Goal: Task Accomplishment & Management: Manage account settings

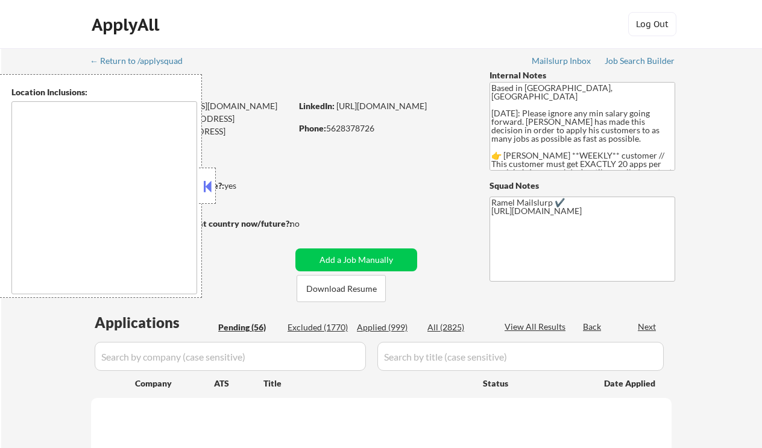
type textarea "[GEOGRAPHIC_DATA], [GEOGRAPHIC_DATA] [GEOGRAPHIC_DATA], [GEOGRAPHIC_DATA] [GEOG…"
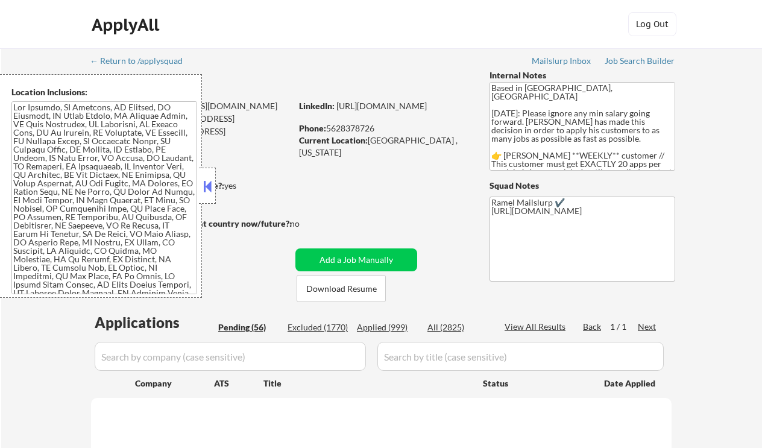
click at [16, 42] on div "ApplyAll Log In Sign Up Log Out" at bounding box center [381, 24] width 762 height 49
click at [212, 187] on button at bounding box center [207, 186] width 13 height 18
select select ""pending""
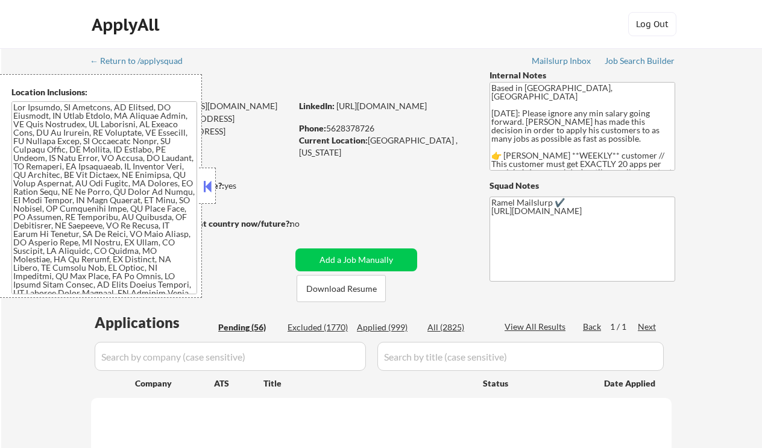
select select ""pending""
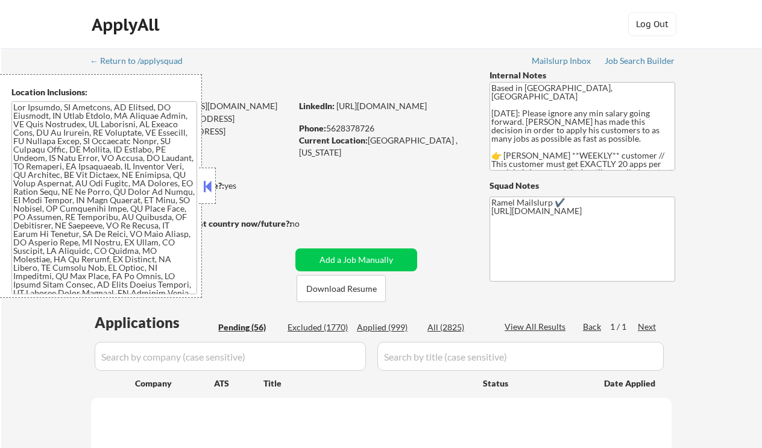
select select ""pending""
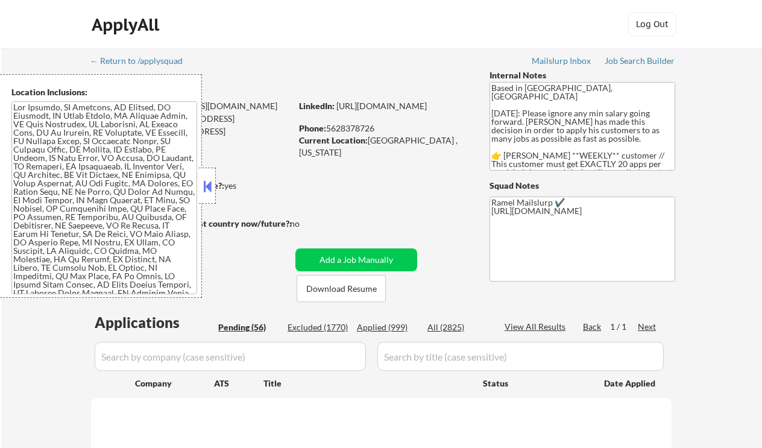
select select ""pending""
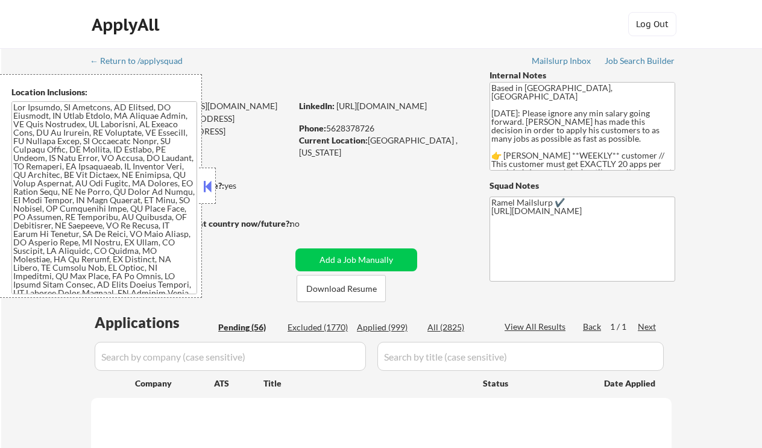
select select ""pending""
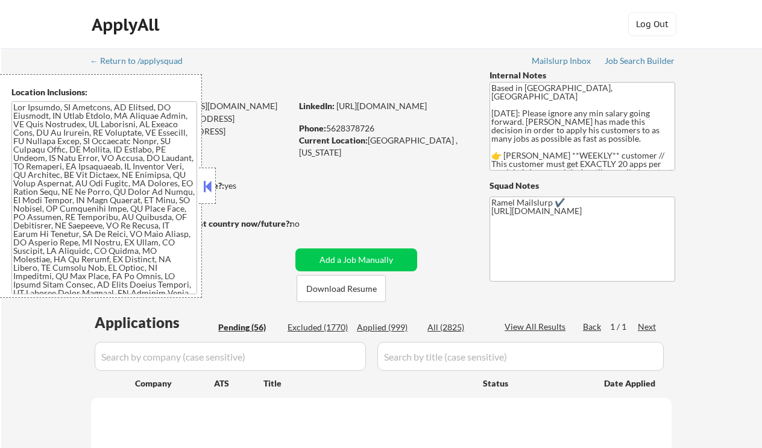
select select ""pending""
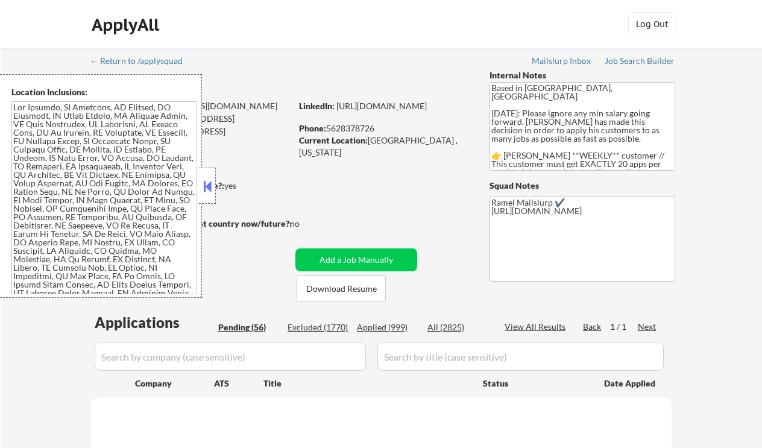
select select ""pending""
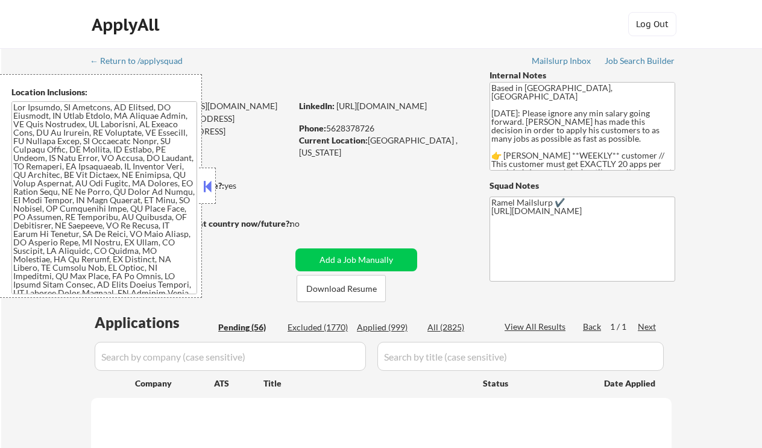
select select ""pending""
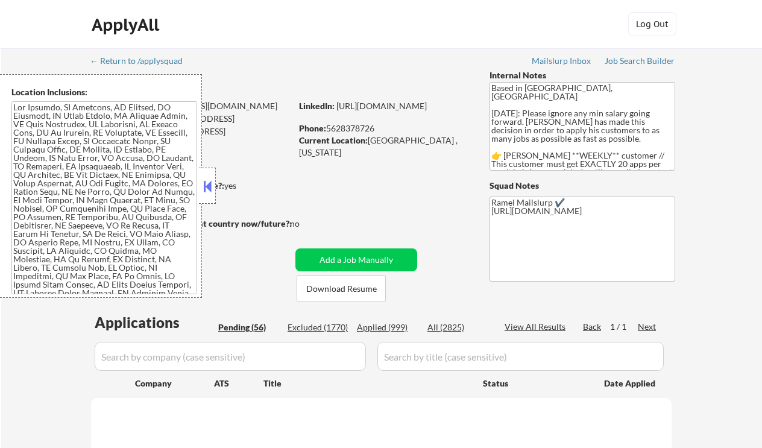
select select ""pending""
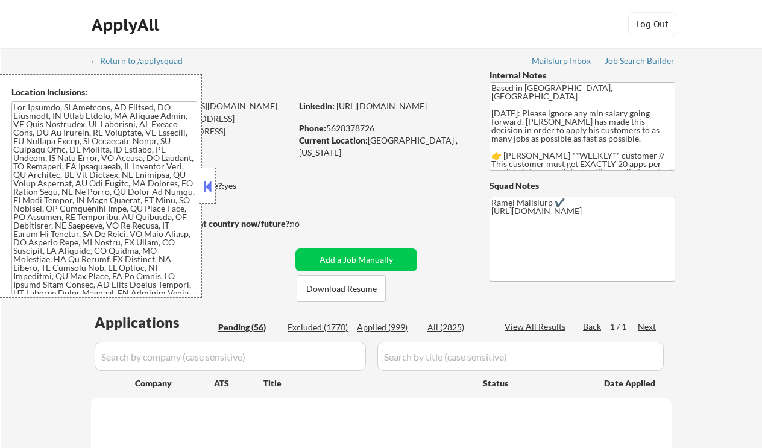
select select ""pending""
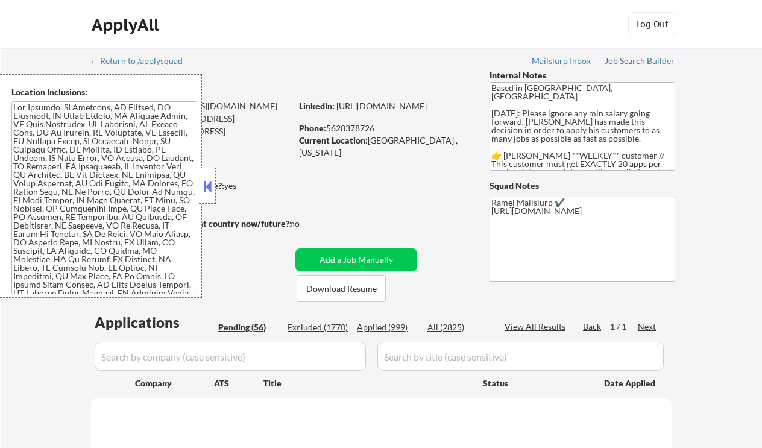
select select ""pending""
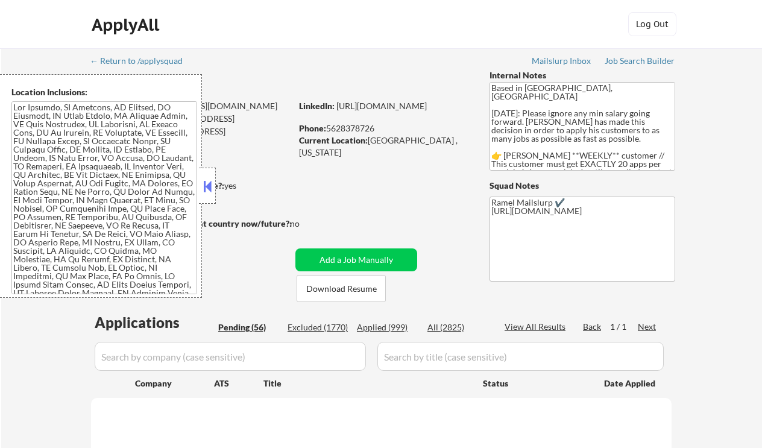
select select ""pending""
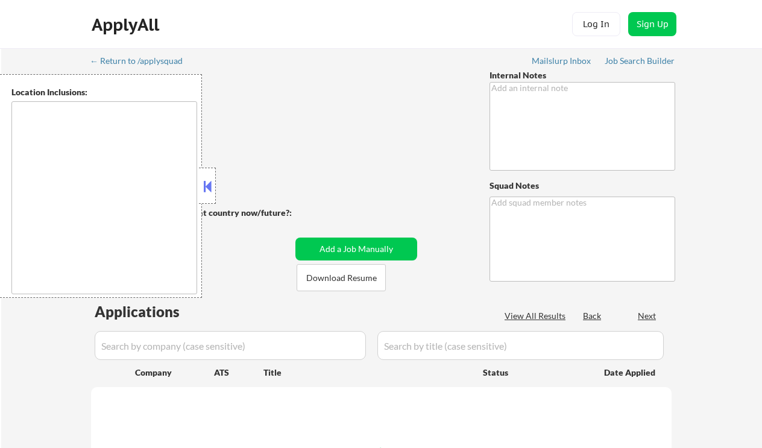
type textarea "AI Outreach - 7/21, 8/13BM This subscriber came in through our partnership with…"
type textarea "Ramel Mailslurp ✔️ Start Date: Nov. 22, 2024 Dec. 22 - have at least 50 applied…"
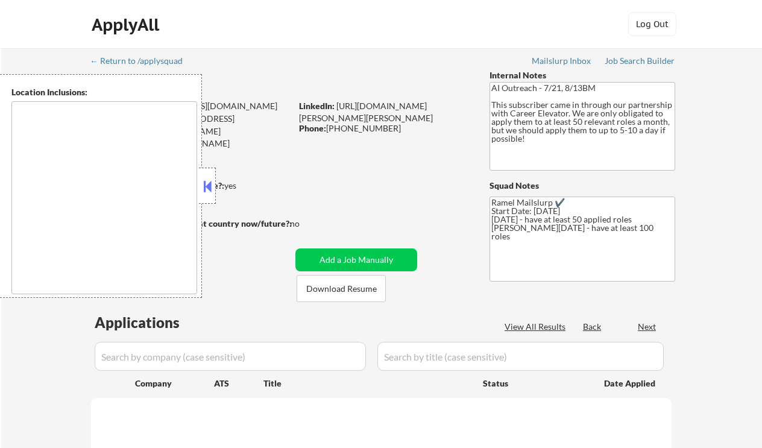
click at [208, 186] on button at bounding box center [207, 186] width 13 height 18
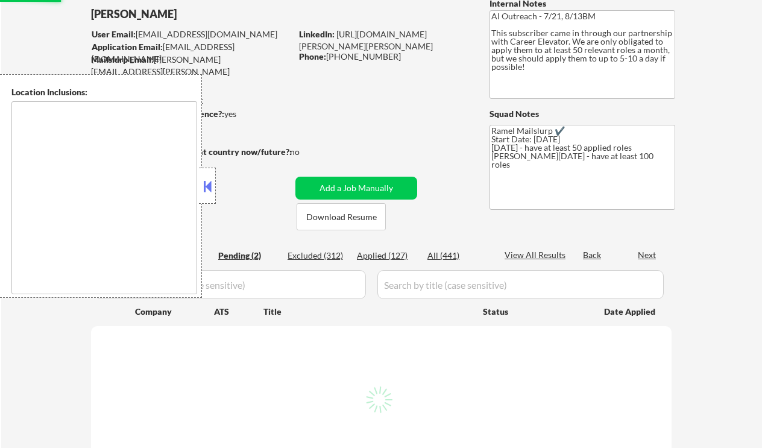
scroll to position [160, 0]
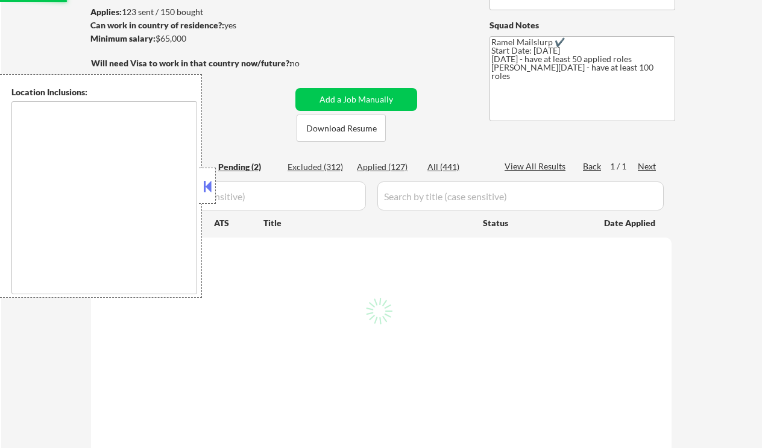
select select ""pending""
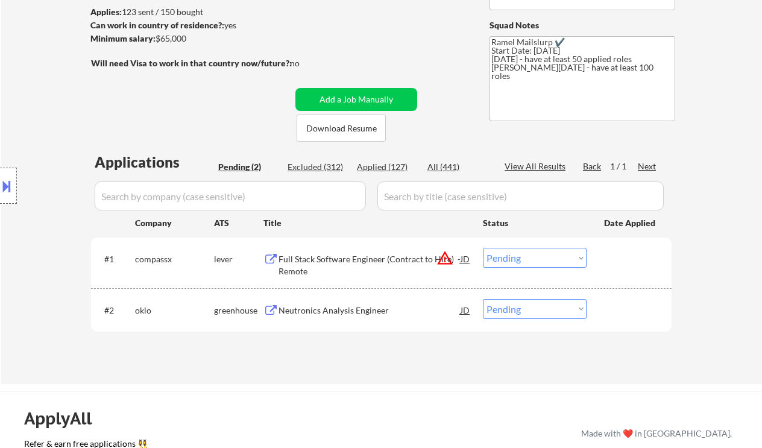
drag, startPoint x: 25, startPoint y: 37, endPoint x: 63, endPoint y: 15, distance: 43.2
click at [25, 37] on div "← Return to /applysquad Mailslurp Inbox Job Search Builder Graham Young User Em…" at bounding box center [381, 136] width 760 height 496
click at [355, 308] on div "Neutronics Analysis Engineer" at bounding box center [369, 310] width 182 height 12
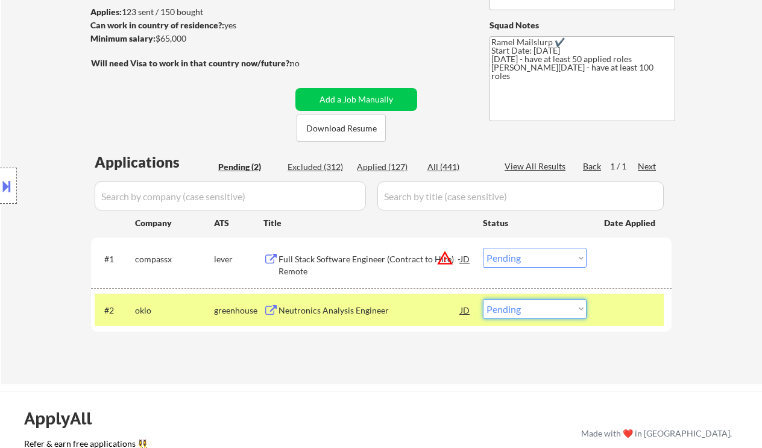
click at [546, 313] on select "Choose an option... Pending Applied Excluded (Questions) Excluded (Expired) Exc…" at bounding box center [535, 309] width 104 height 20
select select ""excluded__bad_match_""
click at [483, 299] on select "Choose an option... Pending Applied Excluded (Questions) Excluded (Expired) Exc…" at bounding box center [535, 309] width 104 height 20
click at [427, 257] on div "Full Stack Software Engineer (Contract to Hire) - Remote" at bounding box center [369, 264] width 182 height 23
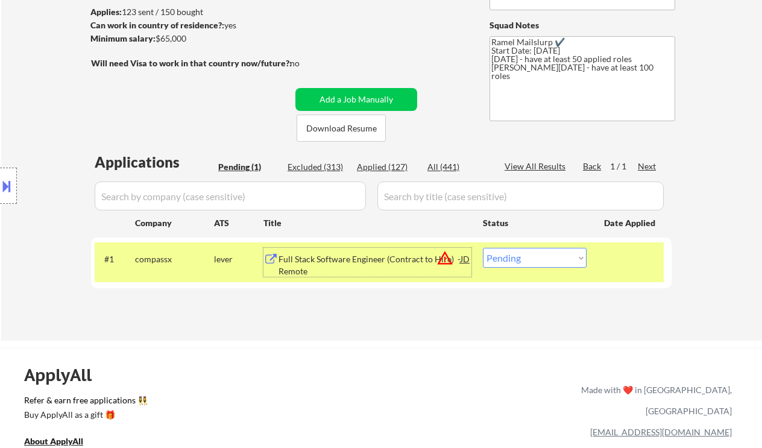
click at [466, 257] on div "JD" at bounding box center [465, 259] width 12 height 22
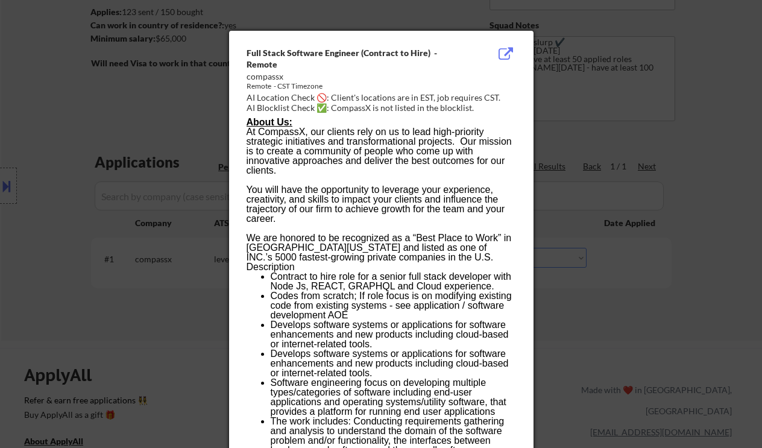
click at [636, 275] on div at bounding box center [381, 224] width 762 height 448
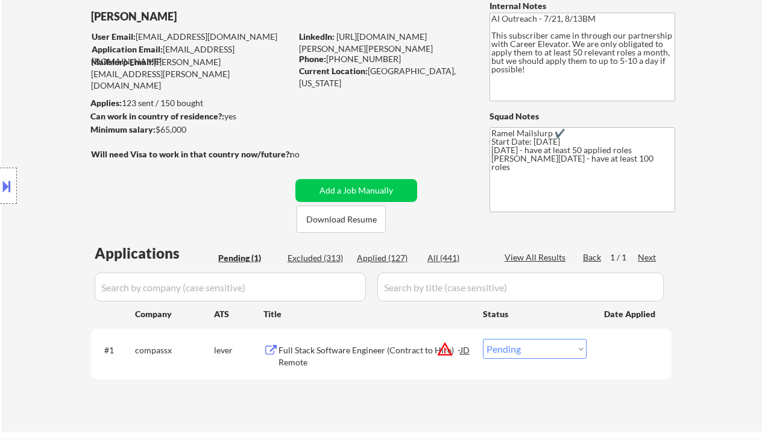
scroll to position [80, 0]
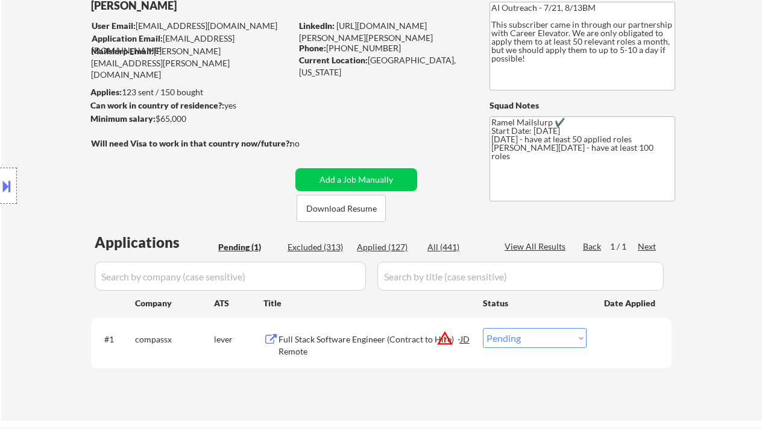
click at [516, 342] on select "Choose an option... Pending Applied Excluded (Questions) Excluded (Expired) Exc…" at bounding box center [535, 338] width 104 height 20
click at [559, 340] on select "Choose an option... Pending Applied Excluded (Questions) Excluded (Expired) Exc…" at bounding box center [535, 338] width 104 height 20
select select ""applied""
click at [483, 328] on select "Choose an option... Pending Applied Excluded (Questions) Excluded (Expired) Exc…" at bounding box center [535, 338] width 104 height 20
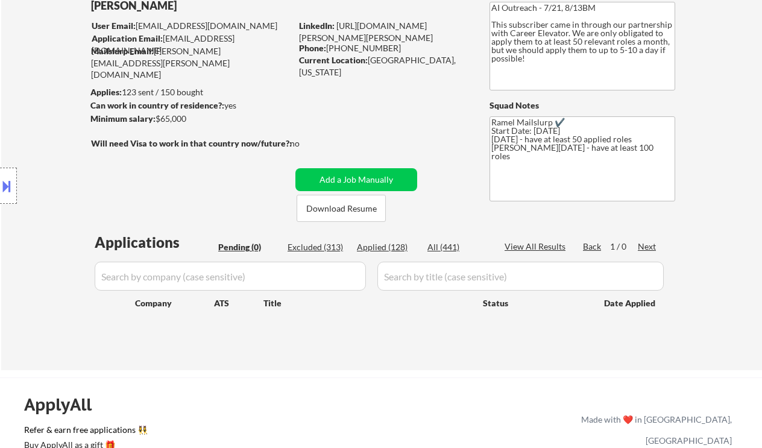
click at [32, 220] on div "Location Inclusions: Charlotte, NC Matthews, NC Mint Hill, NC Pineville, NC Hun…" at bounding box center [108, 186] width 216 height 224
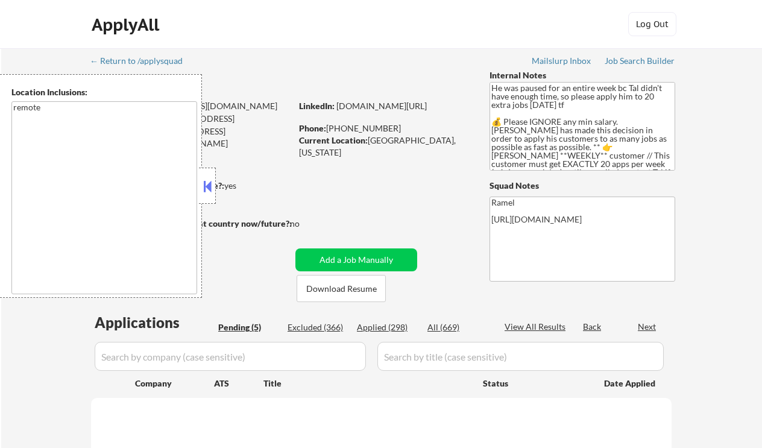
click at [214, 187] on div at bounding box center [207, 185] width 17 height 36
select select ""pending""
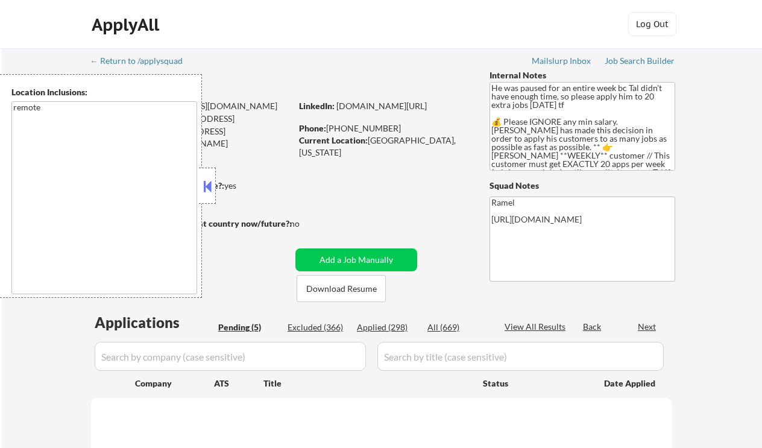
select select ""pending""
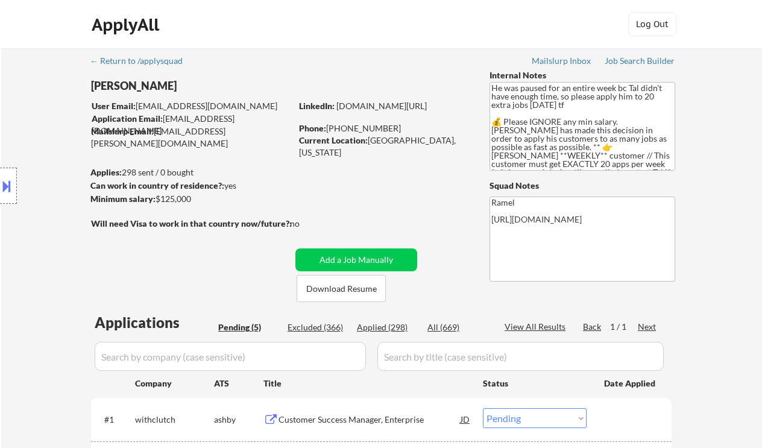
click at [51, 19] on div "ApplyAll Log Out" at bounding box center [381, 24] width 762 height 49
drag, startPoint x: 13, startPoint y: 228, endPoint x: 7, endPoint y: 250, distance: 22.5
click at [13, 228] on div "Location Inclusions: remote" at bounding box center [108, 186] width 216 height 224
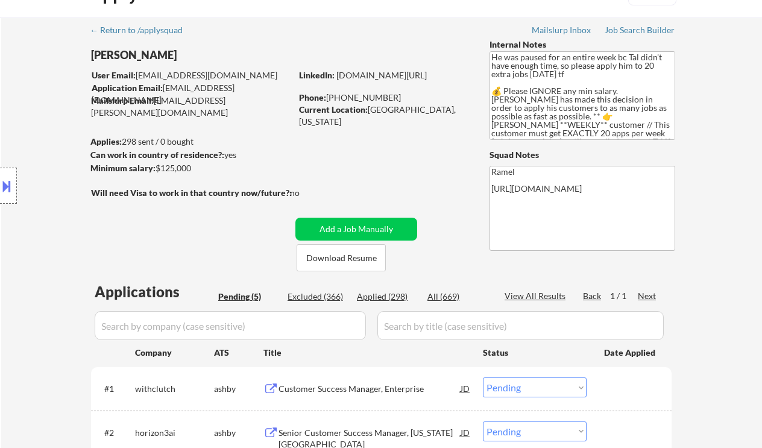
scroll to position [160, 0]
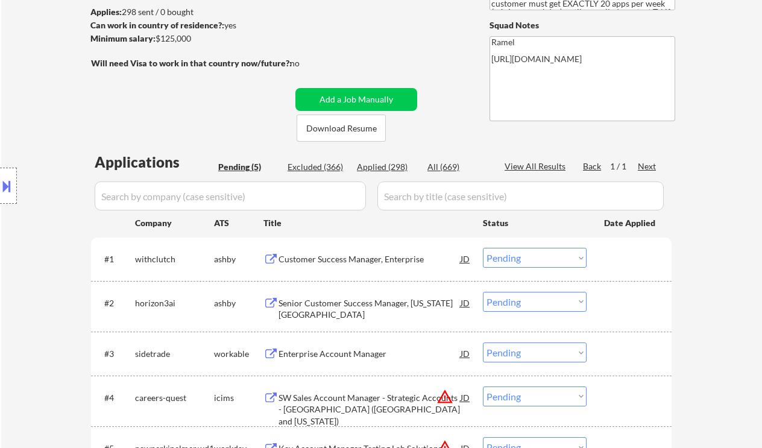
click at [356, 264] on div "Customer Success Manager, Enterprise" at bounding box center [369, 259] width 182 height 12
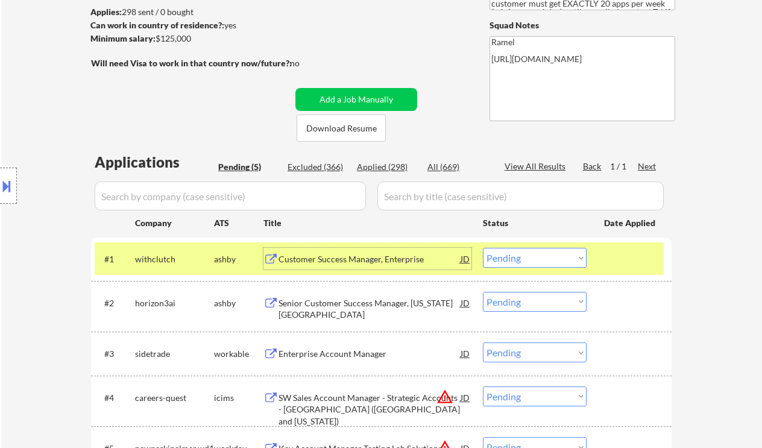
scroll to position [0, 0]
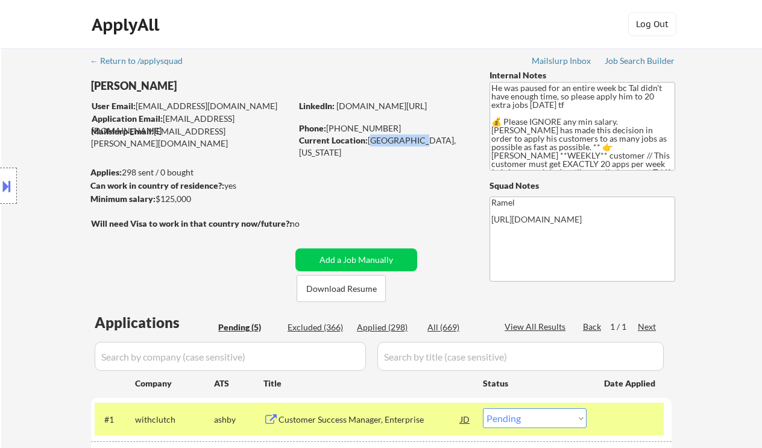
drag, startPoint x: 369, startPoint y: 142, endPoint x: 416, endPoint y: 136, distance: 48.1
click at [416, 136] on div "Current Location: South Orange, New Jersey" at bounding box center [384, 145] width 171 height 23
drag, startPoint x: 422, startPoint y: 138, endPoint x: 369, endPoint y: 145, distance: 52.8
click at [369, 145] on div "Current Location: South Orange, New Jersey" at bounding box center [384, 145] width 171 height 23
copy div "South Orange,"
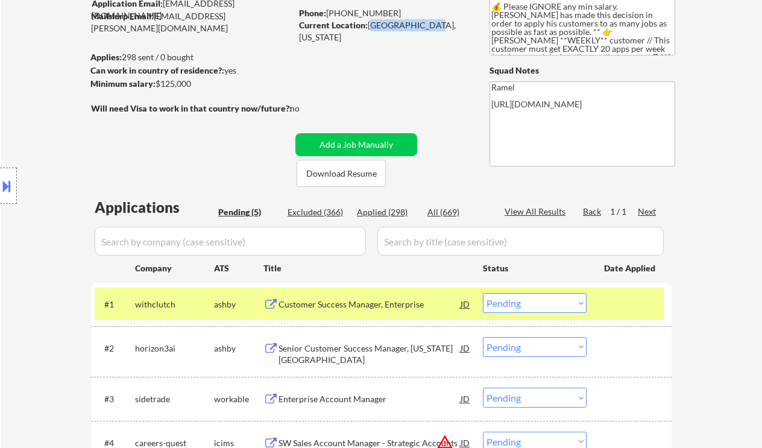
scroll to position [241, 0]
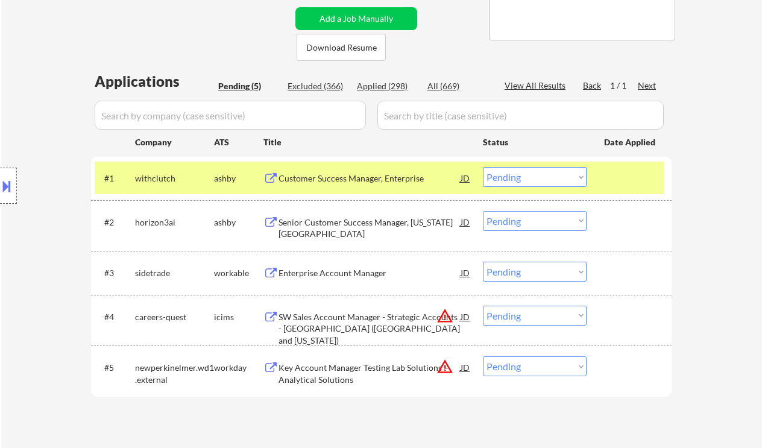
drag, startPoint x: 525, startPoint y: 177, endPoint x: 527, endPoint y: 186, distance: 9.4
click at [525, 177] on select "Choose an option... Pending Applied Excluded (Questions) Excluded (Expired) Exc…" at bounding box center [535, 177] width 104 height 20
click at [483, 167] on select "Choose an option... Pending Applied Excluded (Questions) Excluded (Expired) Exc…" at bounding box center [535, 177] width 104 height 20
click at [376, 224] on div "Senior Customer Success Manager, New York City" at bounding box center [369, 227] width 182 height 23
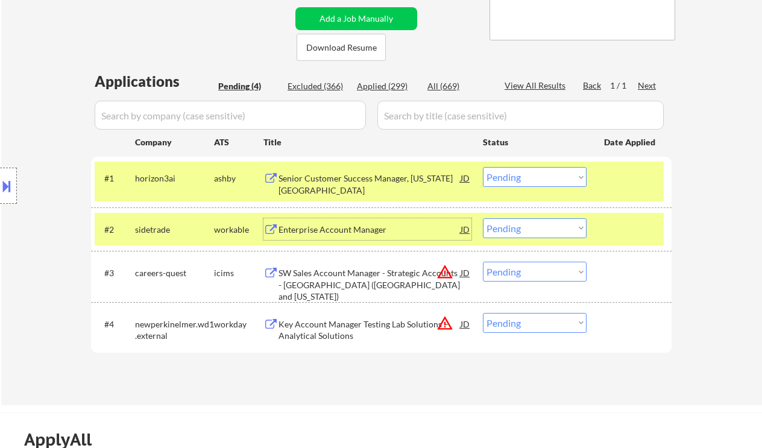
click at [10, 194] on button at bounding box center [6, 186] width 13 height 20
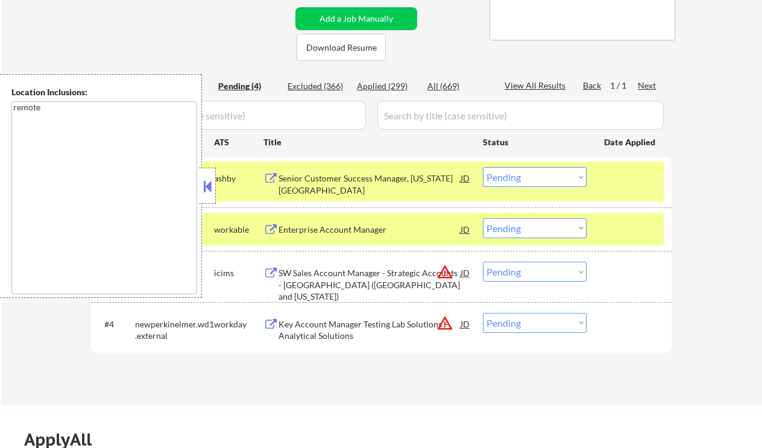
click at [211, 182] on button at bounding box center [207, 186] width 13 height 18
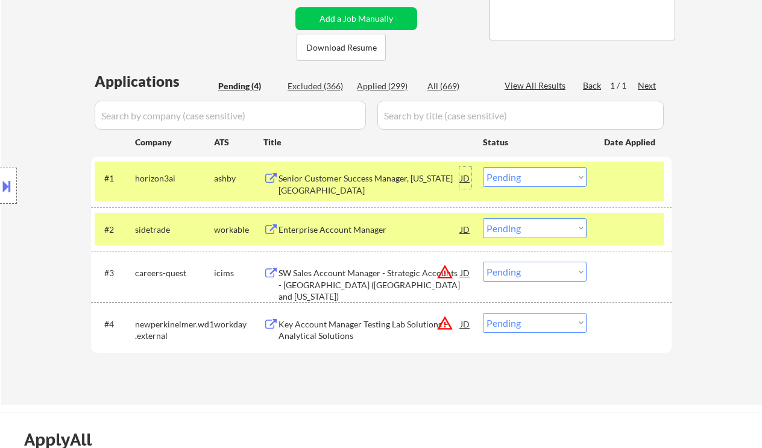
click at [468, 177] on div "JD" at bounding box center [465, 178] width 12 height 22
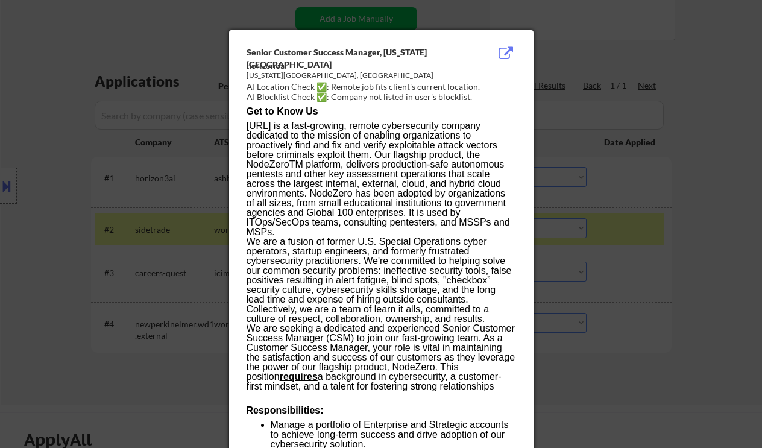
click at [703, 251] on div at bounding box center [381, 224] width 762 height 448
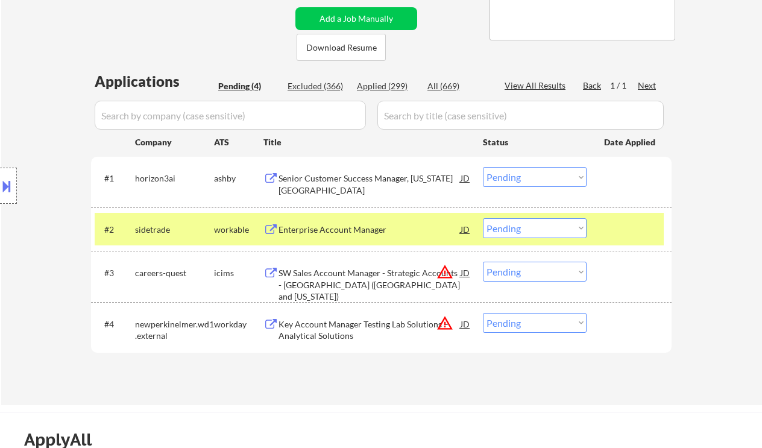
click at [5, 180] on button at bounding box center [6, 186] width 13 height 20
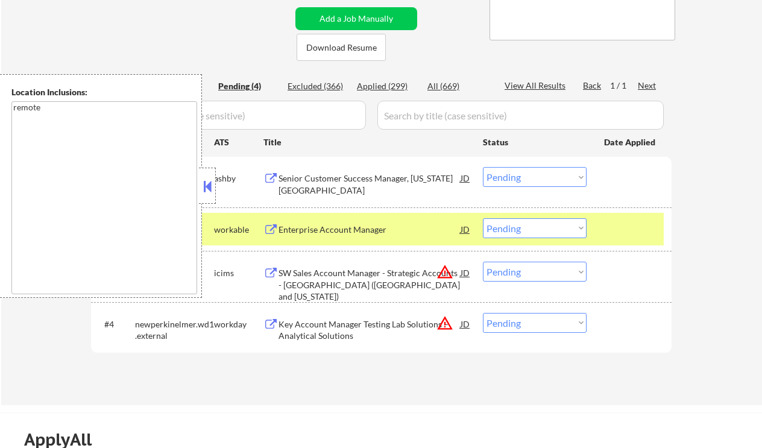
drag, startPoint x: 209, startPoint y: 185, endPoint x: 227, endPoint y: 186, distance: 18.1
click at [209, 185] on button at bounding box center [207, 186] width 13 height 18
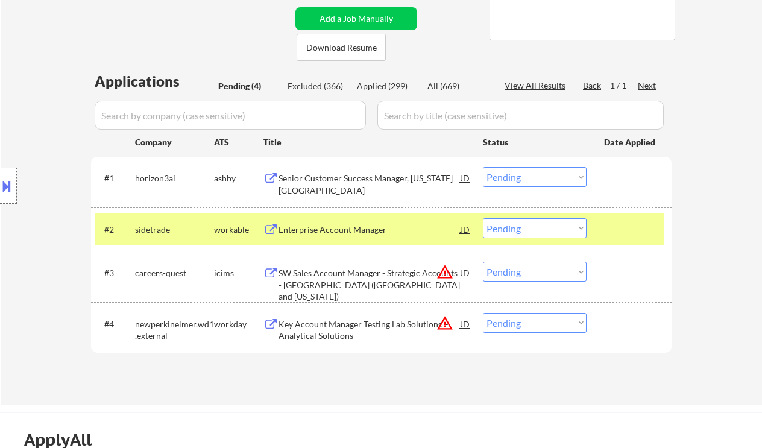
drag, startPoint x: 551, startPoint y: 175, endPoint x: 561, endPoint y: 186, distance: 15.0
click at [551, 175] on select "Choose an option... Pending Applied Excluded (Questions) Excluded (Expired) Exc…" at bounding box center [535, 177] width 104 height 20
click at [483, 167] on select "Choose an option... Pending Applied Excluded (Questions) Excluded (Expired) Exc…" at bounding box center [535, 177] width 104 height 20
click at [349, 234] on div "Enterprise Account Manager" at bounding box center [369, 230] width 182 height 12
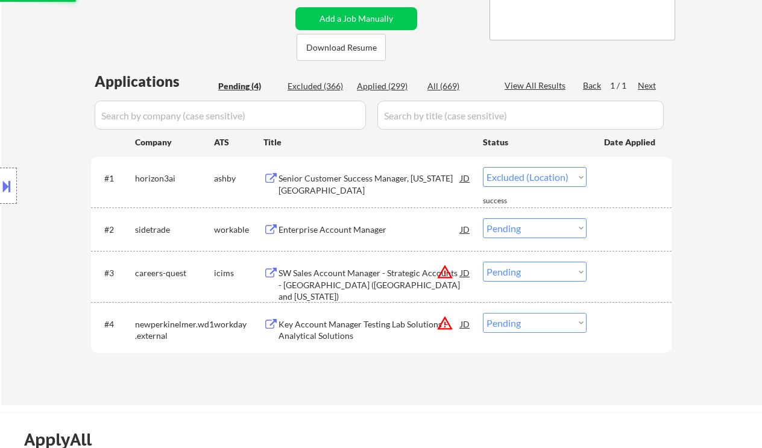
select select ""pending""
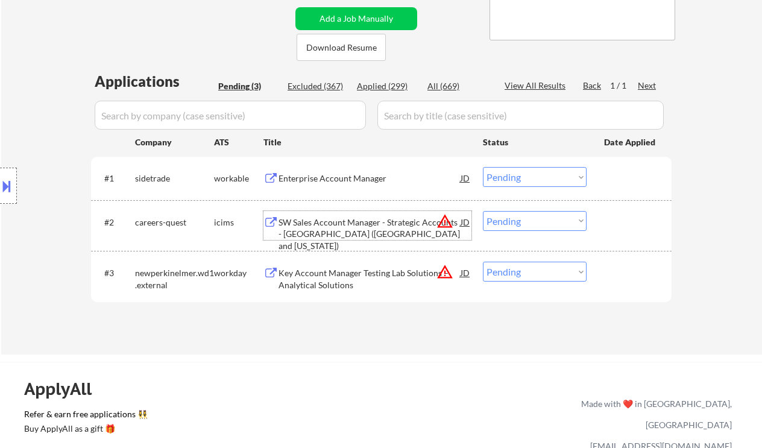
scroll to position [321, 0]
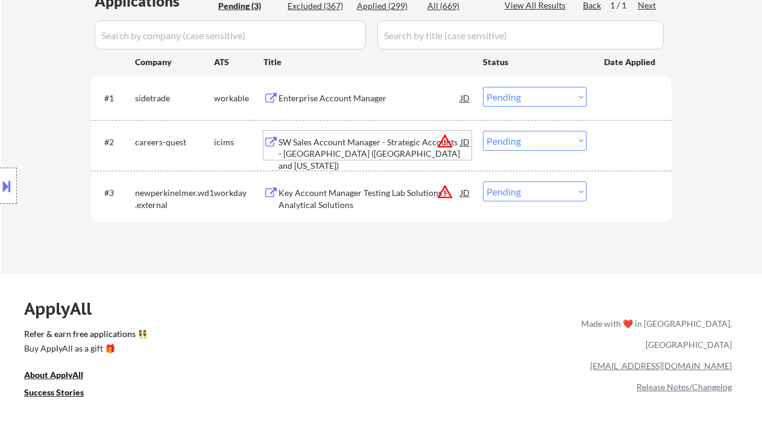
click at [468, 139] on div "JD" at bounding box center [465, 142] width 12 height 22
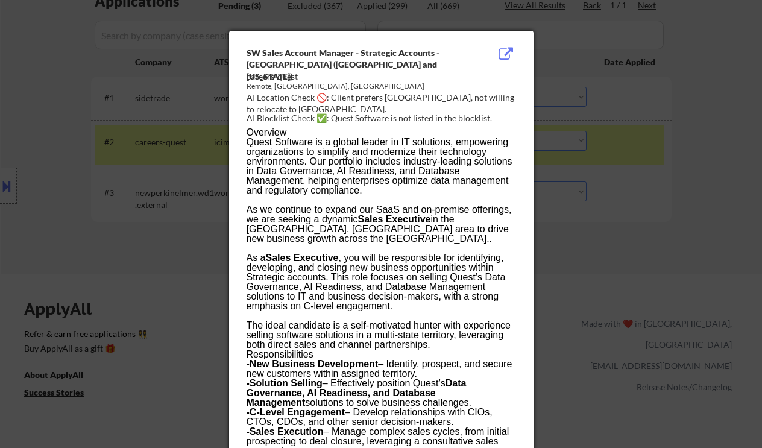
click at [613, 202] on div at bounding box center [381, 224] width 762 height 448
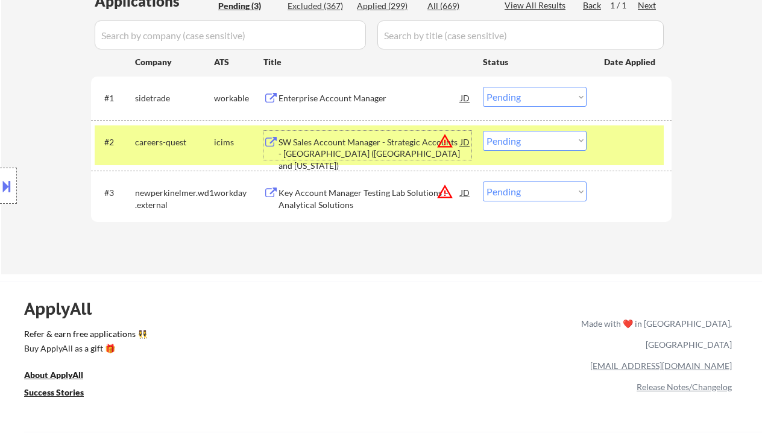
click at [357, 154] on div "SW Sales Account Manager - Strategic Accounts - Midwest (Chicago and Wisconsin)" at bounding box center [369, 154] width 182 height 36
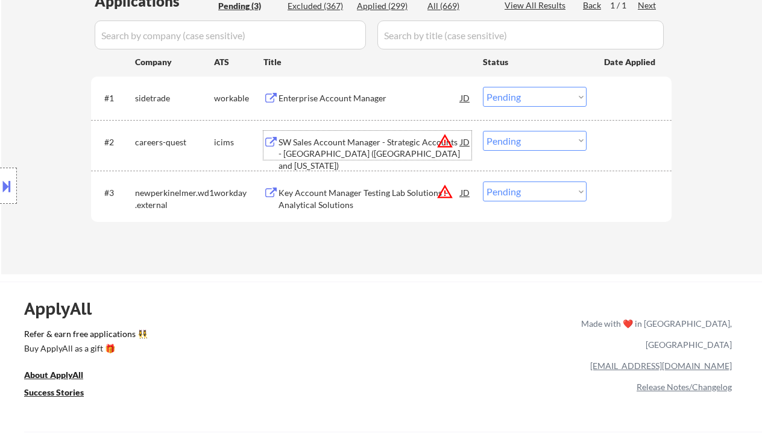
drag, startPoint x: 507, startPoint y: 136, endPoint x: 519, endPoint y: 149, distance: 17.1
click at [507, 136] on select "Choose an option... Pending Applied Excluded (Questions) Excluded (Expired) Exc…" at bounding box center [535, 141] width 104 height 20
select select ""excluded__location_""
click at [483, 131] on select "Choose an option... Pending Applied Excluded (Questions) Excluded (Expired) Exc…" at bounding box center [535, 141] width 104 height 20
drag, startPoint x: 510, startPoint y: 195, endPoint x: 516, endPoint y: 200, distance: 7.3
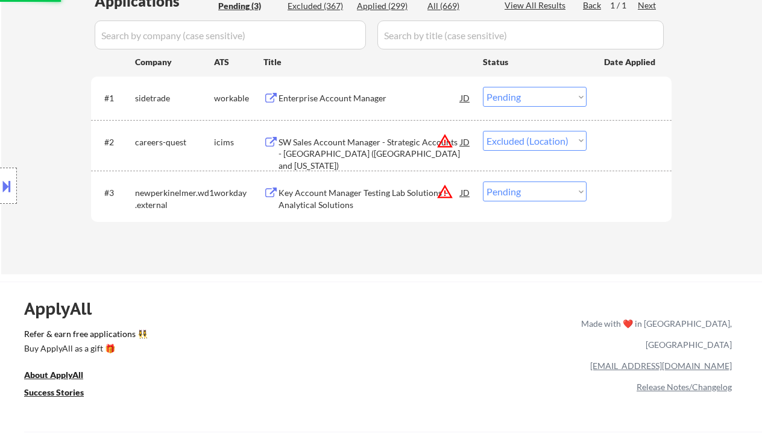
click at [510, 195] on select "Choose an option... Pending Applied Excluded (Questions) Excluded (Expired) Exc…" at bounding box center [535, 191] width 104 height 20
select select ""excluded__location_""
click at [483, 181] on select "Choose an option... Pending Applied Excluded (Questions) Excluded (Expired) Exc…" at bounding box center [535, 191] width 104 height 20
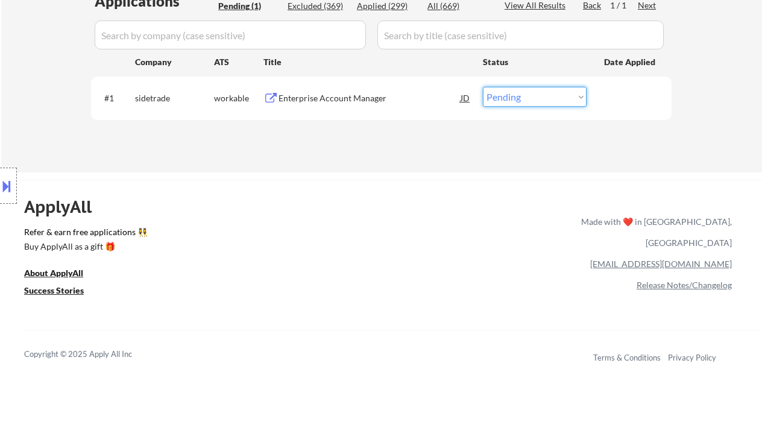
drag, startPoint x: 534, startPoint y: 96, endPoint x: 537, endPoint y: 105, distance: 9.5
click at [534, 96] on select "Choose an option... Pending Applied Excluded (Questions) Excluded (Expired) Exc…" at bounding box center [535, 97] width 104 height 20
click at [483, 87] on select "Choose an option... Pending Applied Excluded (Questions) Excluded (Expired) Exc…" at bounding box center [535, 97] width 104 height 20
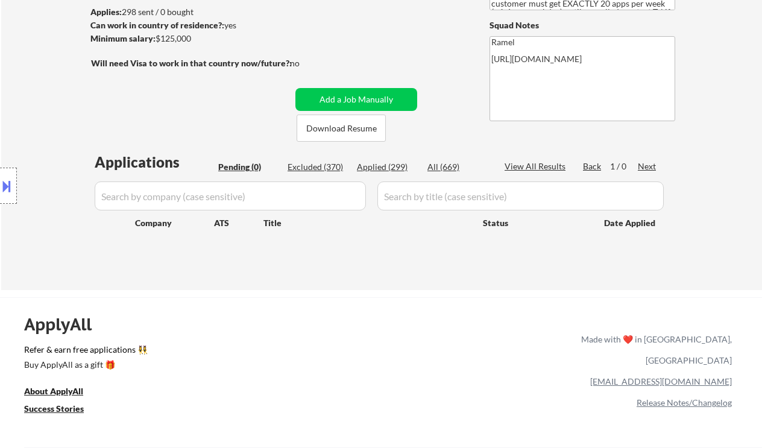
click at [383, 166] on div "Applied (299)" at bounding box center [387, 167] width 60 height 12
select select ""applied""
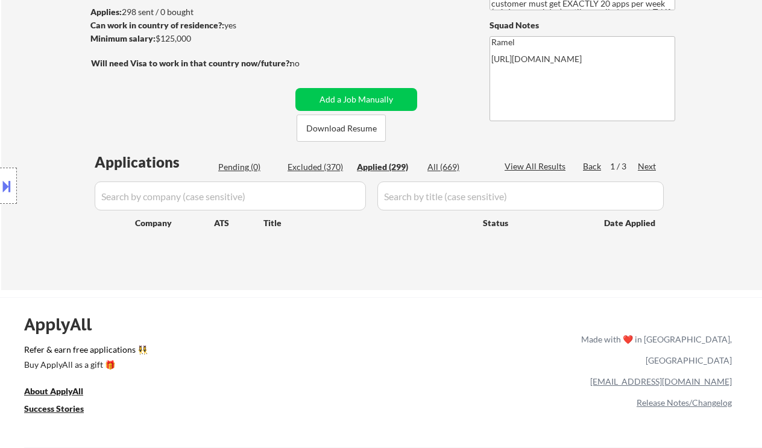
select select ""applied""
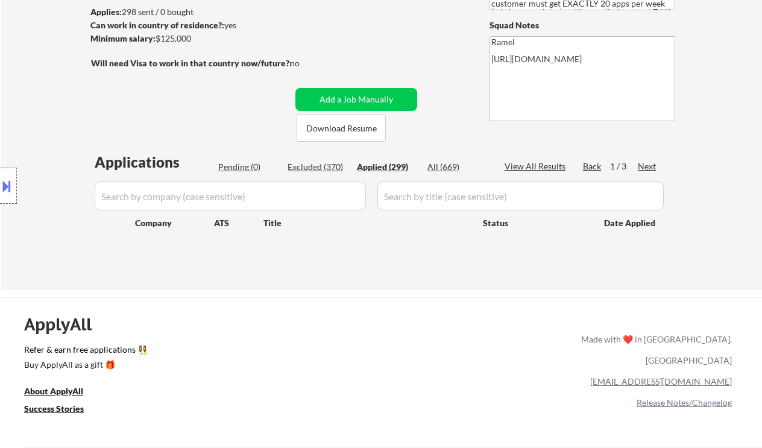
select select ""applied""
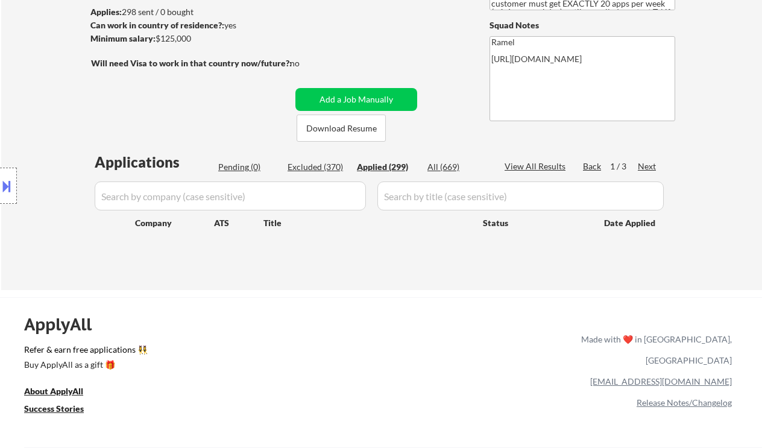
select select ""applied""
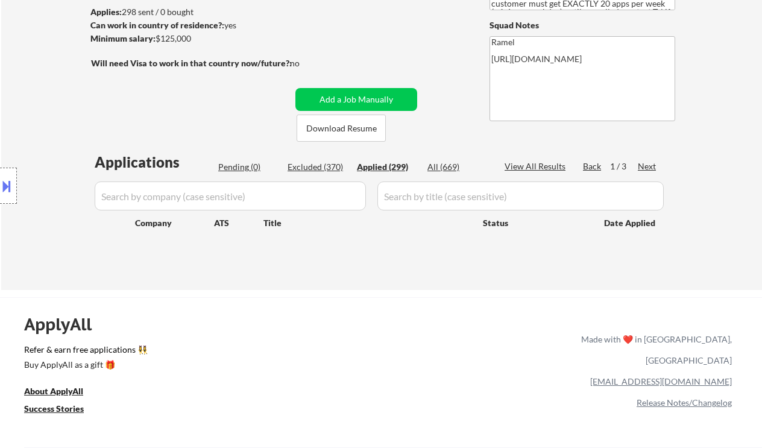
select select ""applied""
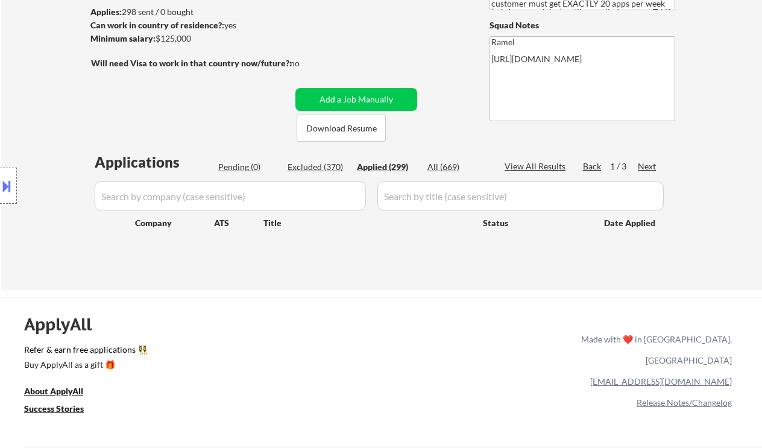
select select ""applied""
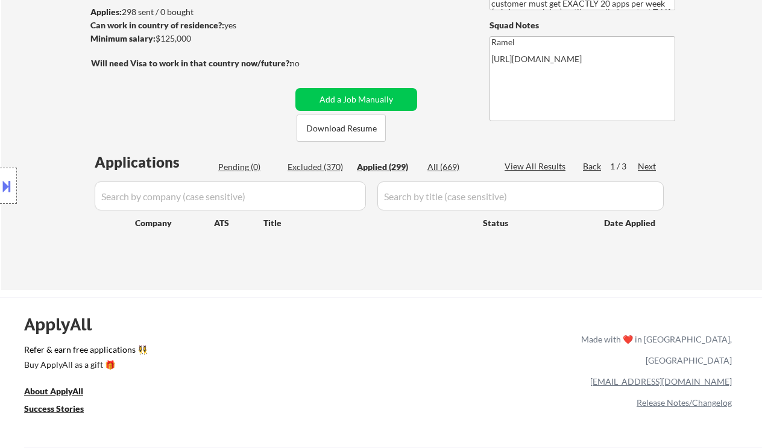
select select ""applied""
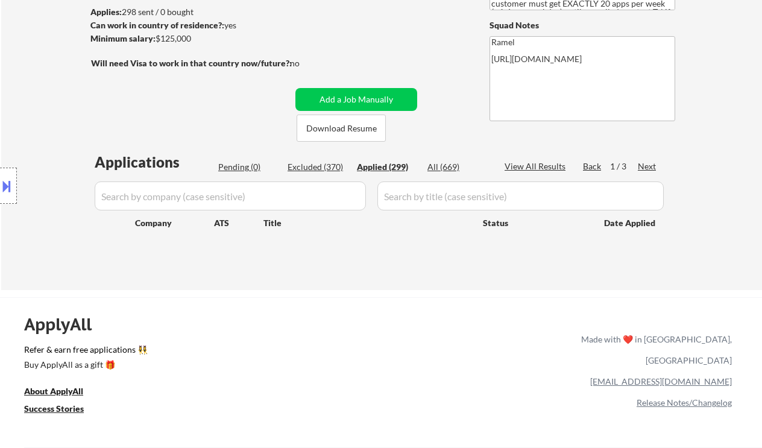
select select ""applied""
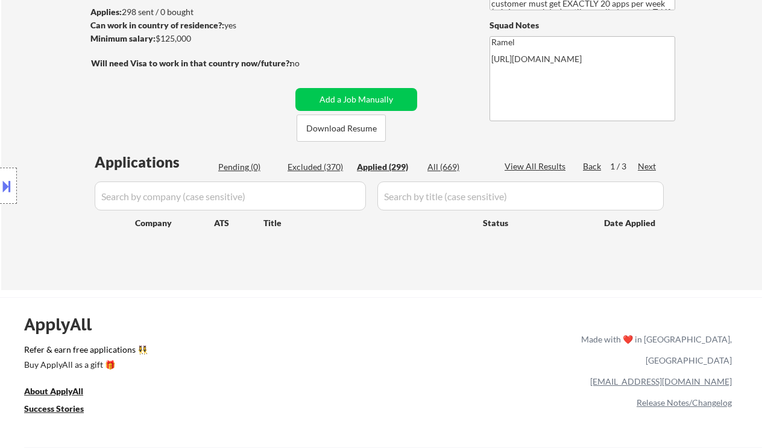
select select ""applied""
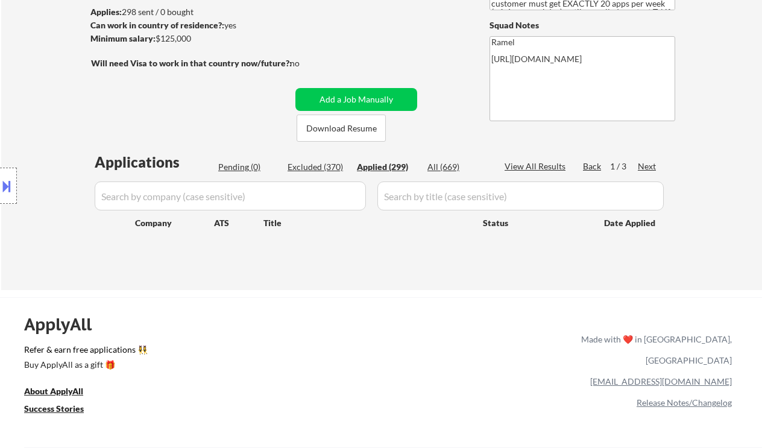
select select ""applied""
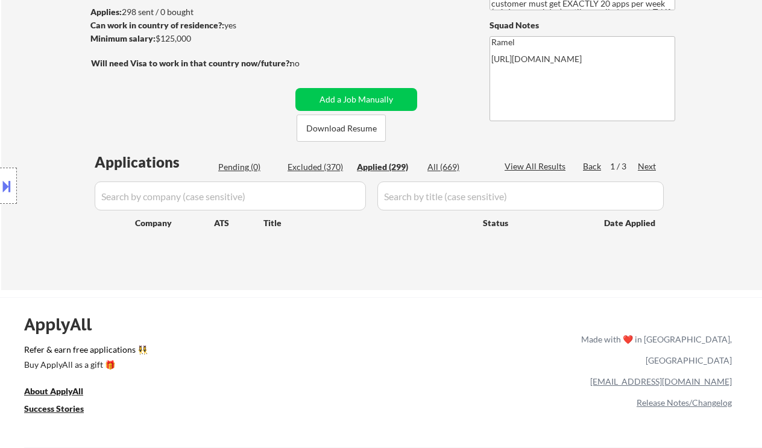
select select ""applied""
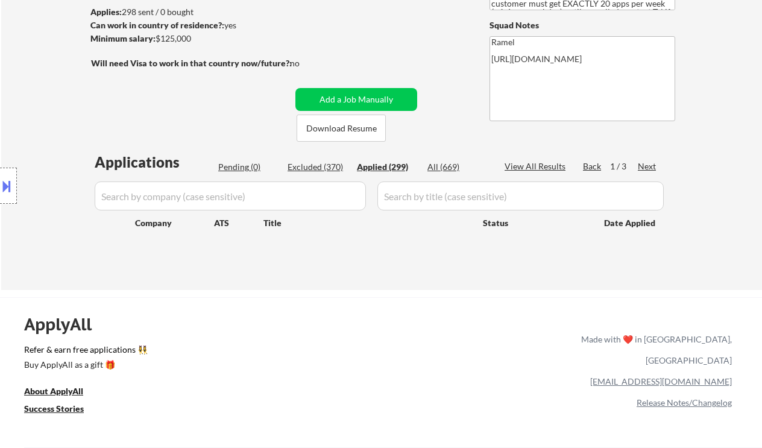
select select ""applied""
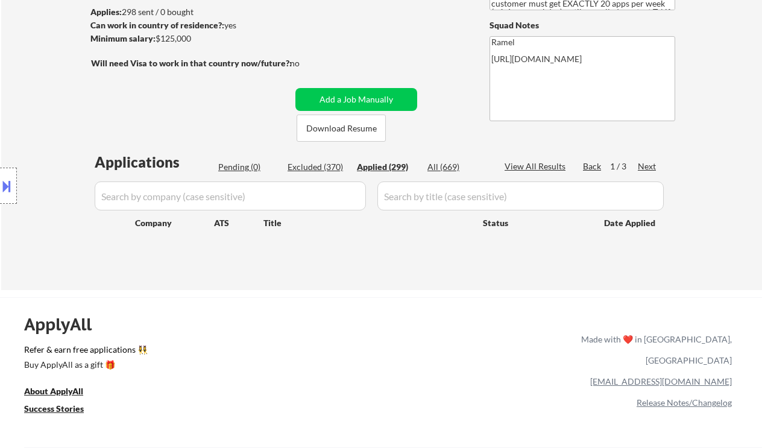
select select ""applied""
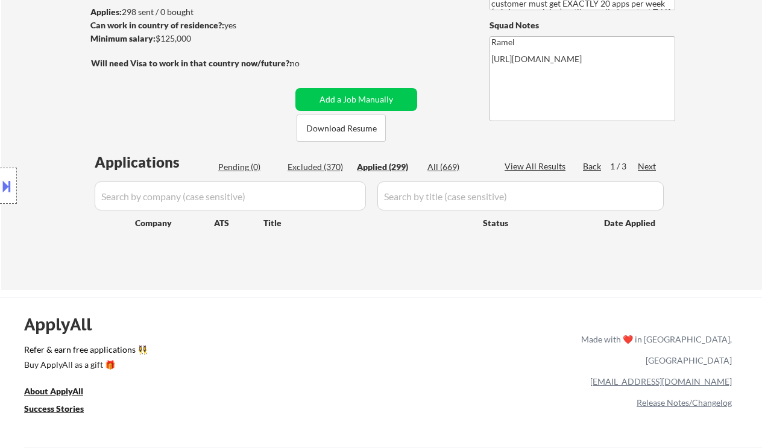
select select ""applied""
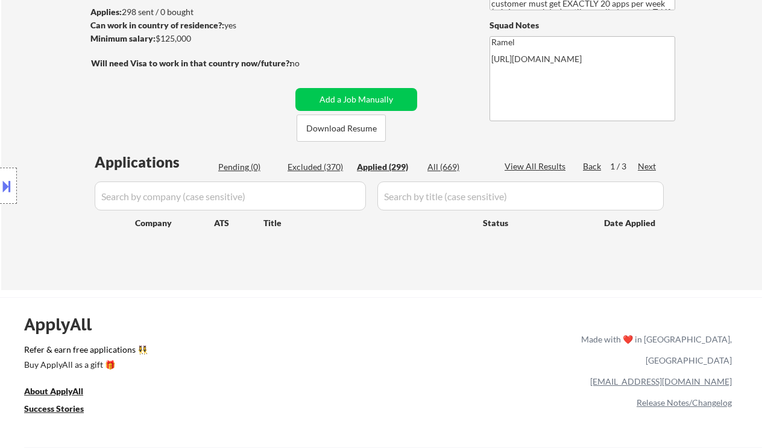
select select ""applied""
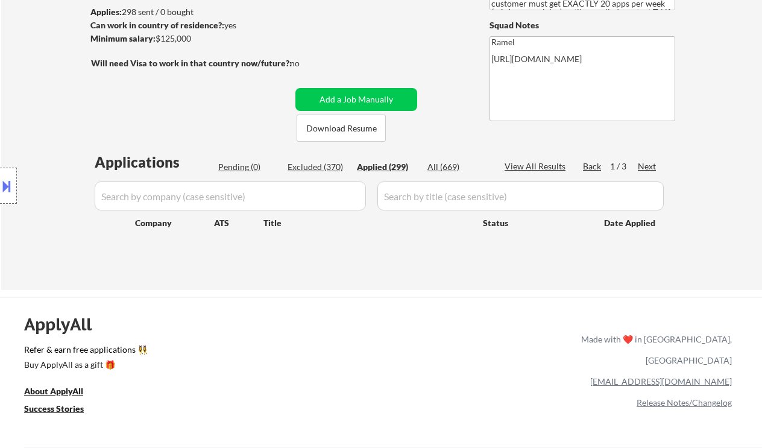
select select ""applied""
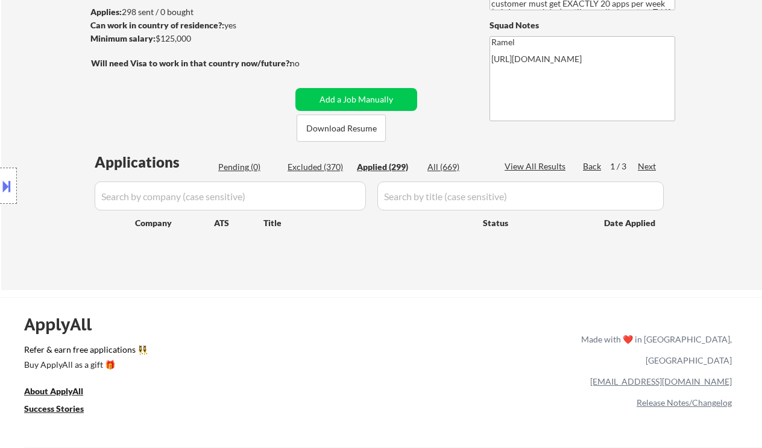
select select ""applied""
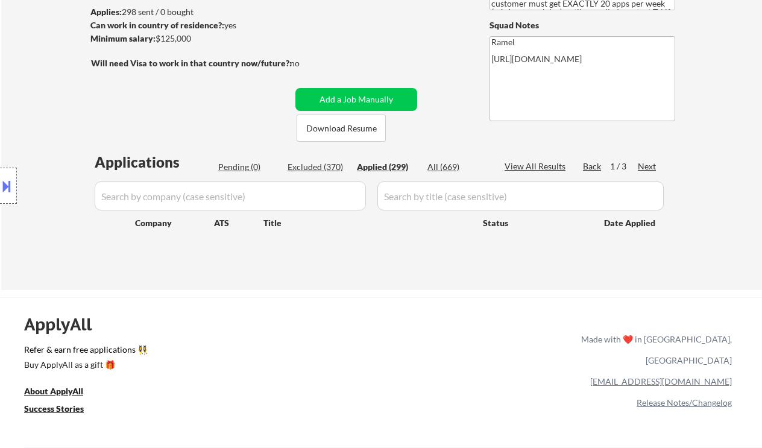
select select ""applied""
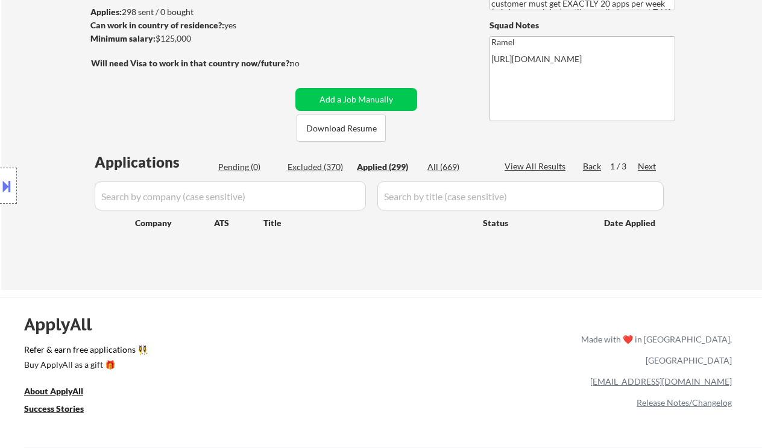
select select ""applied""
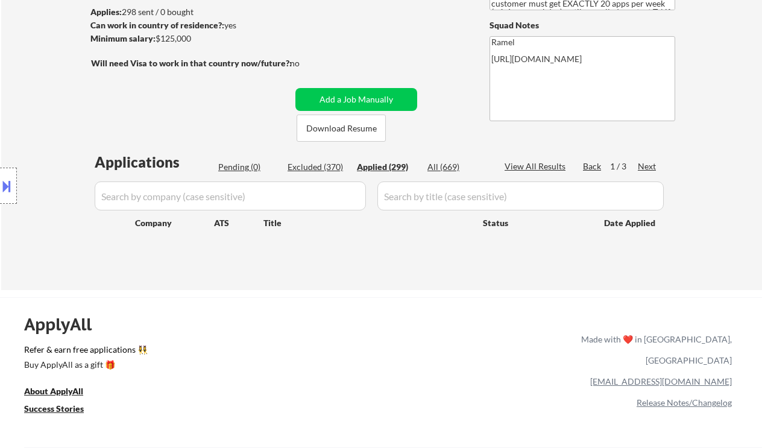
select select ""applied""
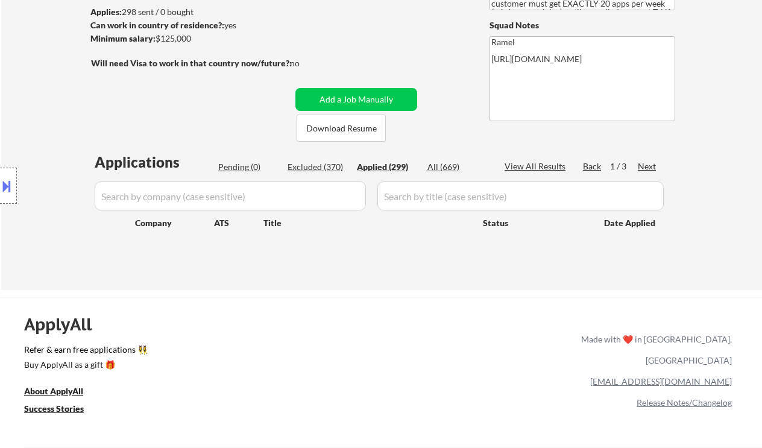
select select ""applied""
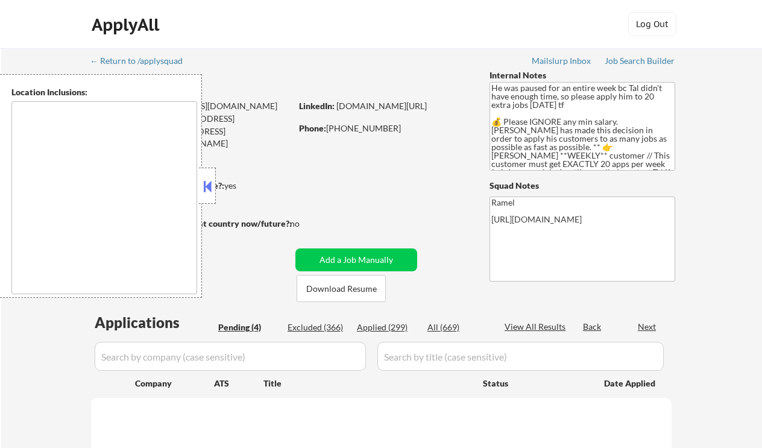
click at [390, 328] on div "Applied (299)" at bounding box center [387, 327] width 60 height 12
click at [204, 187] on button at bounding box center [207, 186] width 13 height 18
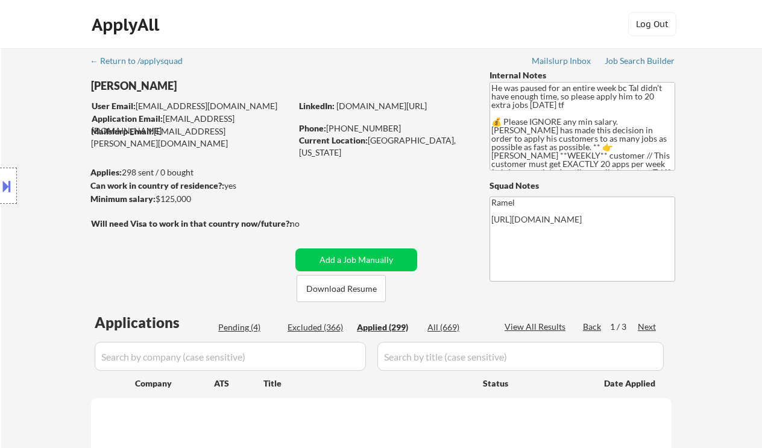
drag, startPoint x: 548, startPoint y: 327, endPoint x: 560, endPoint y: 183, distance: 145.1
click at [548, 327] on div "View All Results" at bounding box center [536, 327] width 64 height 12
select select ""applied""
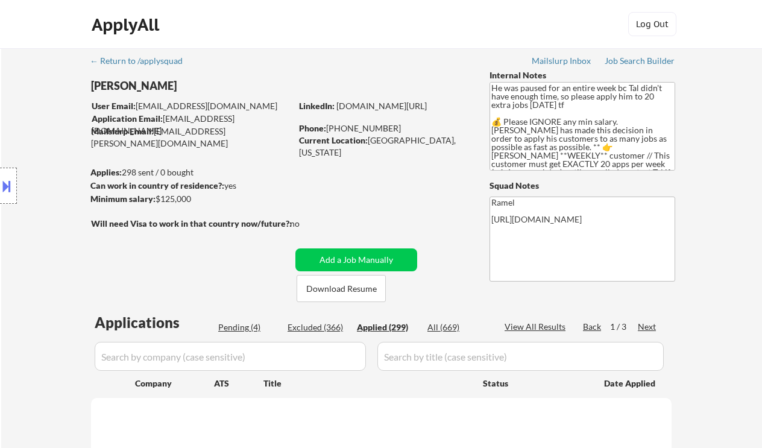
select select ""applied""
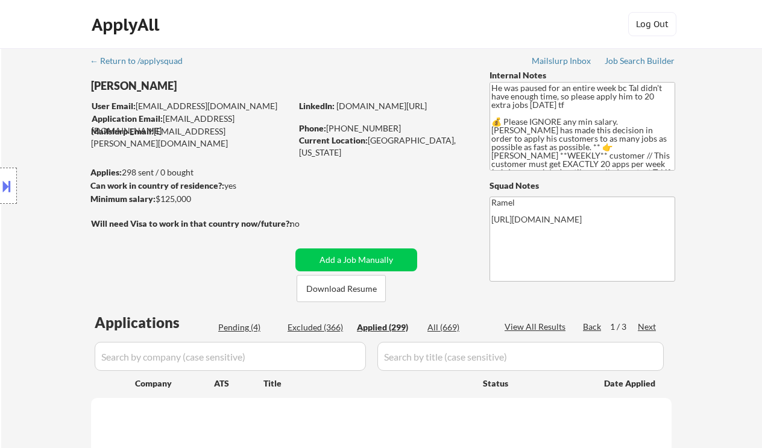
select select ""applied""
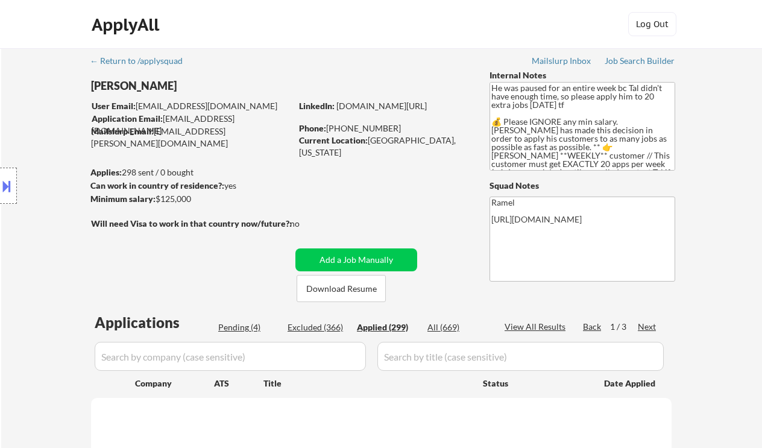
select select ""applied""
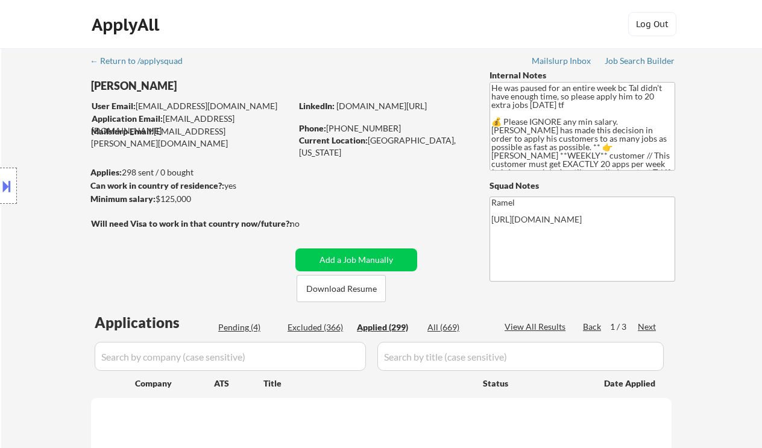
select select ""applied""
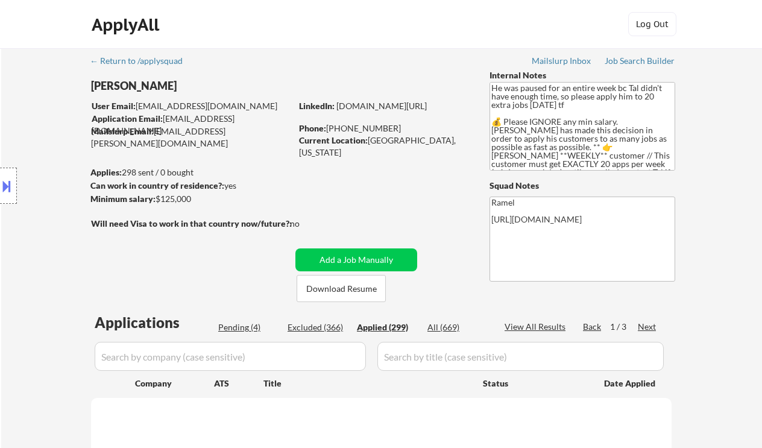
select select ""applied""
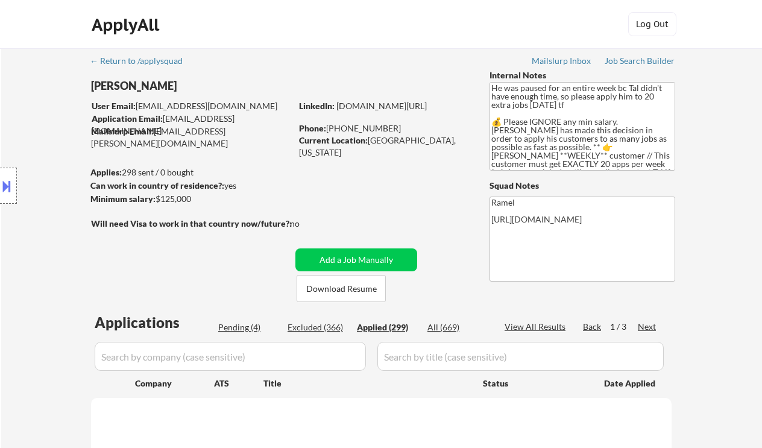
select select ""applied""
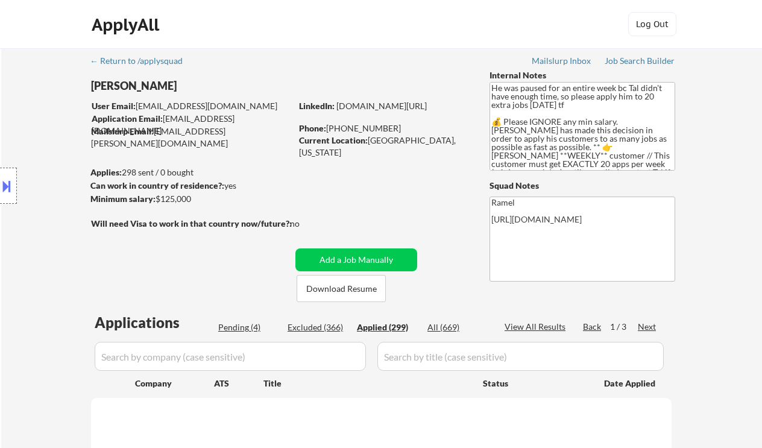
select select ""applied""
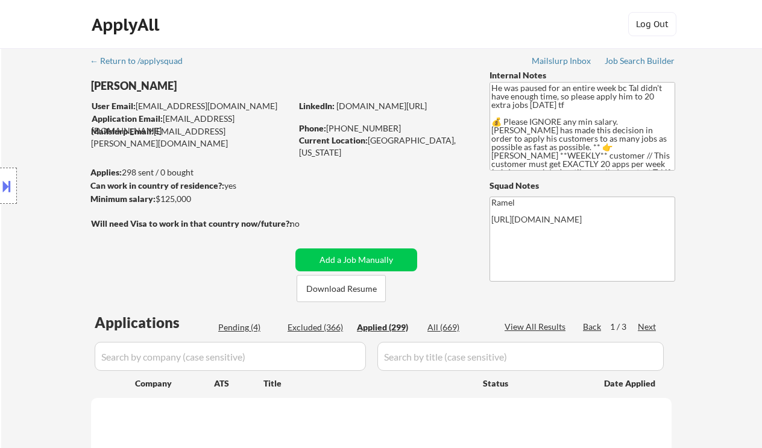
select select ""applied""
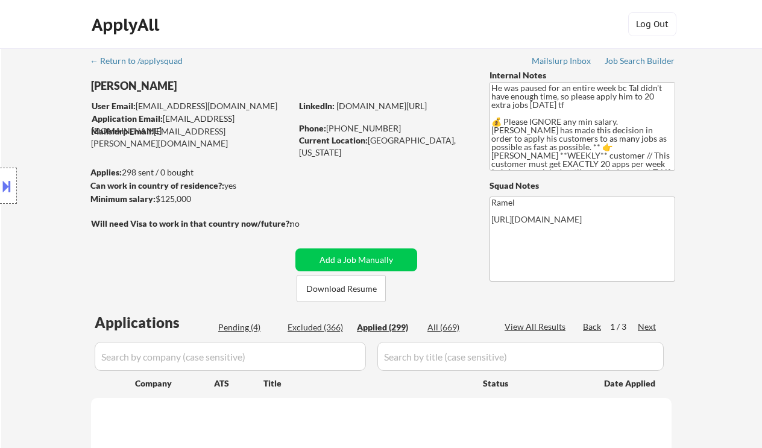
select select ""applied""
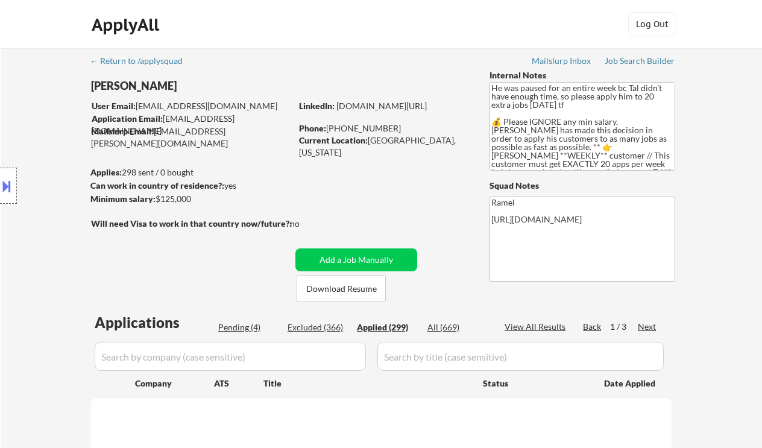
select select ""applied""
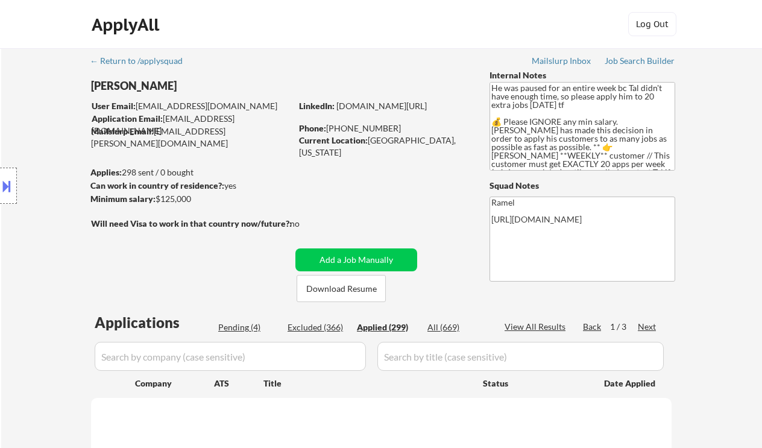
select select ""applied""
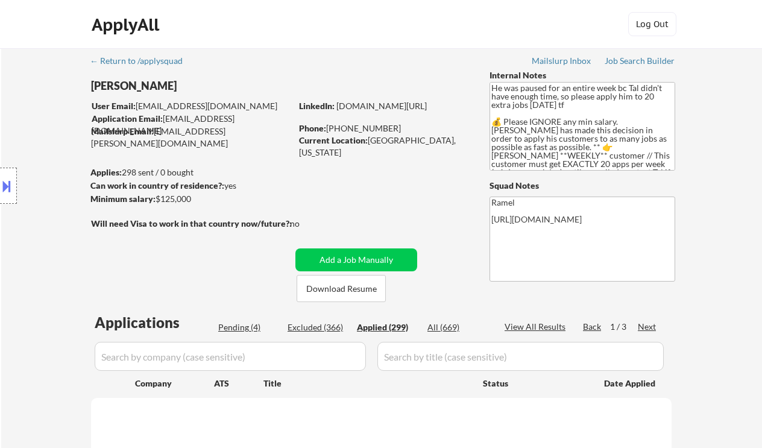
select select ""applied""
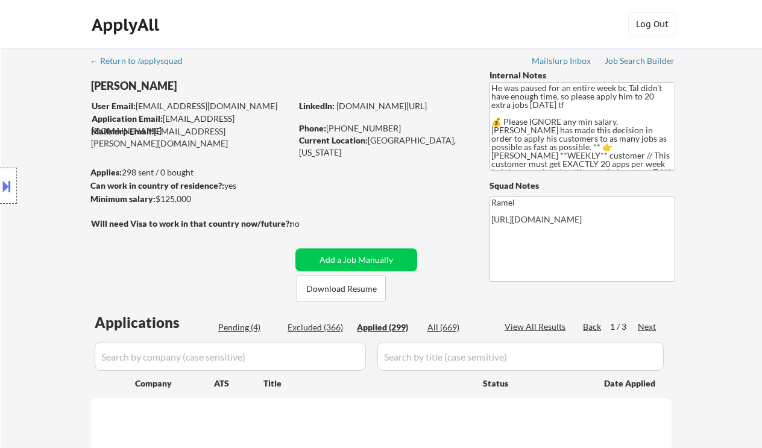
select select ""applied""
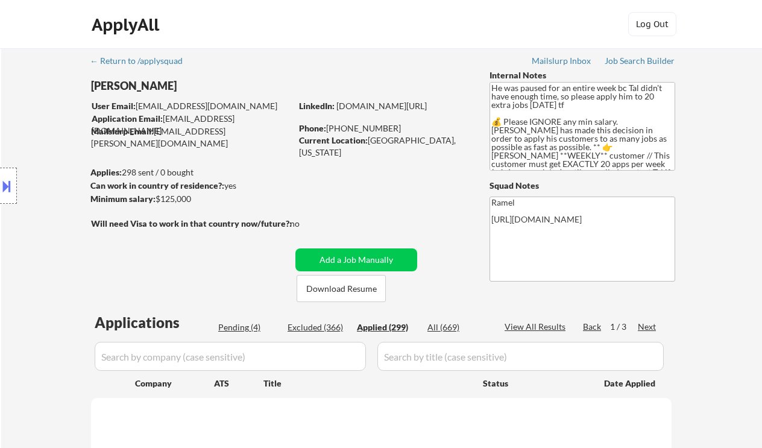
select select ""applied""
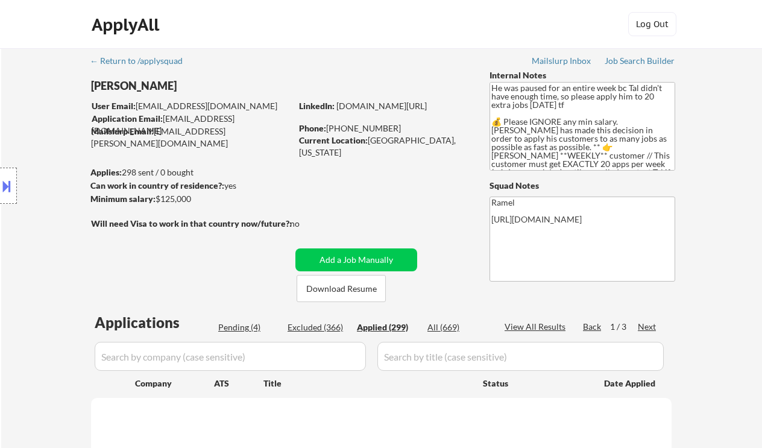
select select ""applied""
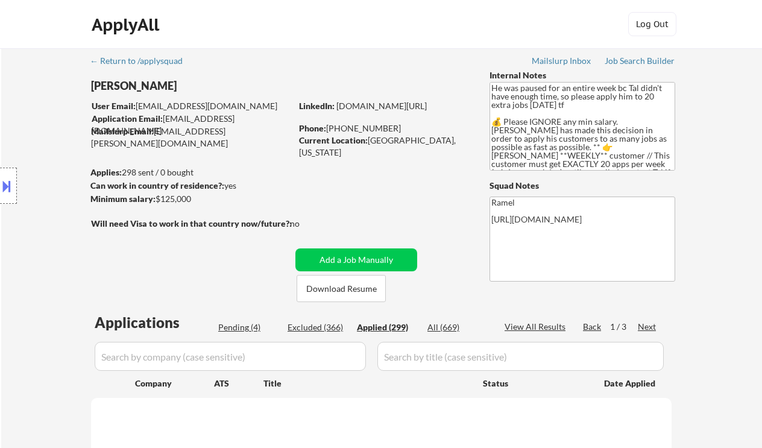
select select ""applied""
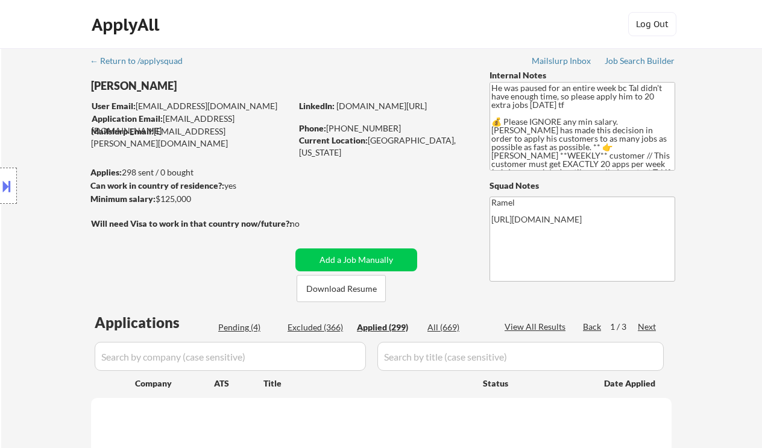
select select ""applied""
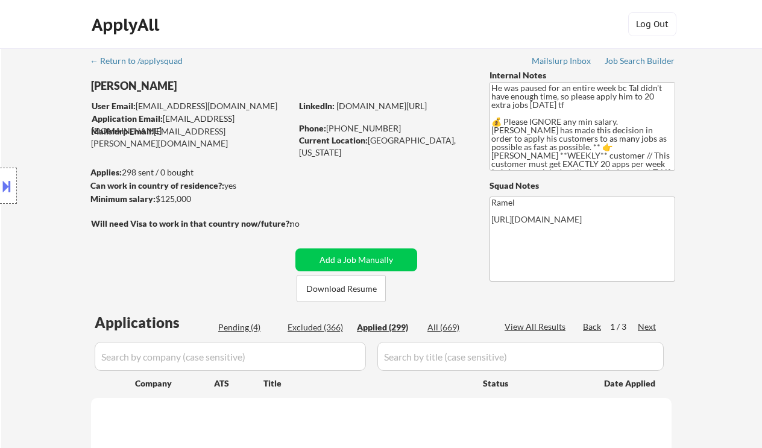
select select ""applied""
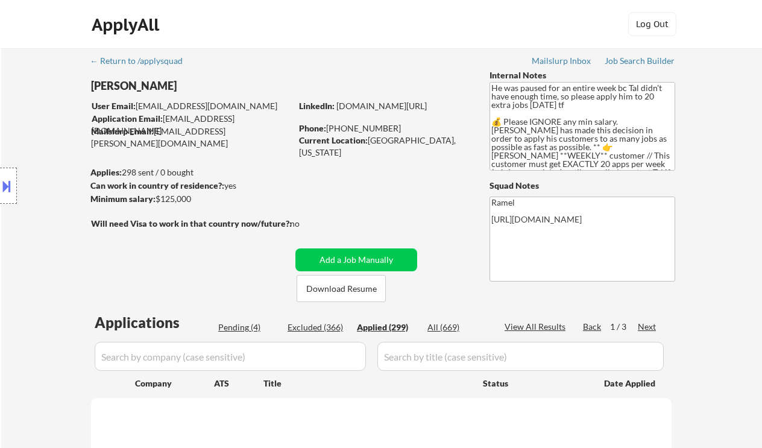
select select ""applied""
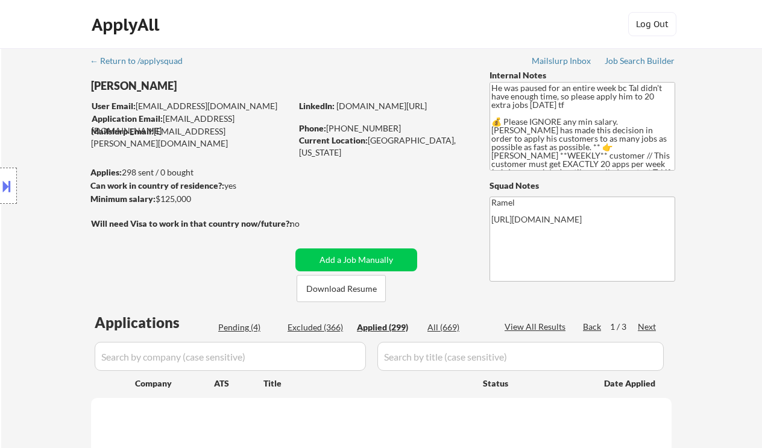
select select ""applied""
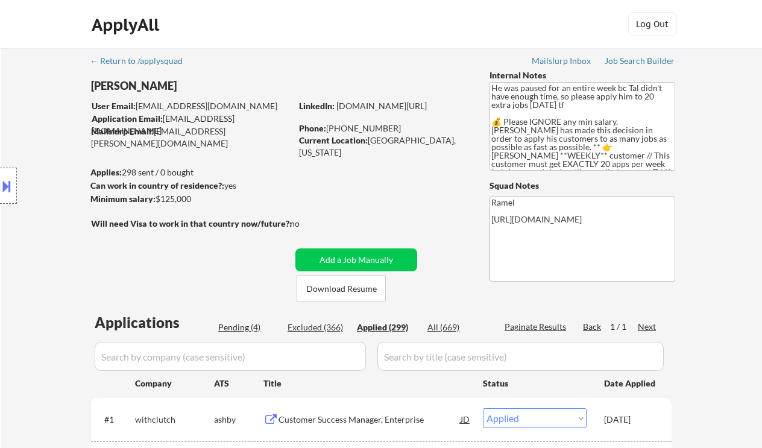
select select ""applied""
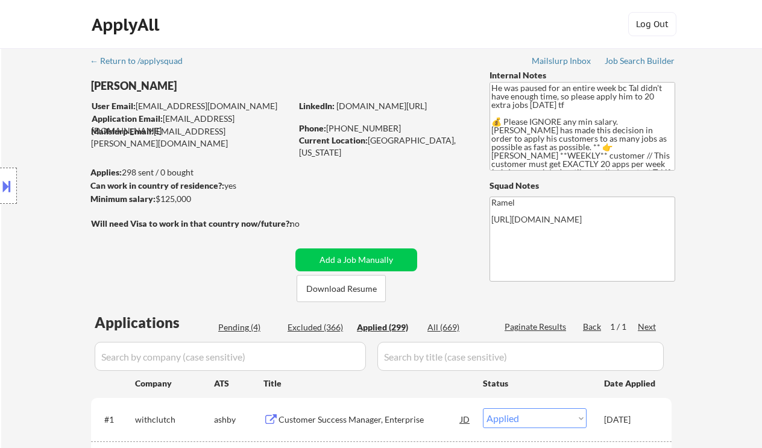
select select ""applied""
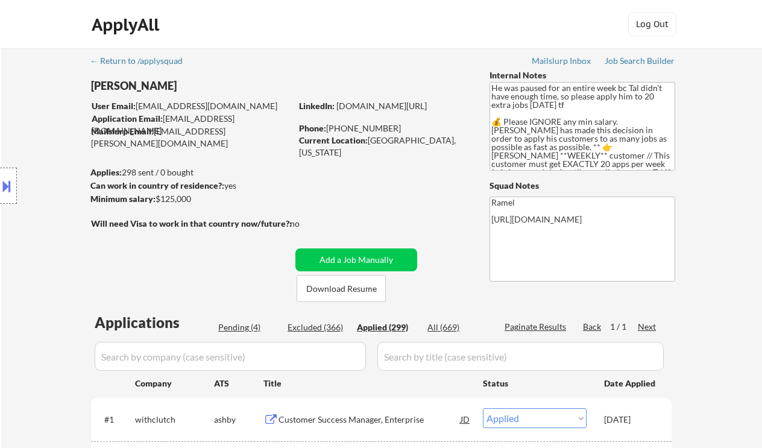
select select ""applied""
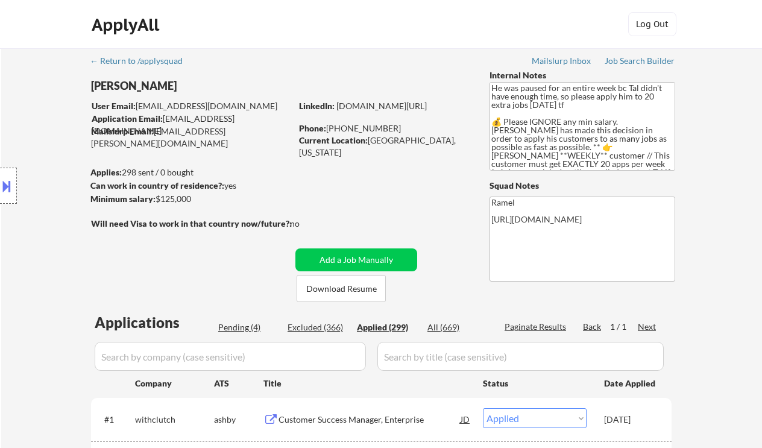
select select ""applied""
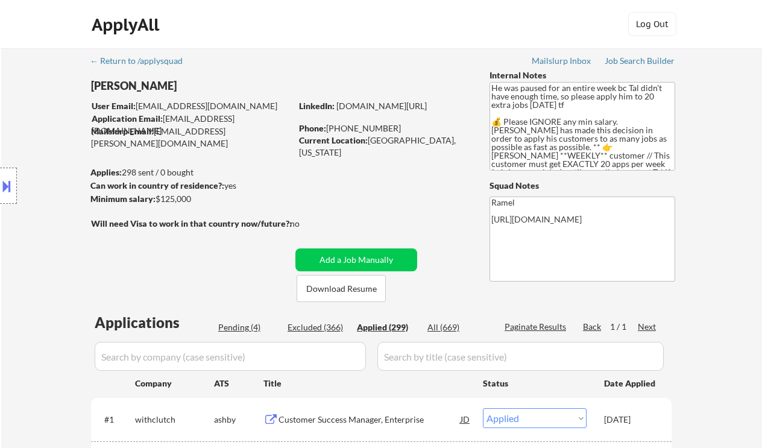
select select ""applied""
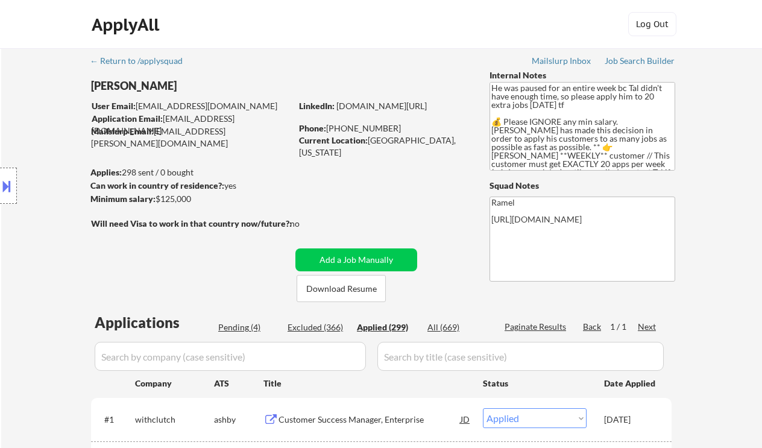
select select ""applied""
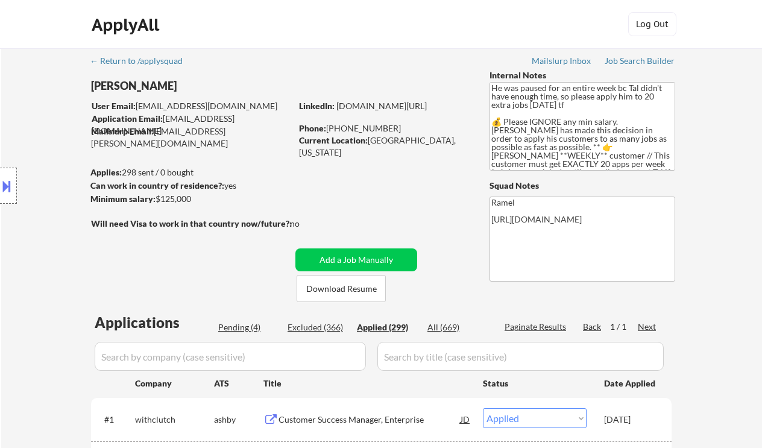
select select ""applied""
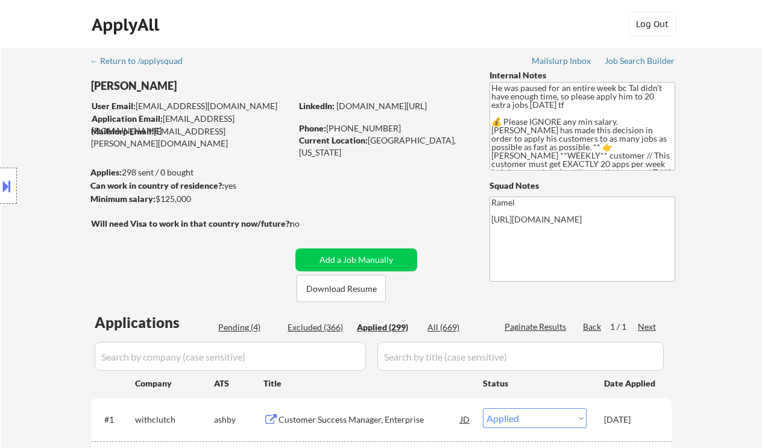
select select ""applied""
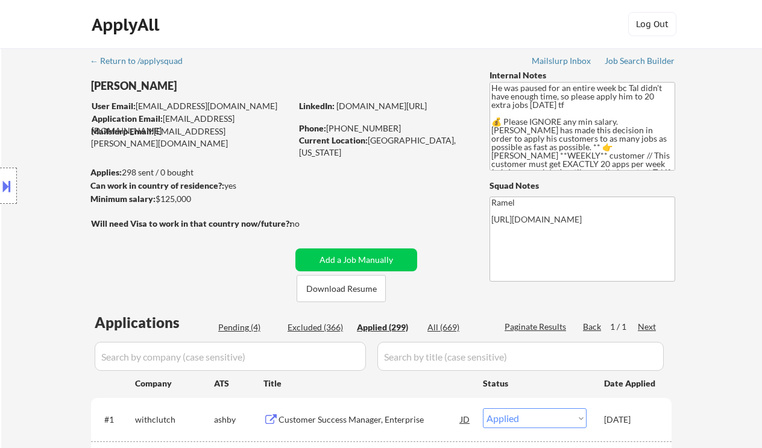
select select ""applied""
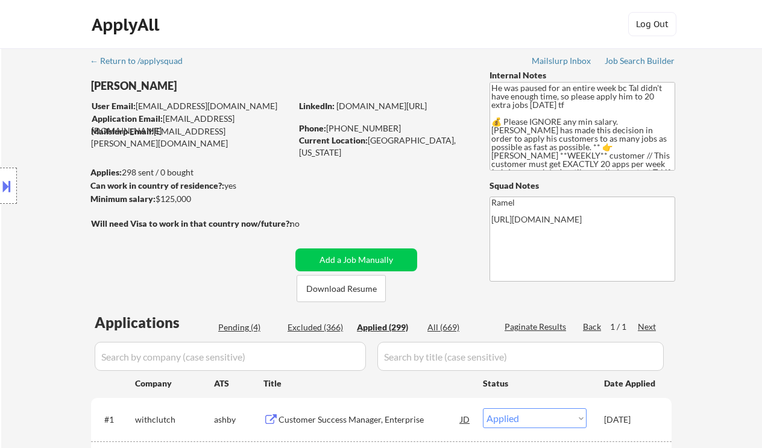
select select ""applied""
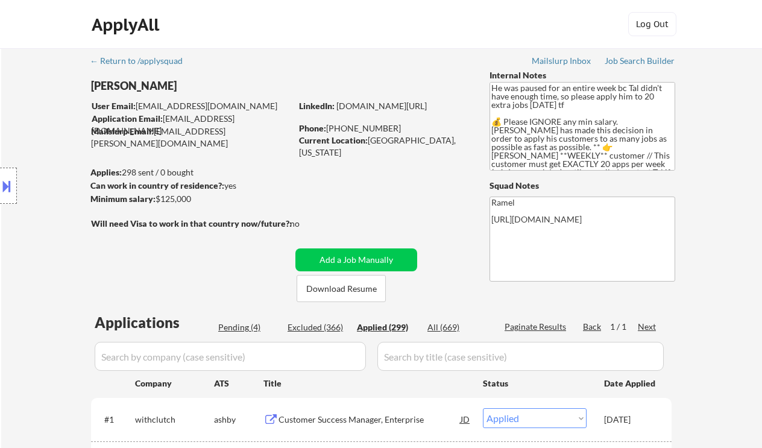
select select ""applied""
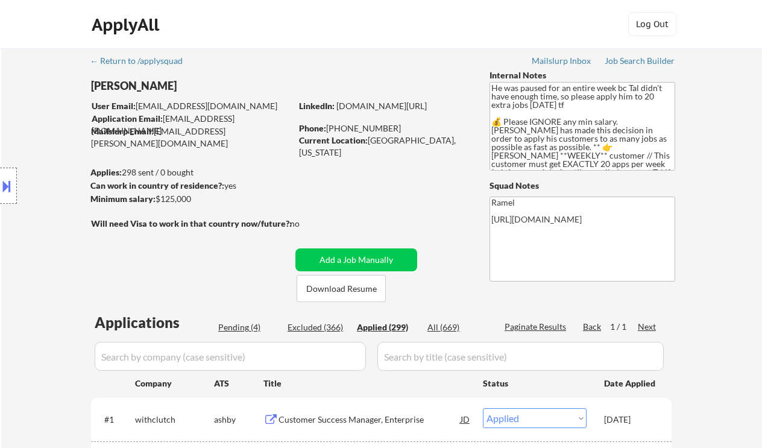
select select ""applied""
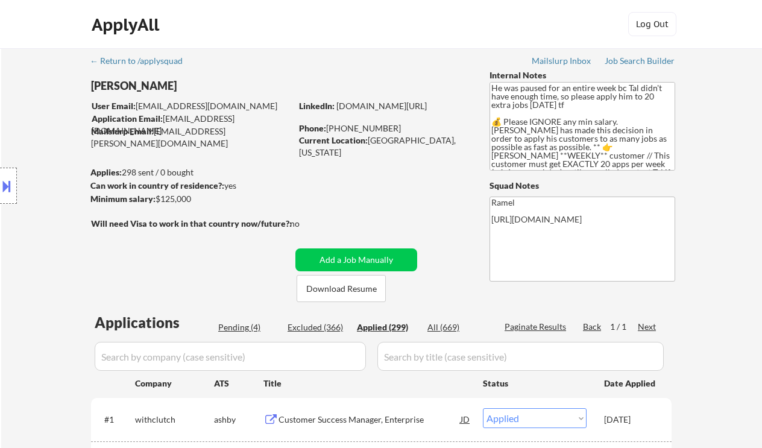
select select ""applied""
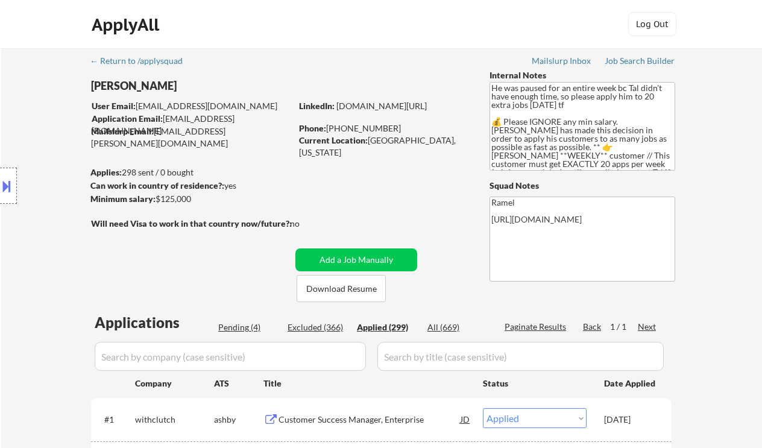
select select ""applied""
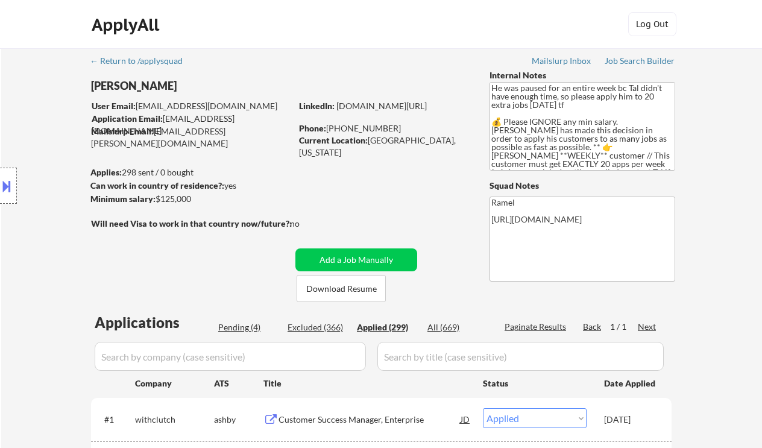
select select ""applied""
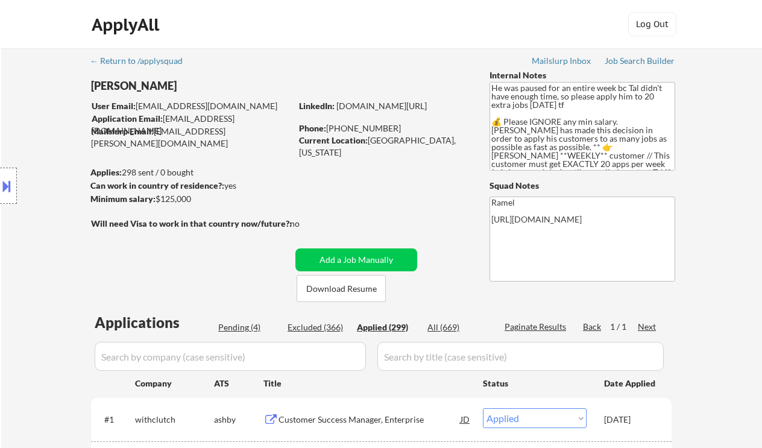
select select ""applied""
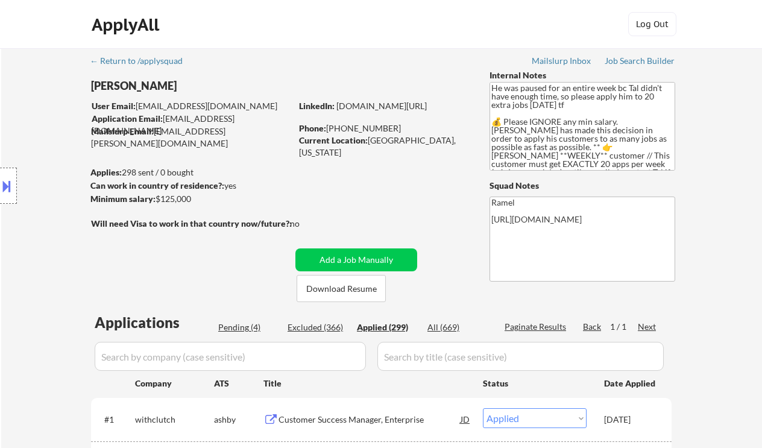
select select ""applied""
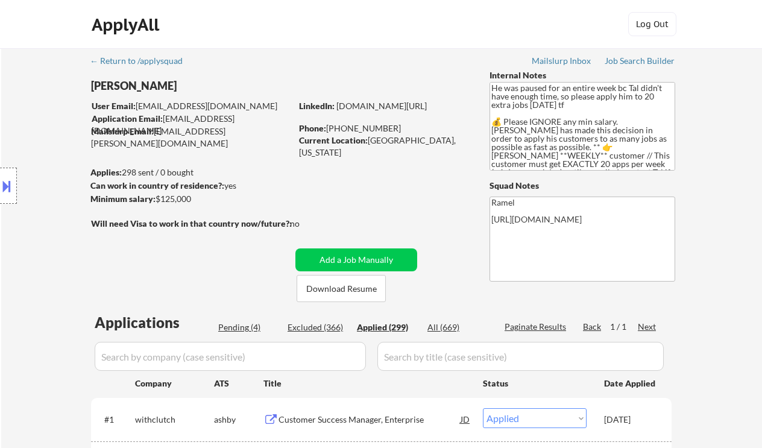
select select ""applied""
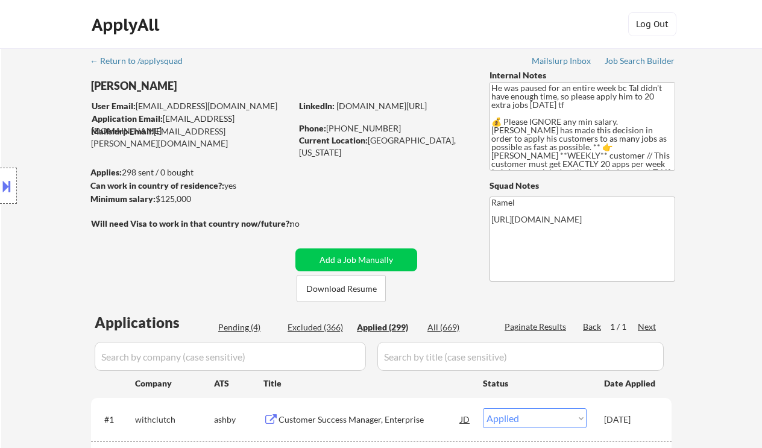
select select ""applied""
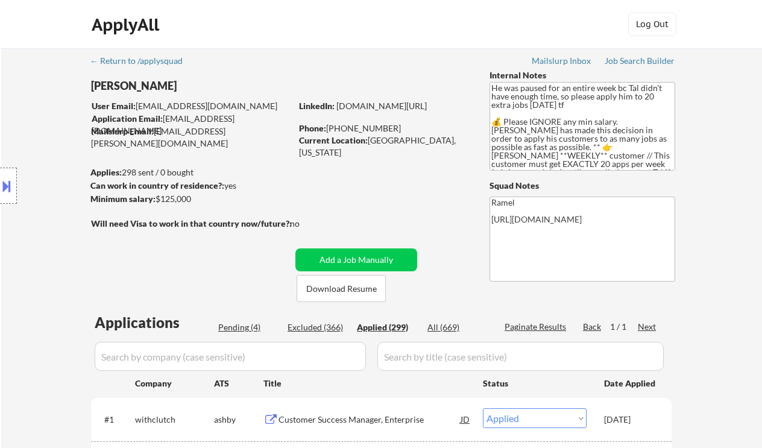
select select ""applied""
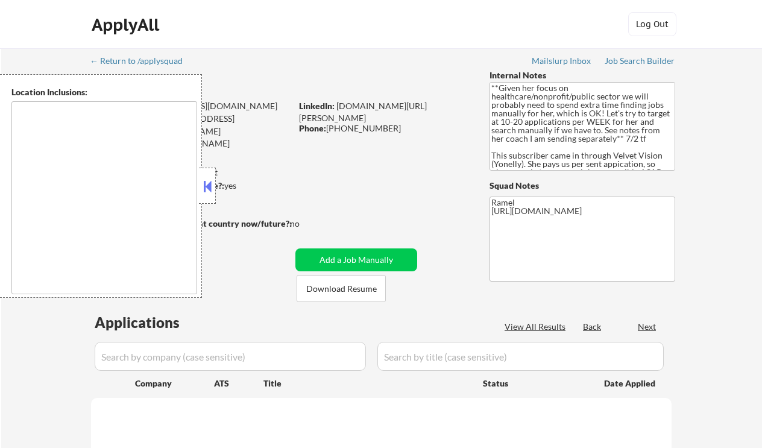
select select ""pending""
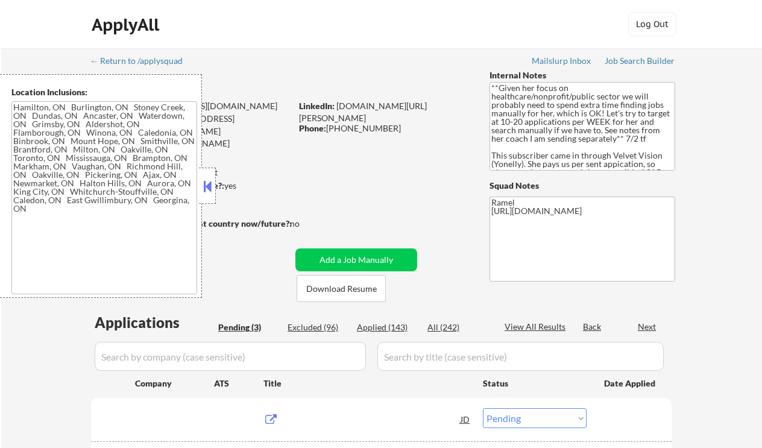
type textarea "[GEOGRAPHIC_DATA], ON [GEOGRAPHIC_DATA], ON [GEOGRAPHIC_DATA], ON [GEOGRAPHIC_D…"
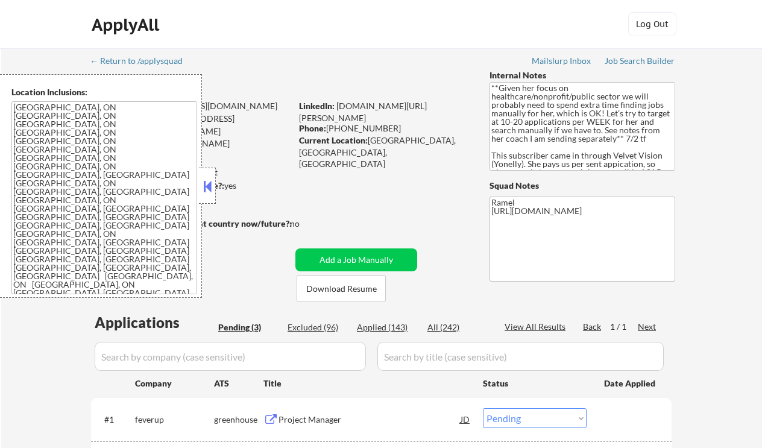
click at [32, 23] on div "ApplyAll Log Out" at bounding box center [381, 24] width 762 height 49
click at [210, 184] on button at bounding box center [207, 186] width 13 height 18
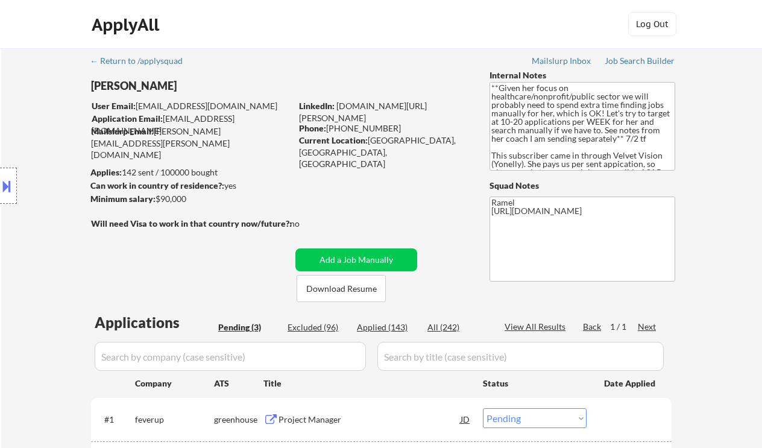
scroll to position [160, 0]
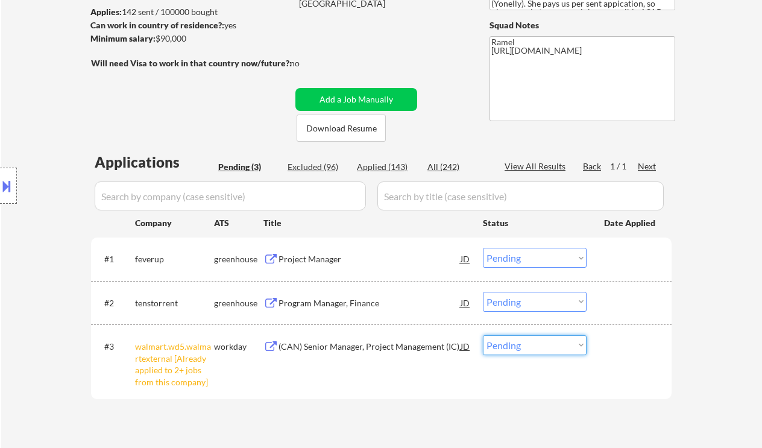
drag, startPoint x: 514, startPoint y: 351, endPoint x: 522, endPoint y: 377, distance: 26.5
click at [514, 351] on select "Choose an option... Pending Applied Excluded (Questions) Excluded (Expired) Exc…" at bounding box center [535, 345] width 104 height 20
select select ""excluded__other_""
click at [483, 335] on select "Choose an option... Pending Applied Excluded (Questions) Excluded (Expired) Exc…" at bounding box center [535, 345] width 104 height 20
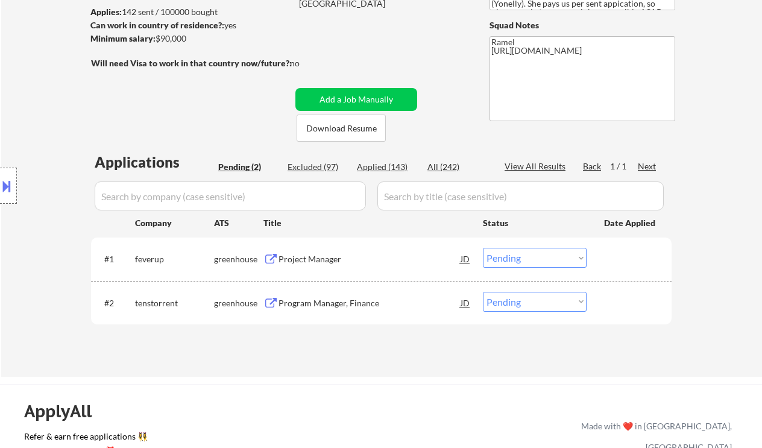
drag, startPoint x: 15, startPoint y: 117, endPoint x: 48, endPoint y: 104, distance: 35.4
click at [15, 117] on div "Location Inclusions: [GEOGRAPHIC_DATA], [GEOGRAPHIC_DATA] [GEOGRAPHIC_DATA], ON…" at bounding box center [108, 186] width 216 height 224
click at [41, 240] on div "Location Inclusions: [GEOGRAPHIC_DATA], [GEOGRAPHIC_DATA] [GEOGRAPHIC_DATA], ON…" at bounding box center [108, 186] width 216 height 224
click at [334, 255] on div "Project Manager" at bounding box center [369, 259] width 182 height 12
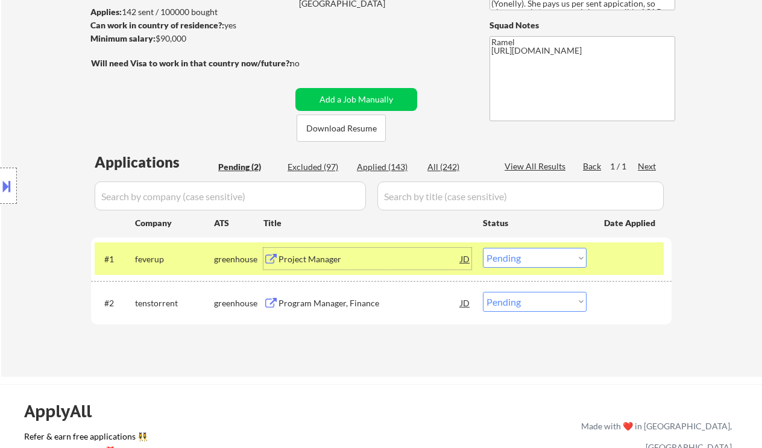
click at [463, 258] on div "JD" at bounding box center [465, 259] width 12 height 22
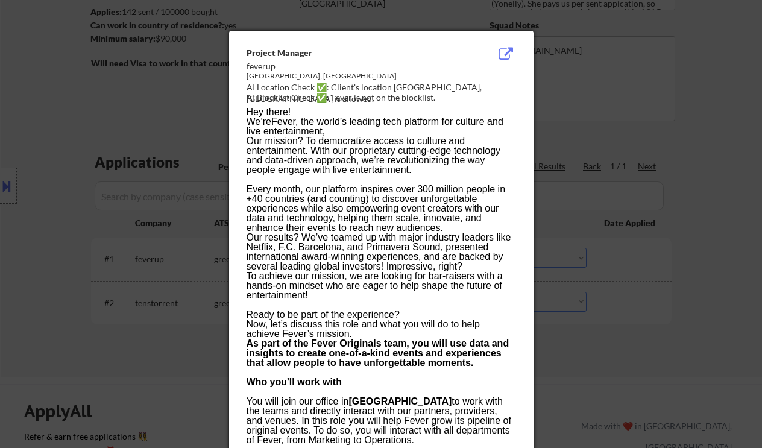
click at [404, 280] on p "To achieve our mission, we are looking for bar-raisers with a hands-on mindset …" at bounding box center [380, 295] width 269 height 48
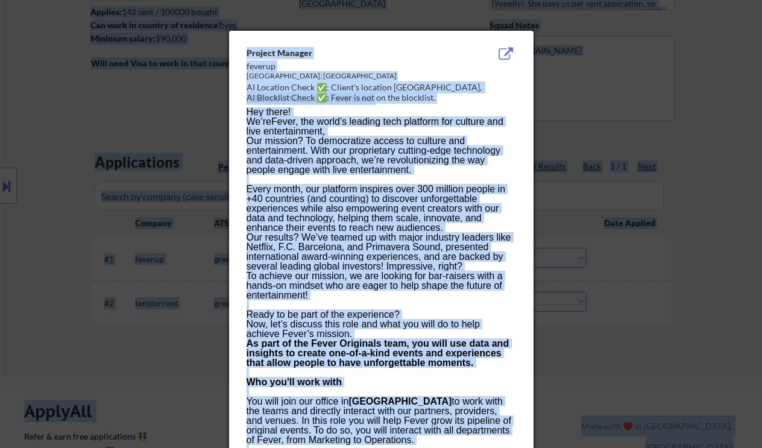
copy body "Yesha Panchal User Email: connect.yeshapanchal@gmail.com Application Email: con…"
click at [366, 189] on p "Our mission? To democratize access to culture and entertainment. With our propr…" at bounding box center [380, 184] width 269 height 96
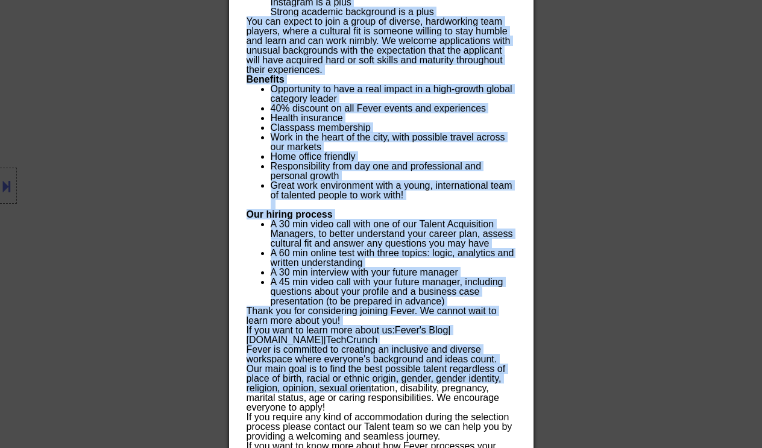
scroll to position [1181, 0]
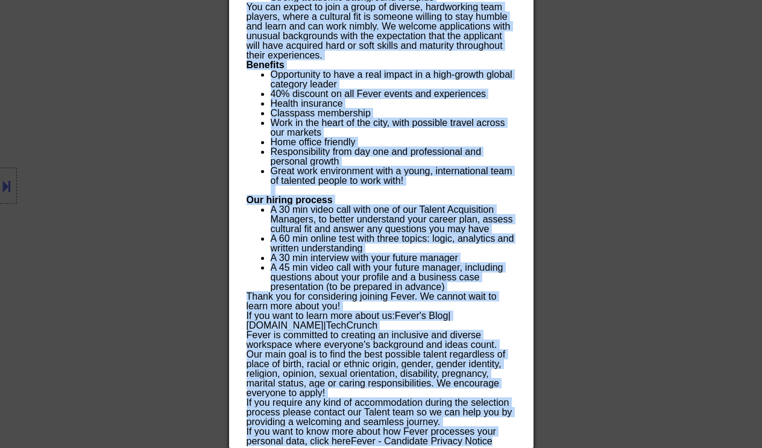
copy div "Project Manager feverup Toronto; Vancouver AI Location Check ✅: Client's locati…"
drag, startPoint x: 243, startPoint y: 49, endPoint x: 502, endPoint y: 439, distance: 467.7
copy div "Project Manager feverup Toronto; Vancouver AI Location Check ✅: Client's locati…"
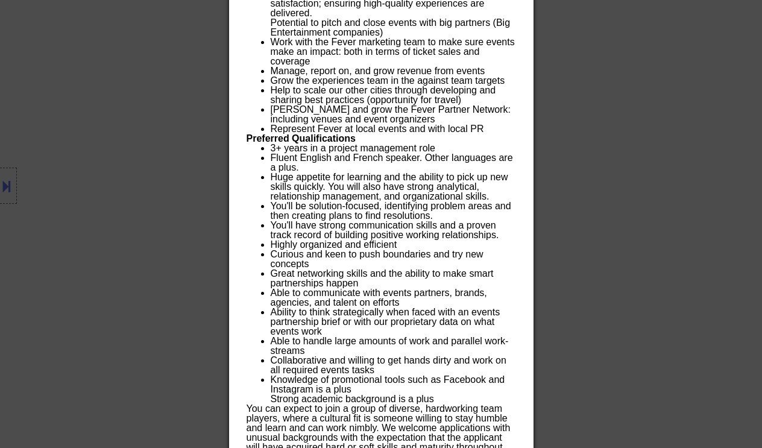
click at [616, 204] on div at bounding box center [381, 224] width 762 height 448
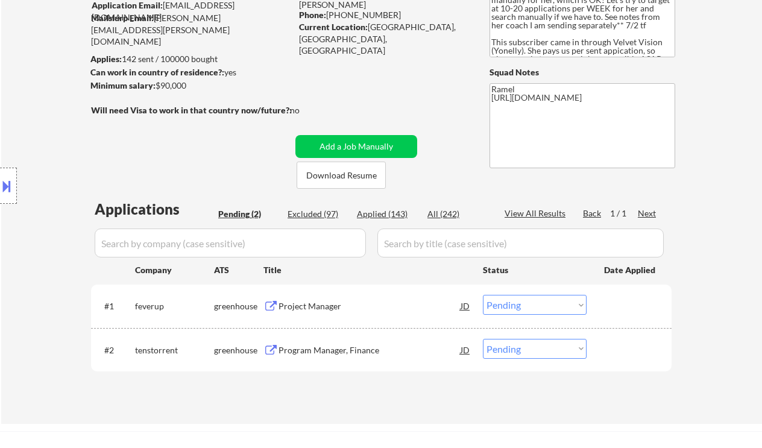
scroll to position [160, 0]
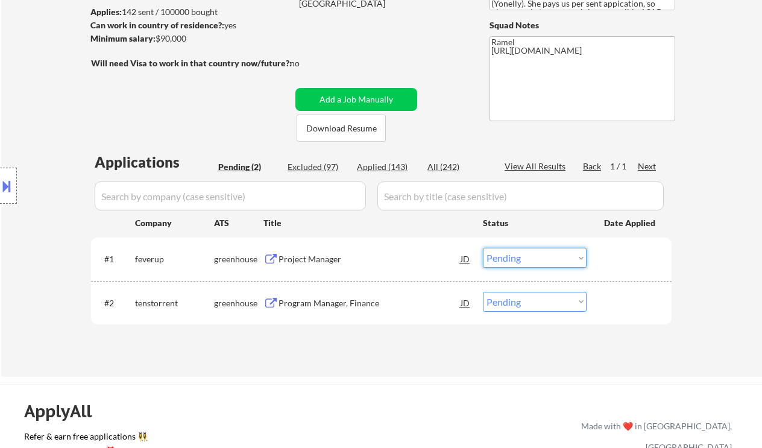
click at [504, 254] on select "Choose an option... Pending Applied Excluded (Questions) Excluded (Expired) Exc…" at bounding box center [535, 258] width 104 height 20
click at [483, 248] on select "Choose an option... Pending Applied Excluded (Questions) Excluded (Expired) Exc…" at bounding box center [535, 258] width 104 height 20
click at [346, 299] on div "Program Manager, Finance" at bounding box center [369, 303] width 182 height 12
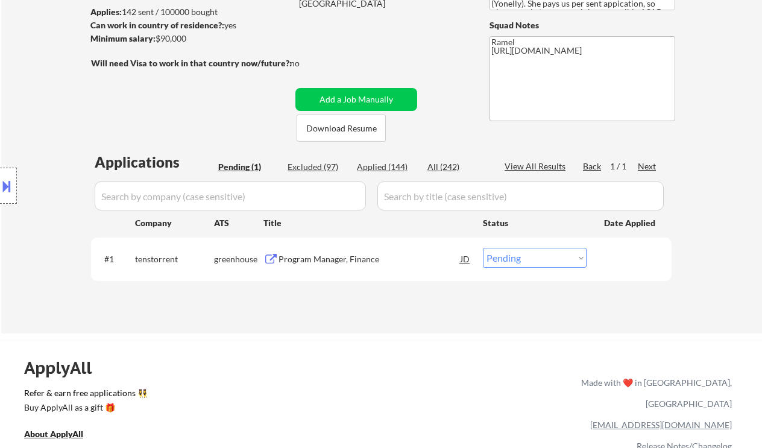
click at [551, 259] on select "Choose an option... Pending Applied Excluded (Questions) Excluded (Expired) Exc…" at bounding box center [535, 258] width 104 height 20
select select ""excluded__bad_match_""
click at [483, 248] on select "Choose an option... Pending Applied Excluded (Questions) Excluded (Expired) Exc…" at bounding box center [535, 258] width 104 height 20
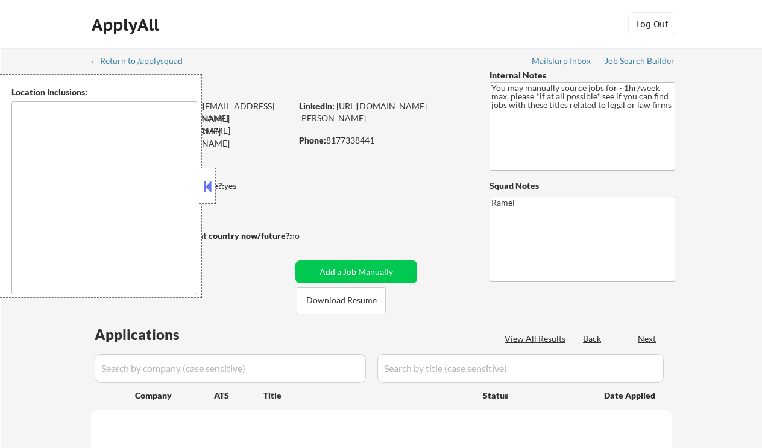
type textarea "remote"
select select ""pending""
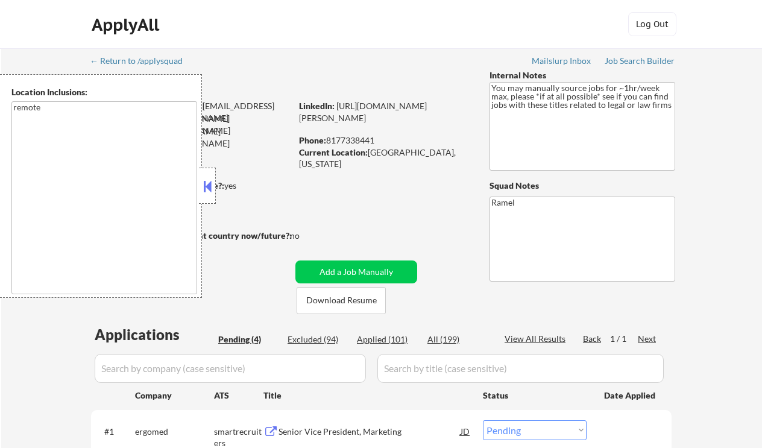
click at [208, 190] on button at bounding box center [207, 186] width 13 height 18
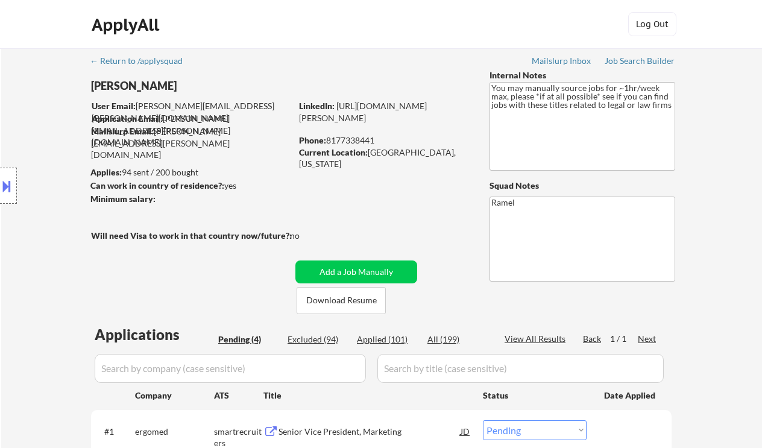
click at [42, 103] on div "Location Inclusions: remote" at bounding box center [108, 186] width 216 height 224
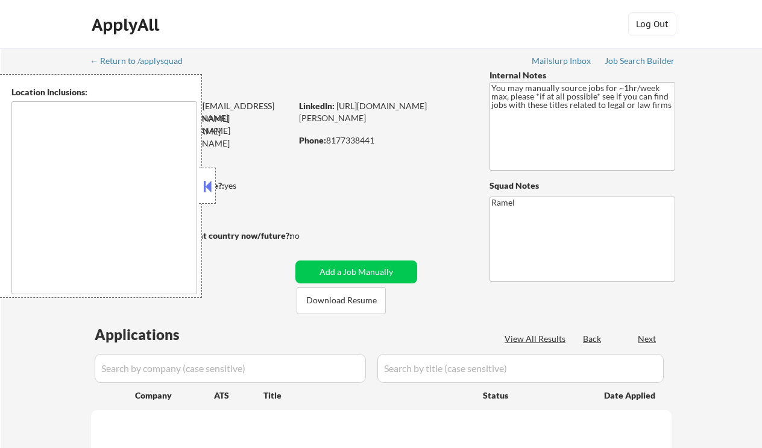
type textarea "remote"
click at [211, 188] on button at bounding box center [207, 186] width 13 height 18
select select ""pending""
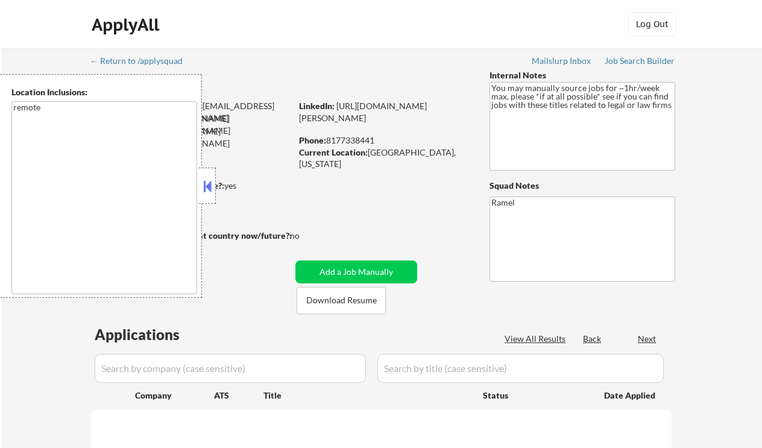
select select ""pending""
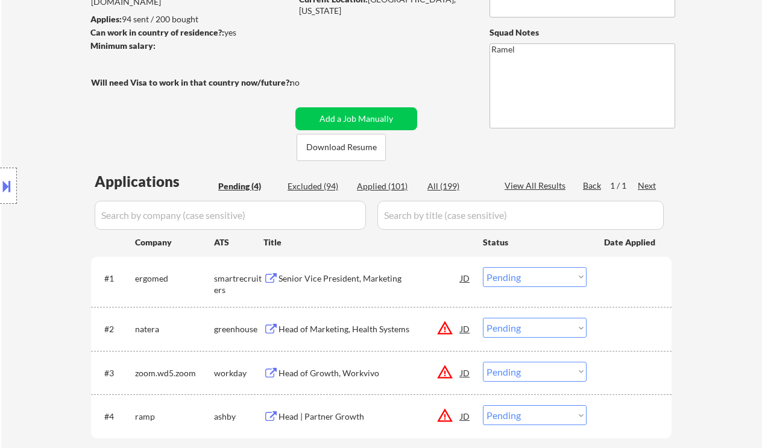
scroll to position [160, 0]
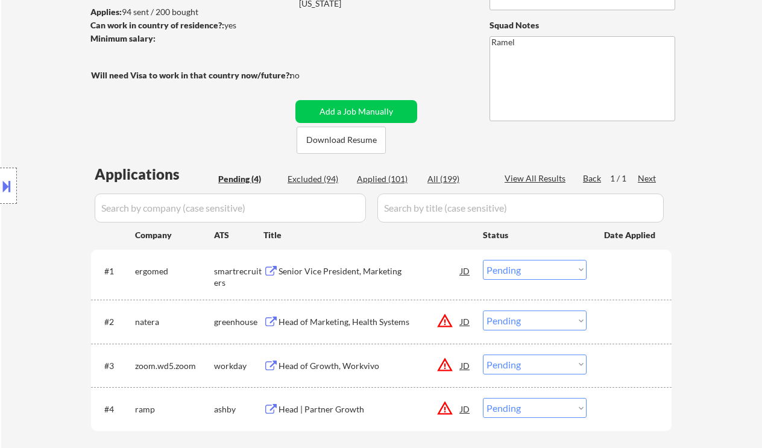
click at [328, 268] on div "Senior Vice President, Marketing" at bounding box center [369, 271] width 182 height 12
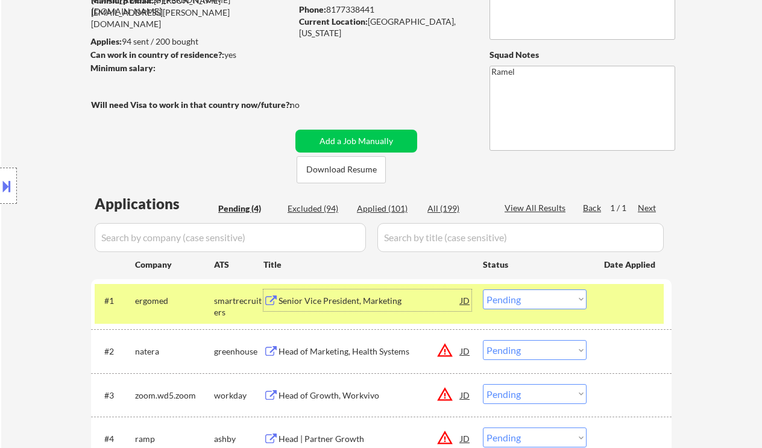
scroll to position [80, 0]
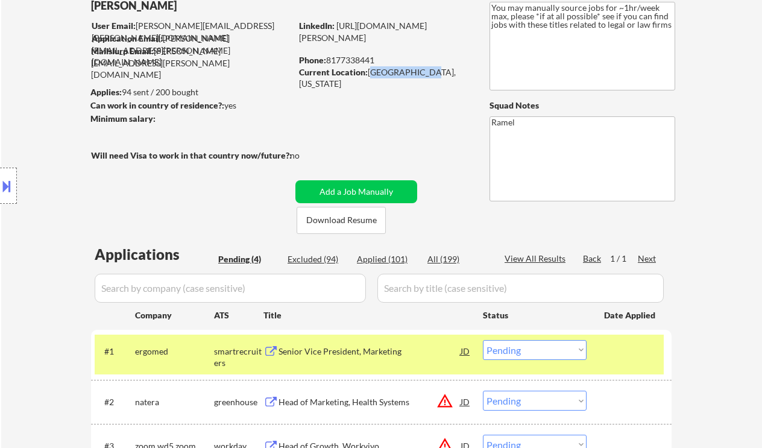
drag, startPoint x: 368, startPoint y: 72, endPoint x: 415, endPoint y: 72, distance: 46.4
click at [415, 72] on div "Current Location: [GEOGRAPHIC_DATA], [US_STATE]" at bounding box center [384, 77] width 171 height 23
copy div "[GEOGRAPHIC_DATA], [US_STATE]"
click at [29, 99] on div "Location Inclusions: remote" at bounding box center [108, 186] width 216 height 224
click at [8, 193] on button at bounding box center [6, 186] width 13 height 20
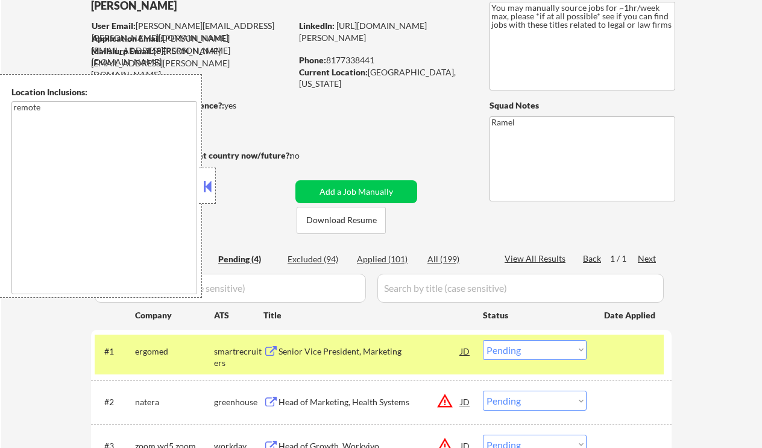
click at [211, 193] on button at bounding box center [207, 186] width 13 height 18
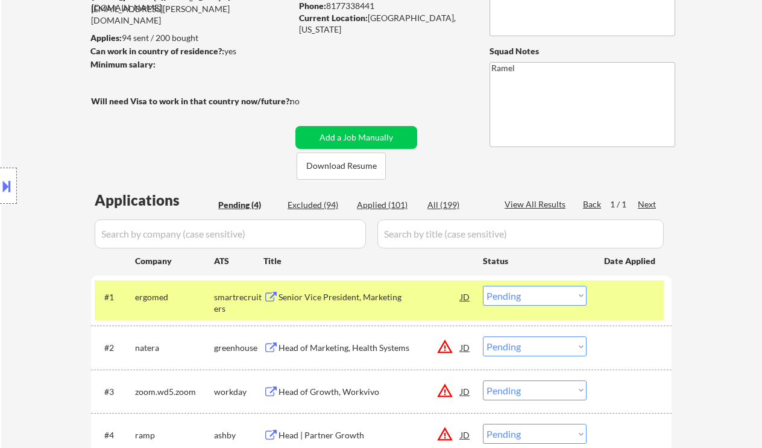
scroll to position [241, 0]
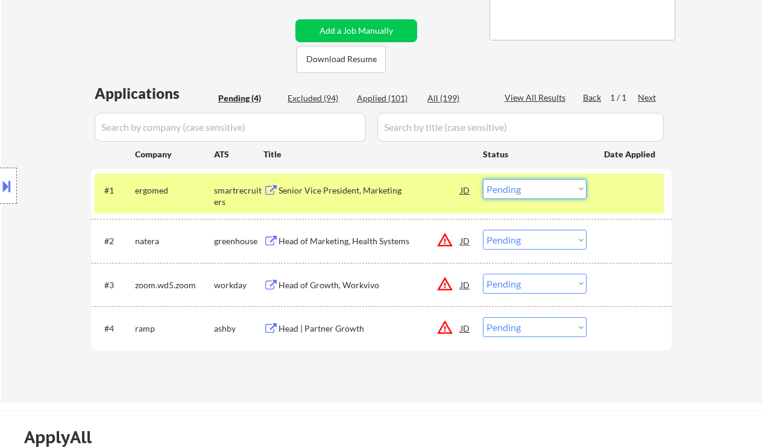
click at [528, 196] on select "Choose an option... Pending Applied Excluded (Questions) Excluded (Expired) Exc…" at bounding box center [535, 189] width 104 height 20
click at [483, 179] on select "Choose an option... Pending Applied Excluded (Questions) Excluded (Expired) Exc…" at bounding box center [535, 189] width 104 height 20
click at [340, 241] on div "Head of Marketing, Health Systems" at bounding box center [369, 241] width 182 height 12
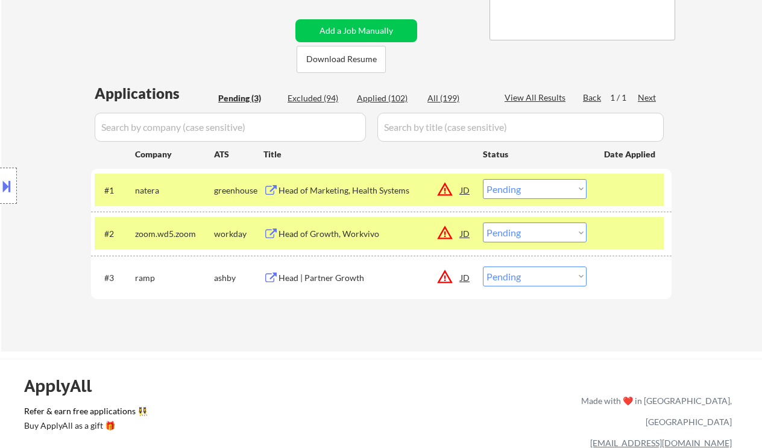
click at [10, 177] on button at bounding box center [6, 186] width 13 height 20
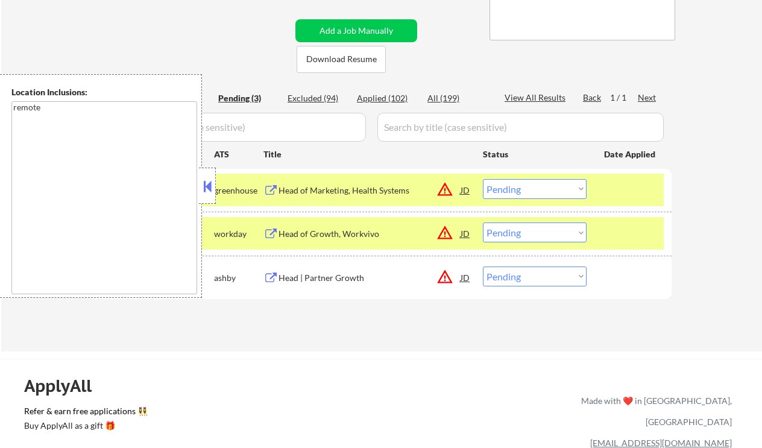
click at [204, 190] on button at bounding box center [207, 186] width 13 height 18
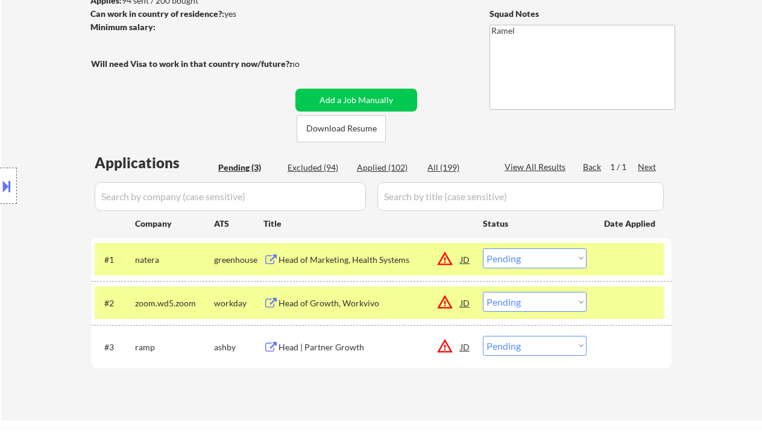
scroll to position [160, 0]
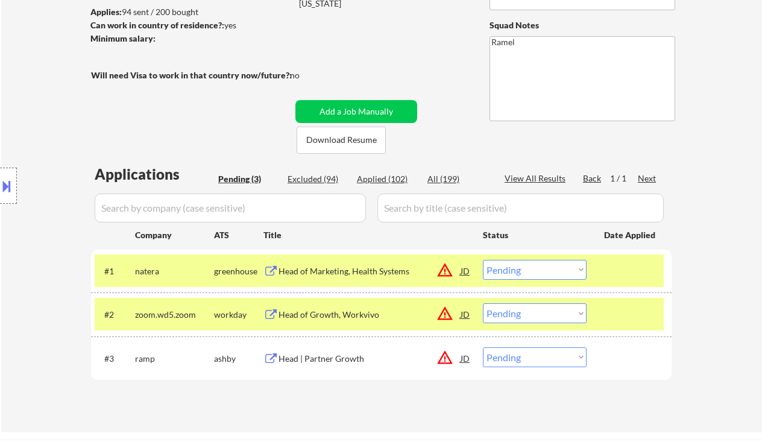
click at [531, 276] on select "Choose an option... Pending Applied Excluded (Questions) Excluded (Expired) Exc…" at bounding box center [535, 270] width 104 height 20
click at [483, 260] on select "Choose an option... Pending Applied Excluded (Questions) Excluded (Expired) Exc…" at bounding box center [535, 270] width 104 height 20
click at [364, 318] on div "Head of Growth, Workvivo" at bounding box center [369, 314] width 182 height 12
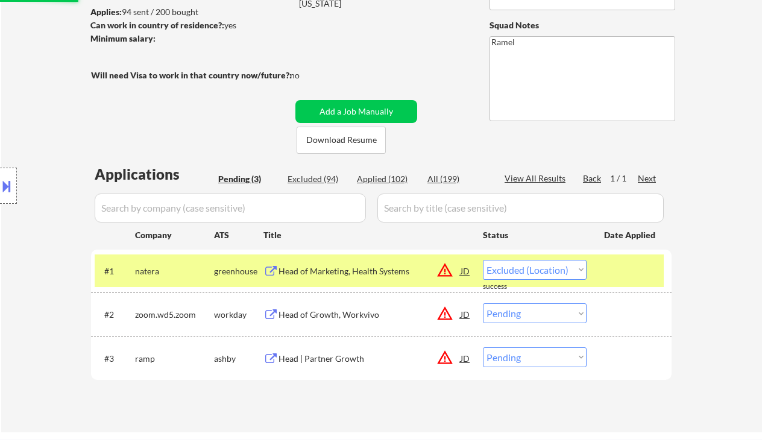
select select ""pending""
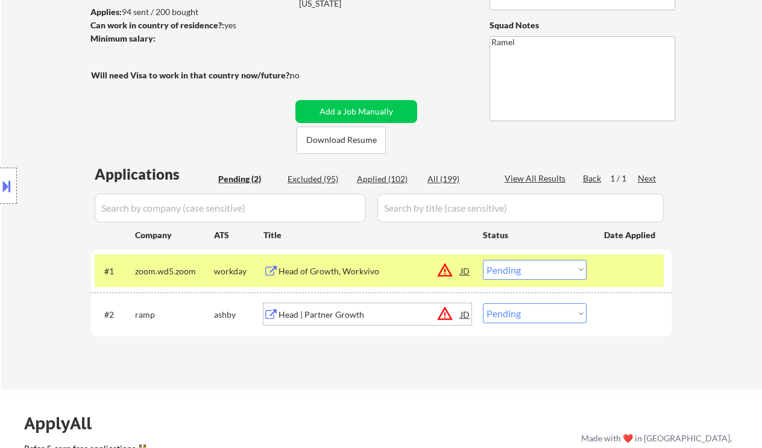
click at [345, 272] on div "Head of Growth, Workvivo" at bounding box center [369, 271] width 182 height 12
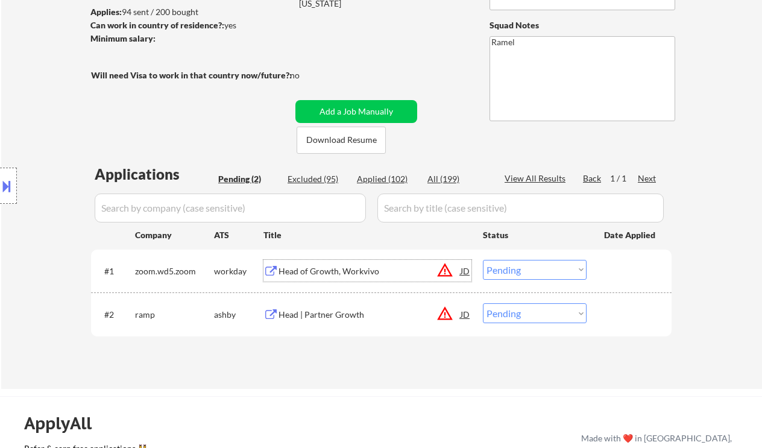
click at [386, 175] on div "Applied (102)" at bounding box center [387, 179] width 60 height 12
select select ""applied""
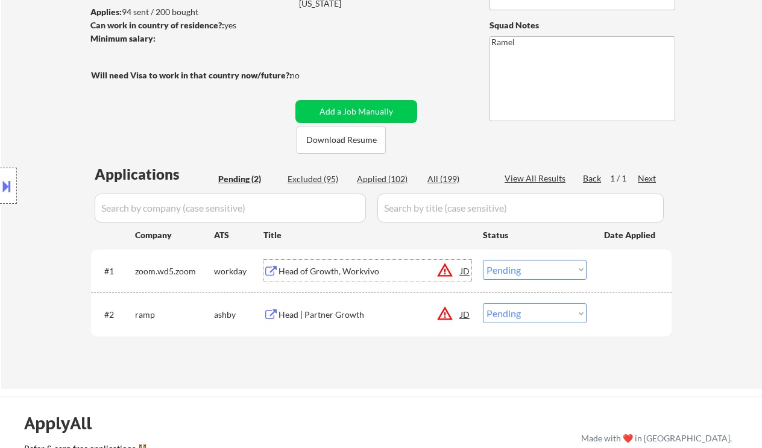
select select ""applied""
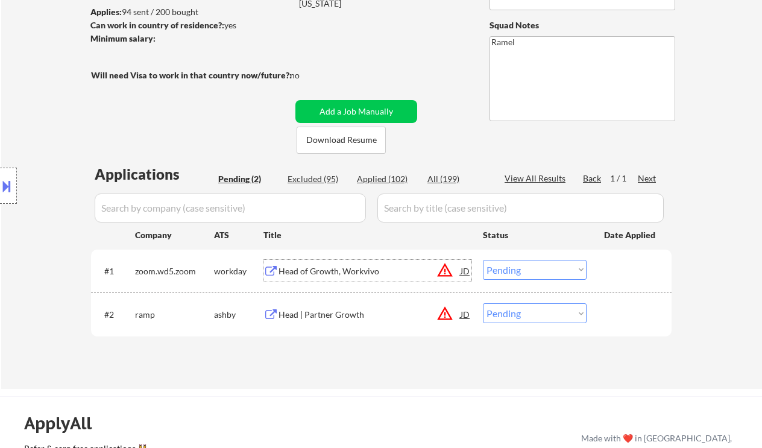
select select ""applied""
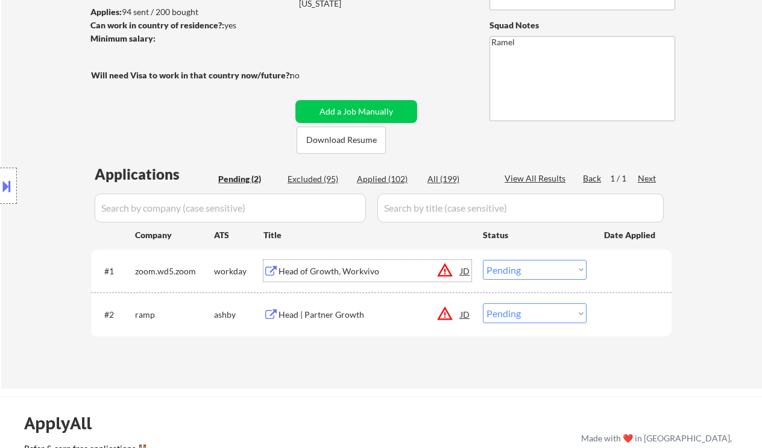
select select ""applied""
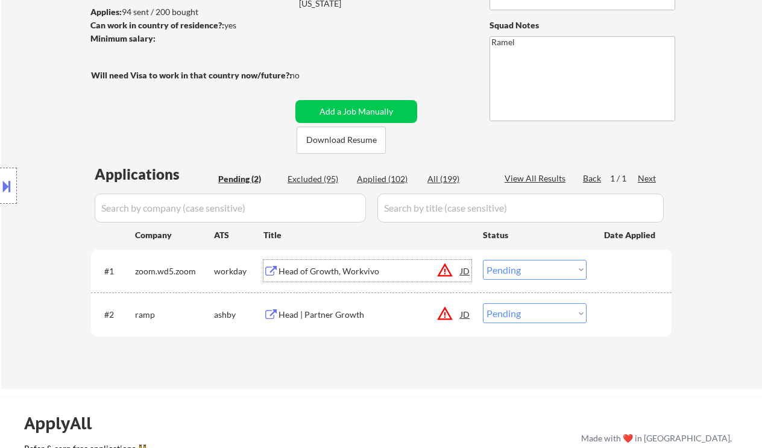
select select ""applied""
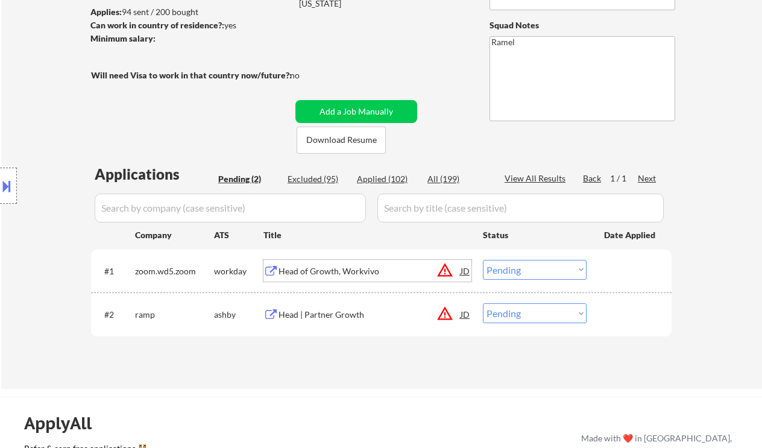
select select ""applied""
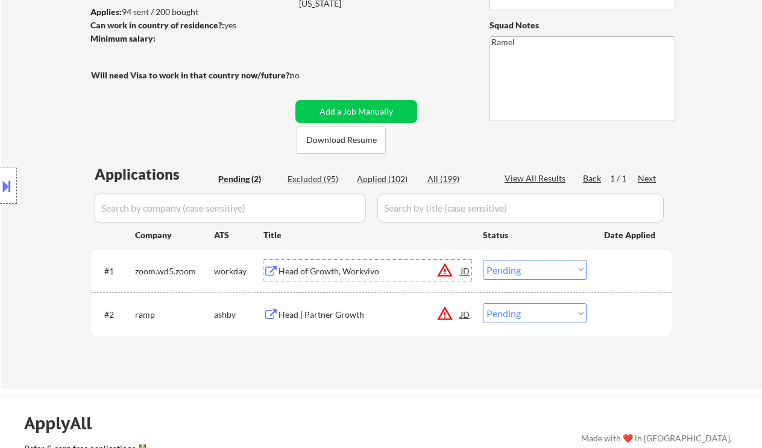
select select ""applied""
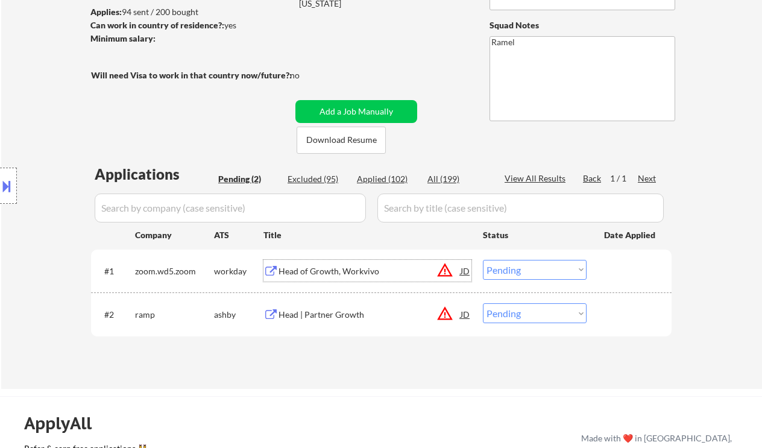
select select ""applied""
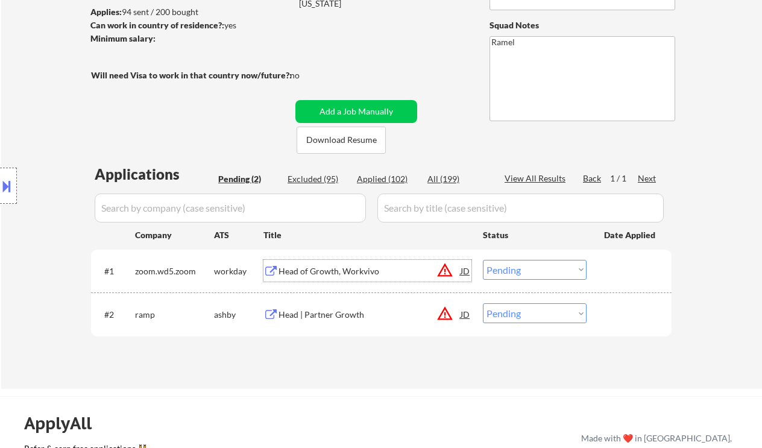
select select ""applied""
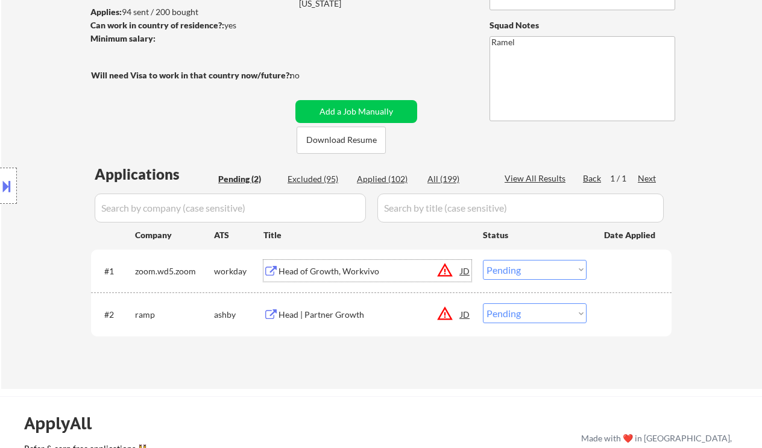
select select ""applied""
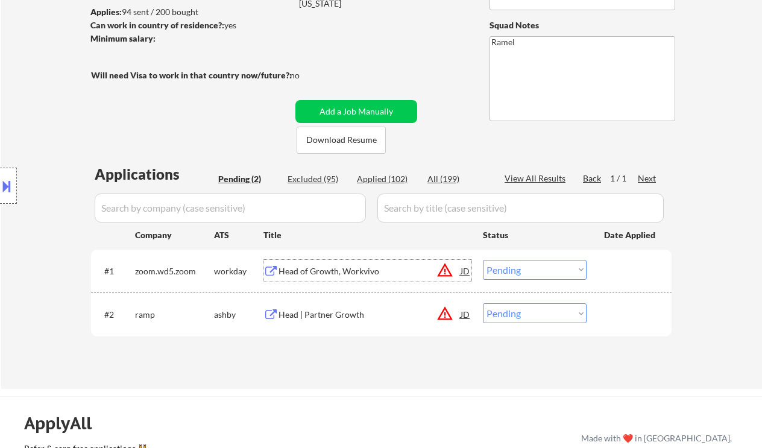
select select ""applied""
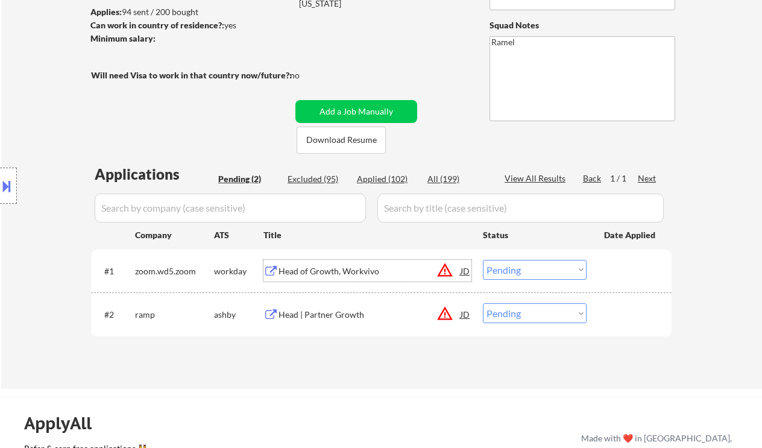
select select ""applied""
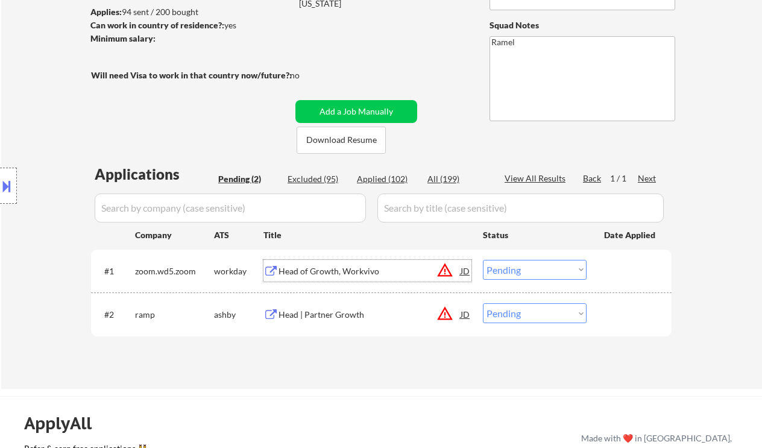
select select ""applied""
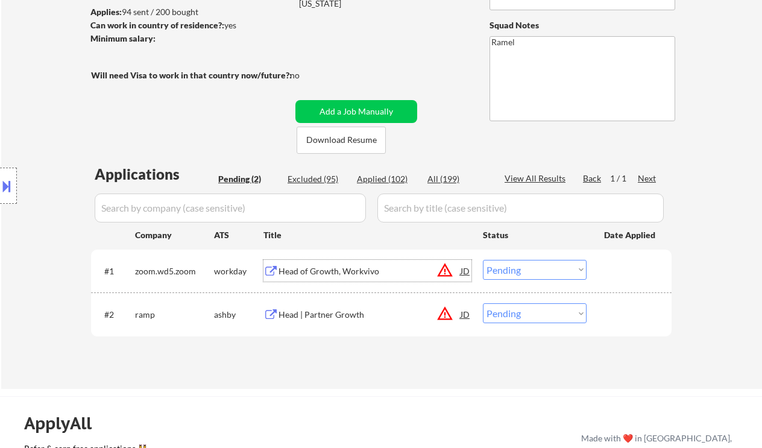
select select ""applied""
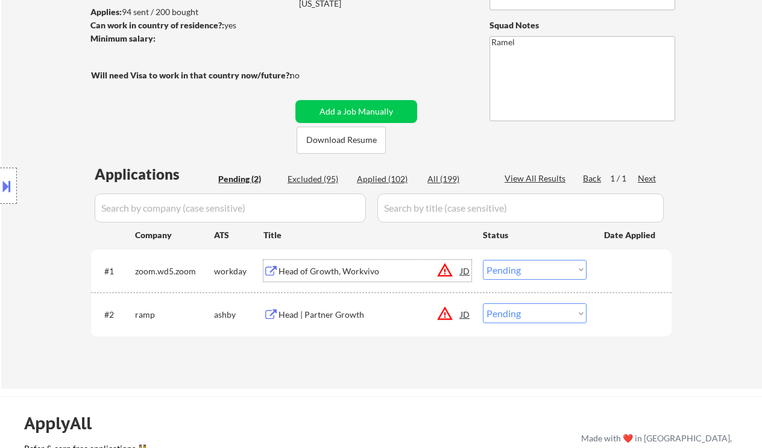
select select ""applied""
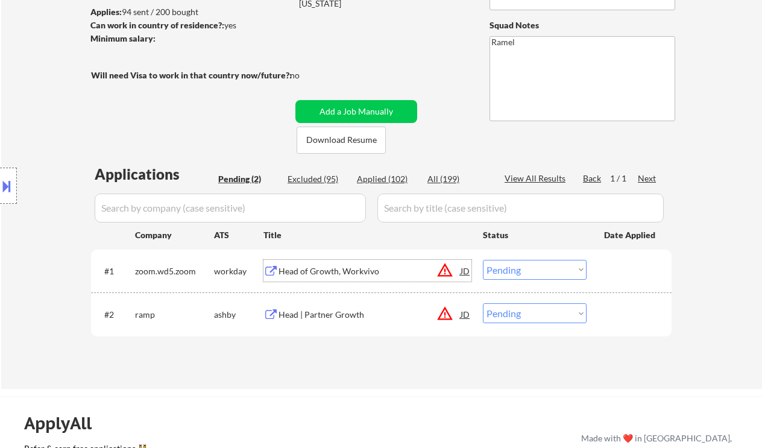
select select ""applied""
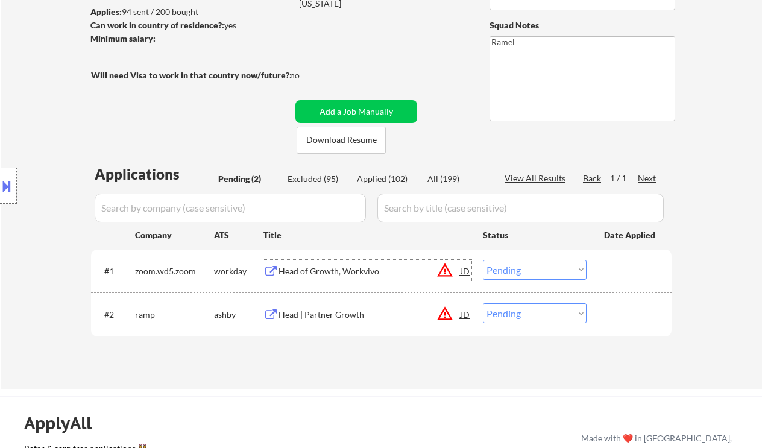
select select ""applied""
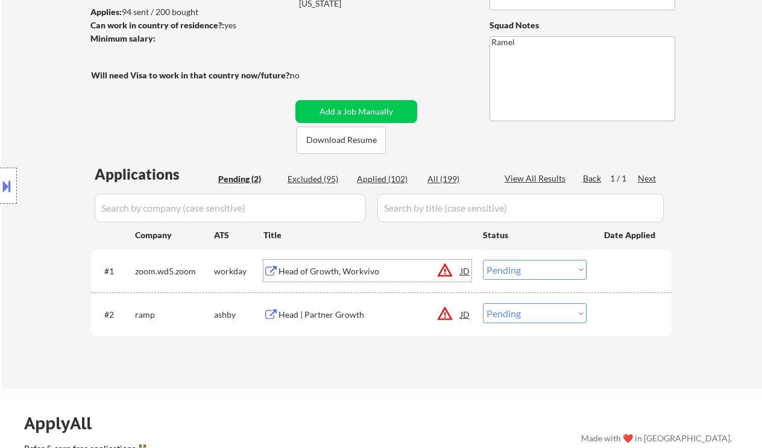
select select ""applied""
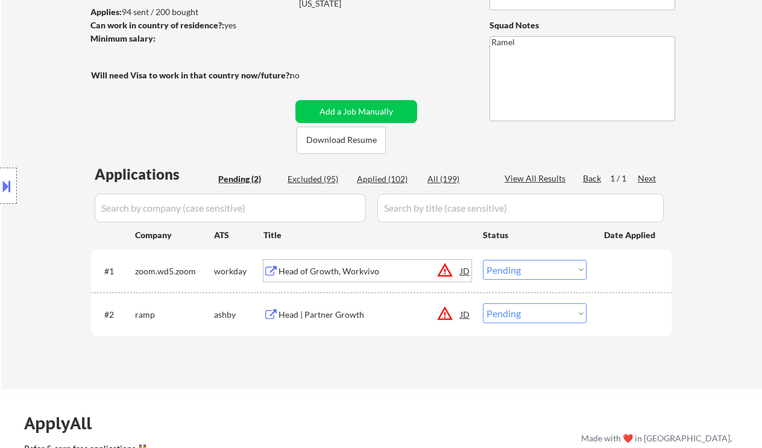
select select ""applied""
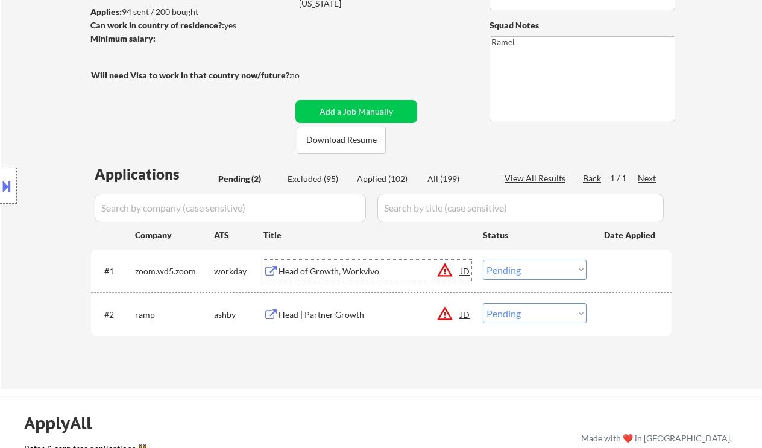
select select ""applied""
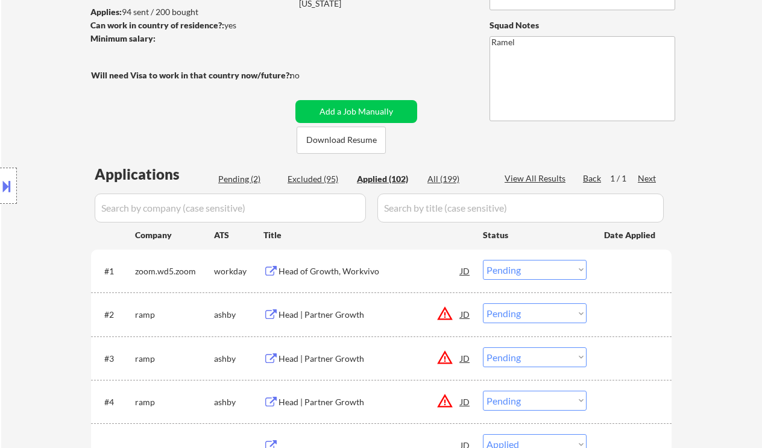
select select ""applied""
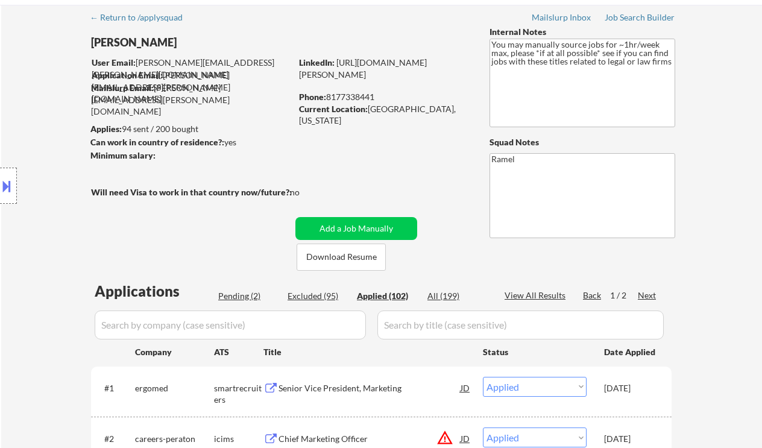
scroll to position [80, 0]
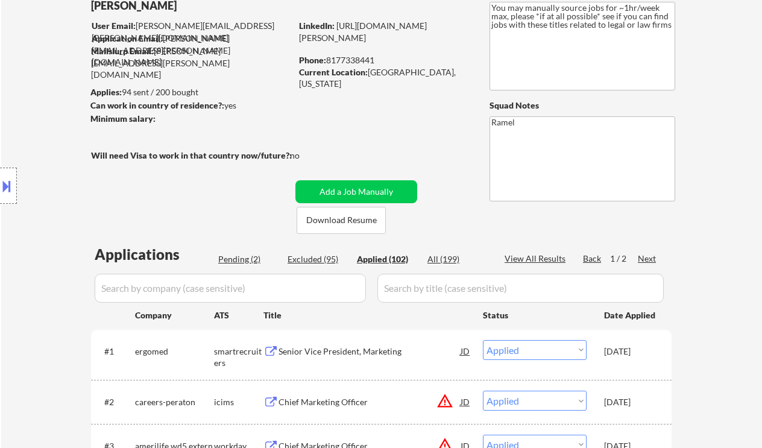
click at [375, 259] on div "Applied (102)" at bounding box center [387, 259] width 60 height 12
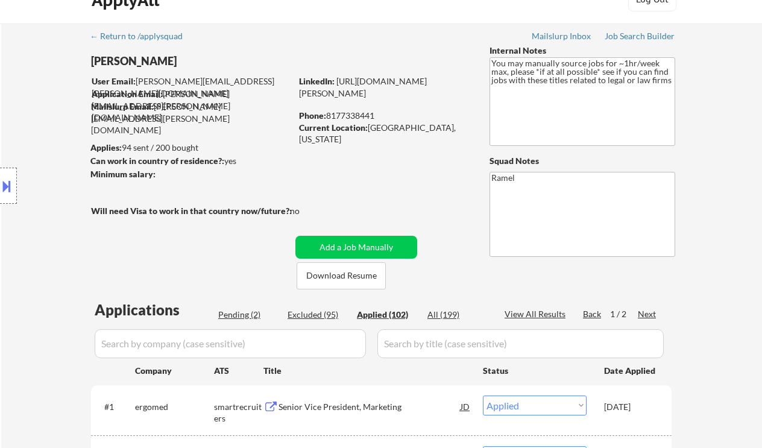
scroll to position [8, 0]
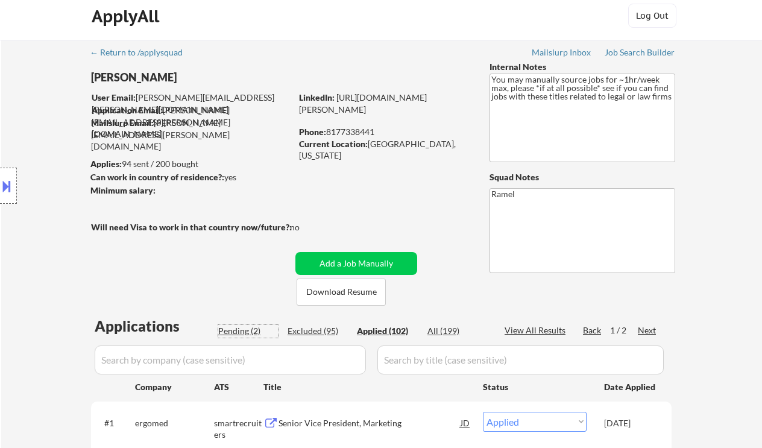
click at [245, 329] on div "Pending (2)" at bounding box center [248, 331] width 60 height 12
select select ""pending""
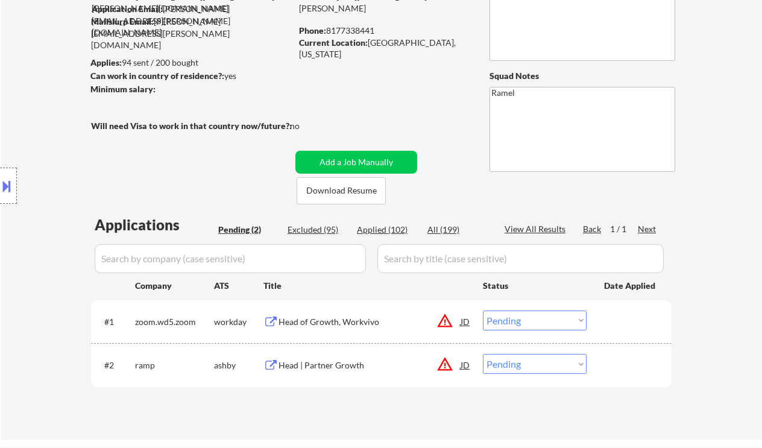
scroll to position [160, 0]
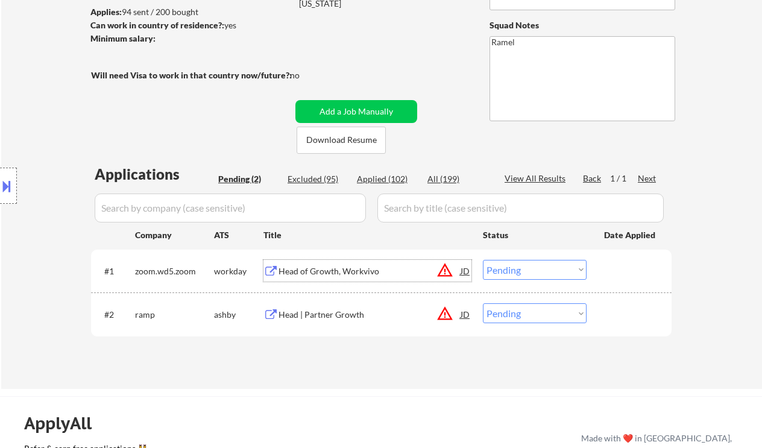
click at [354, 271] on div "Head of Growth, Workvivo" at bounding box center [369, 271] width 182 height 12
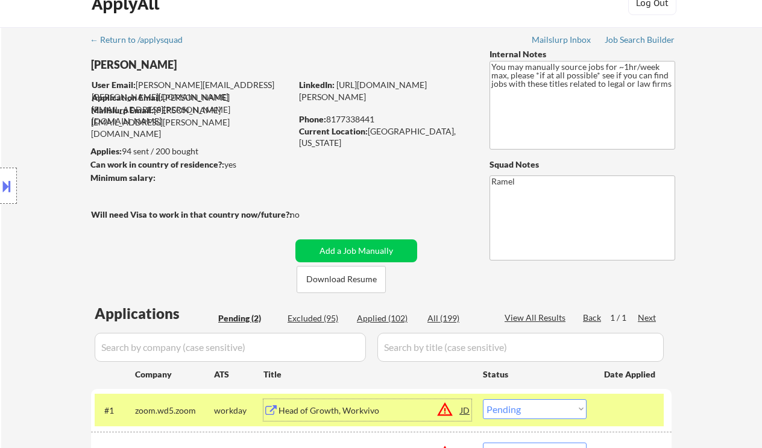
scroll to position [0, 0]
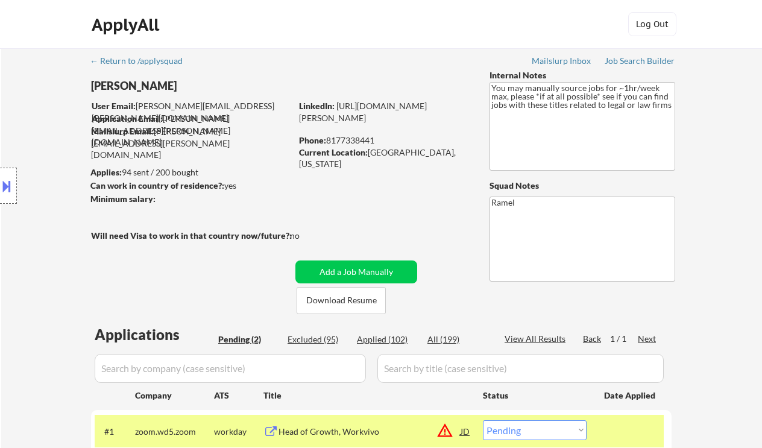
click at [363, 142] on div "Phone: 8177338441" at bounding box center [384, 140] width 171 height 12
copy div "8177338441"
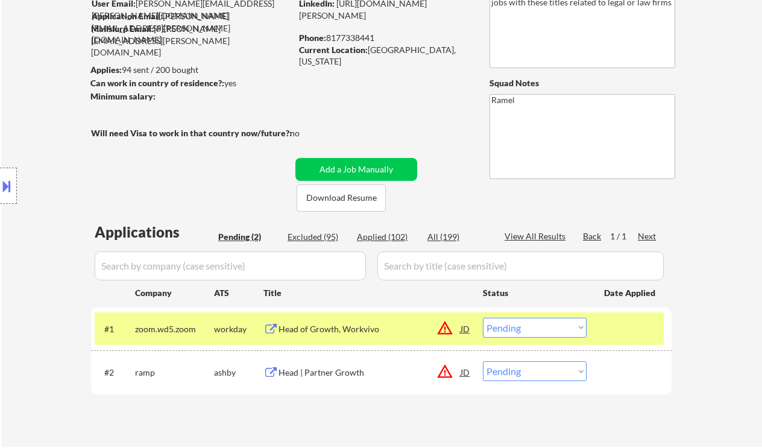
scroll to position [241, 0]
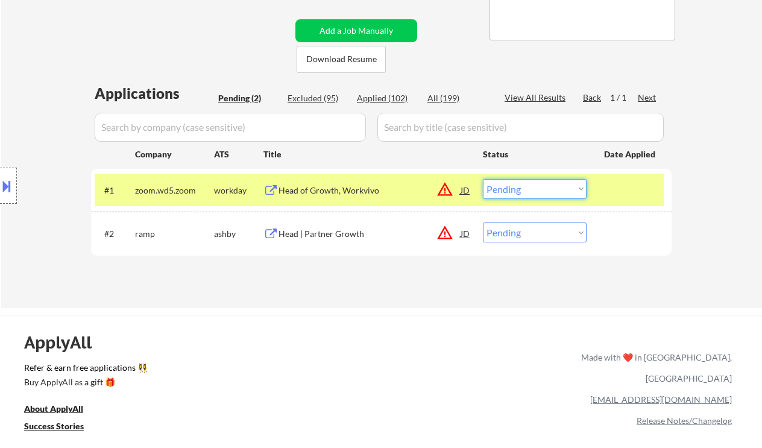
drag, startPoint x: 520, startPoint y: 188, endPoint x: 519, endPoint y: 198, distance: 10.3
click at [520, 188] on select "Choose an option... Pending Applied Excluded (Questions) Excluded (Expired) Exc…" at bounding box center [535, 189] width 104 height 20
click at [483, 179] on select "Choose an option... Pending Applied Excluded (Questions) Excluded (Expired) Exc…" at bounding box center [535, 189] width 104 height 20
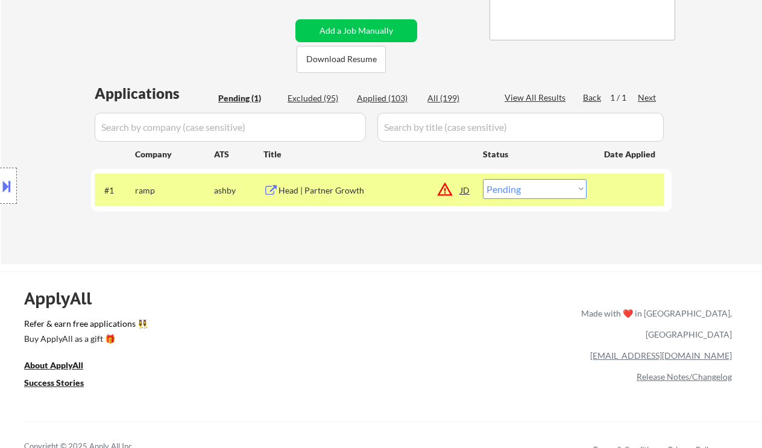
click at [334, 192] on div "Head | Partner Growth" at bounding box center [369, 190] width 182 height 12
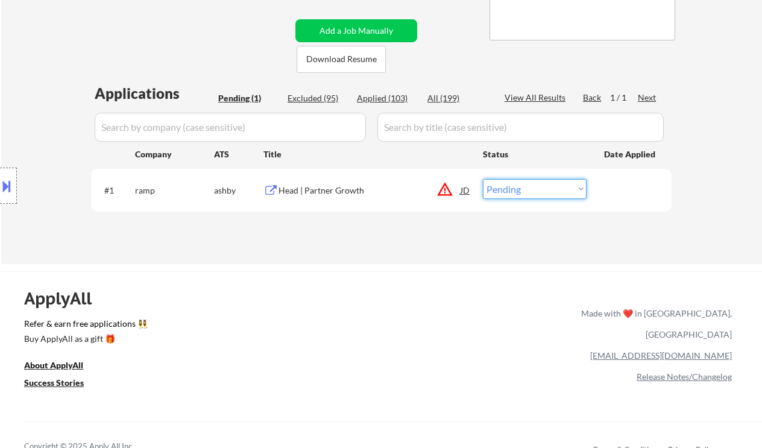
click at [524, 181] on select "Choose an option... Pending Applied Excluded (Questions) Excluded (Expired) Exc…" at bounding box center [535, 189] width 104 height 20
click at [483, 179] on select "Choose an option... Pending Applied Excluded (Questions) Excluded (Expired) Exc…" at bounding box center [535, 189] width 104 height 20
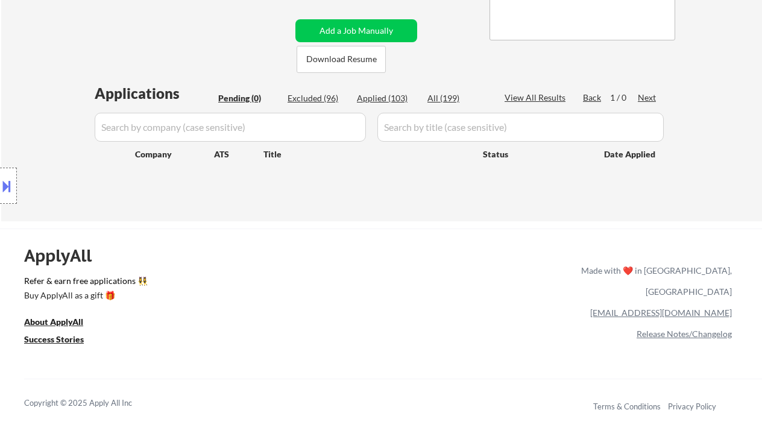
click at [10, 87] on div "Location Inclusions: remote" at bounding box center [108, 186] width 216 height 224
click at [390, 100] on div "Applied (103)" at bounding box center [387, 98] width 60 height 12
select select ""applied""
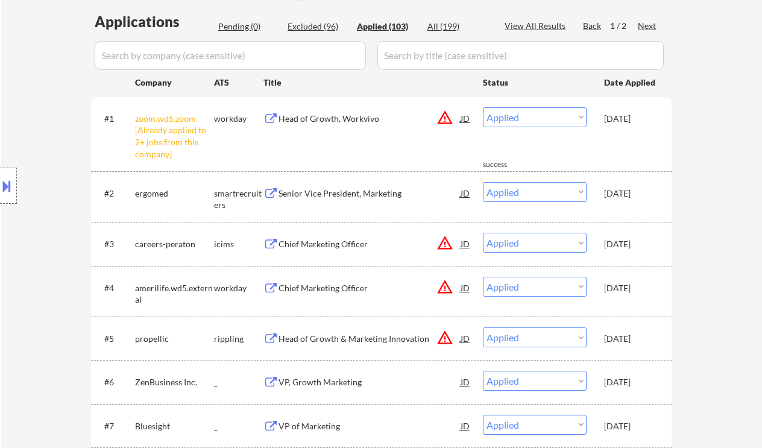
scroll to position [321, 0]
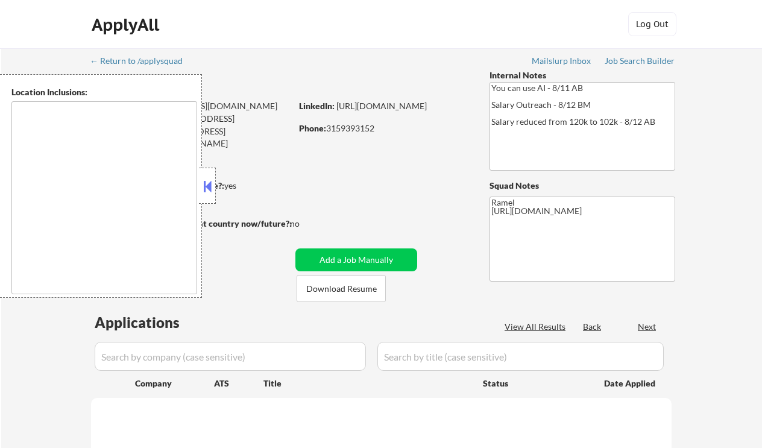
type textarea "remote"
select select ""pending""
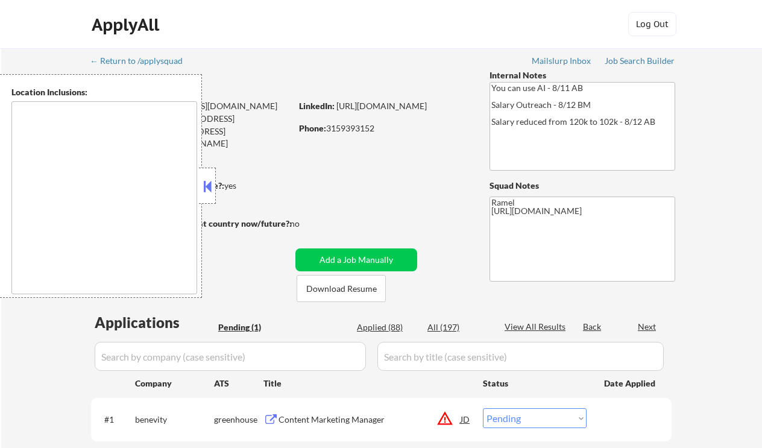
type textarea "remote"
click at [210, 188] on button at bounding box center [207, 186] width 13 height 18
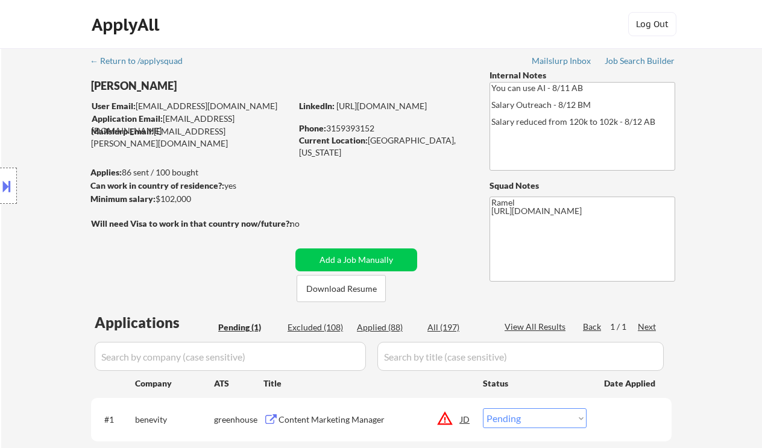
scroll to position [160, 0]
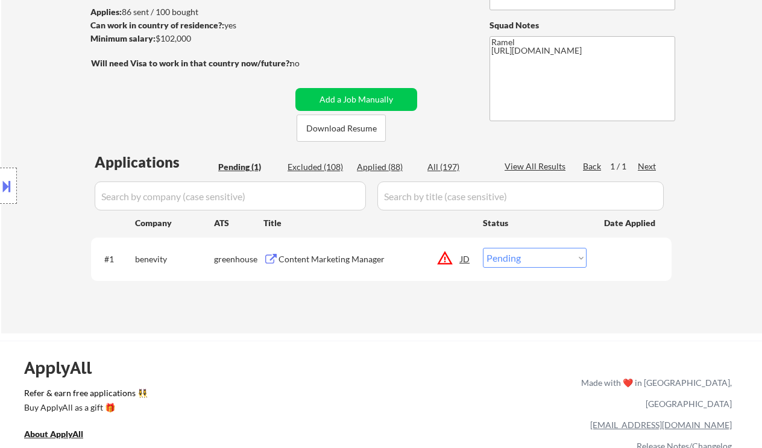
click at [328, 260] on div "Content Marketing Manager" at bounding box center [369, 259] width 182 height 12
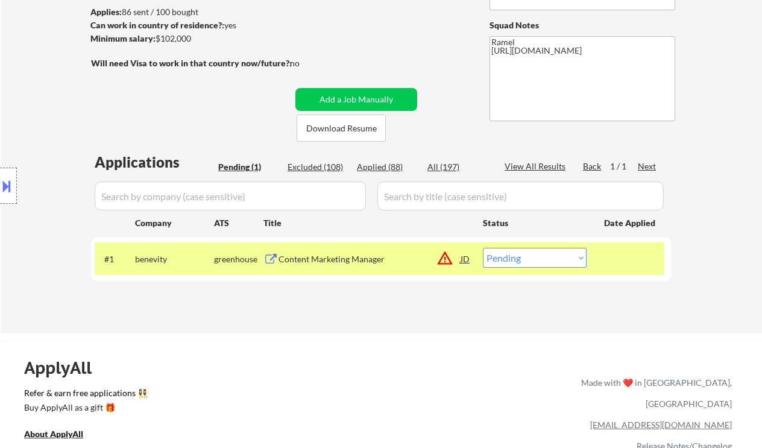
click at [1, 189] on button at bounding box center [6, 186] width 13 height 20
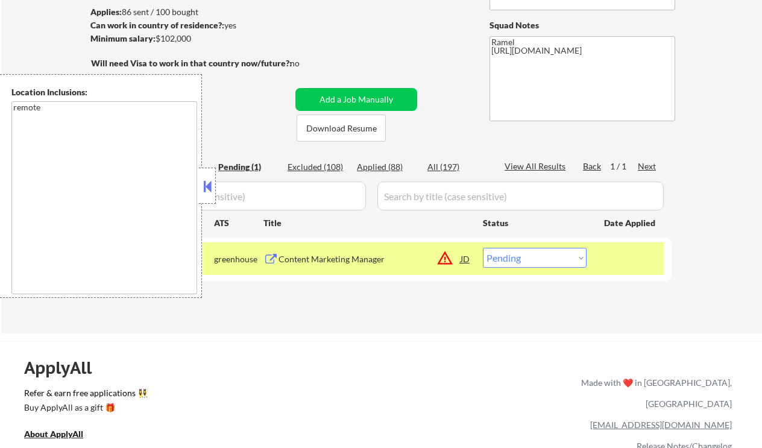
click at [211, 188] on button at bounding box center [207, 186] width 13 height 18
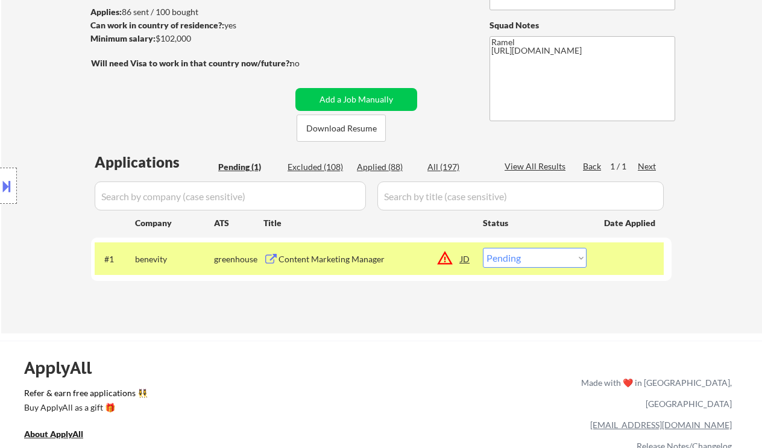
click at [370, 271] on div "#1 benevity greenhouse Content Marketing Manager JD warning_amber Choose an opt…" at bounding box center [379, 258] width 569 height 33
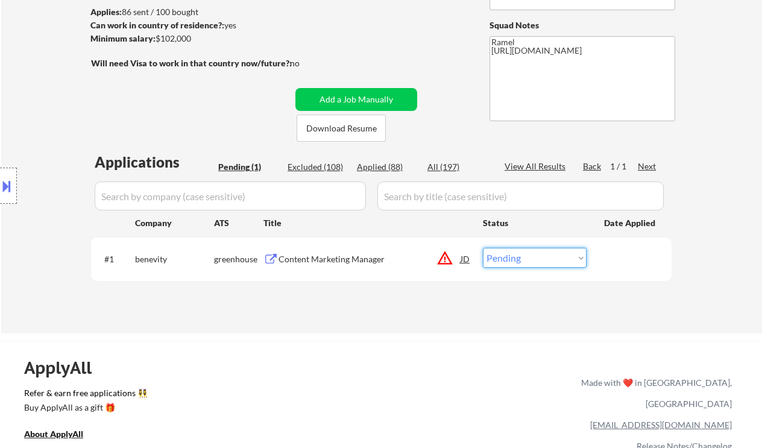
drag, startPoint x: 514, startPoint y: 259, endPoint x: 574, endPoint y: 305, distance: 75.6
click at [514, 259] on select "Choose an option... Pending Applied Excluded (Questions) Excluded (Expired) Exc…" at bounding box center [535, 258] width 104 height 20
click at [555, 266] on select "Choose an option... Pending Applied Excluded (Questions) Excluded (Expired) Exc…" at bounding box center [535, 258] width 104 height 20
select select ""excluded__location_""
click at [483, 248] on select "Choose an option... Pending Applied Excluded (Questions) Excluded (Expired) Exc…" at bounding box center [535, 258] width 104 height 20
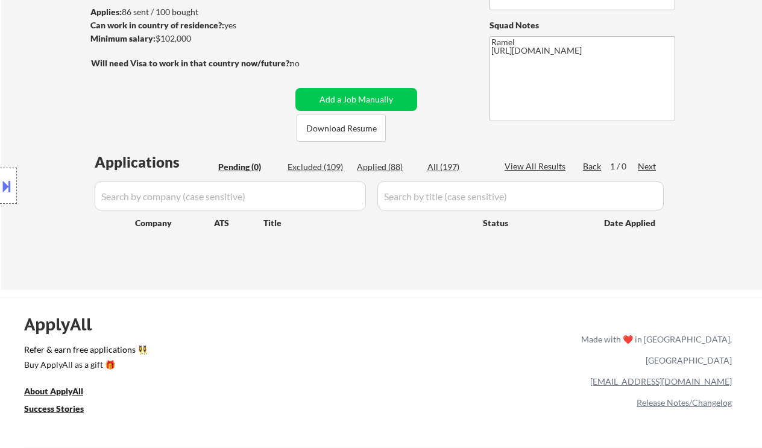
drag, startPoint x: 25, startPoint y: 75, endPoint x: 74, endPoint y: 45, distance: 56.8
click at [25, 75] on div "Location Inclusions: remote" at bounding box center [108, 186] width 216 height 224
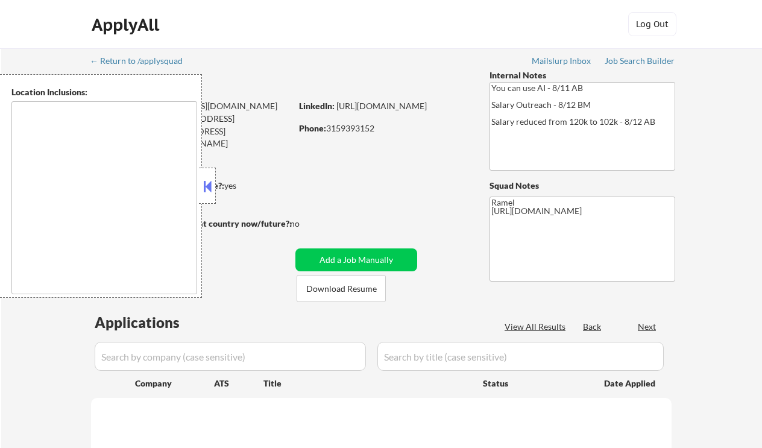
select select ""pending""
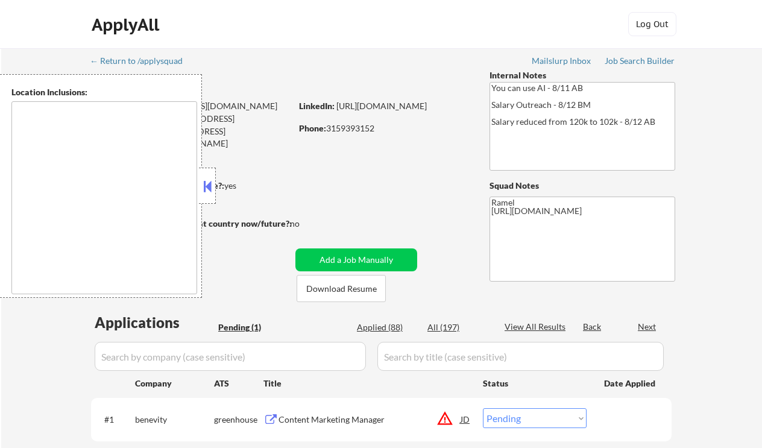
type textarea "remote"
click at [207, 186] on button at bounding box center [207, 186] width 13 height 18
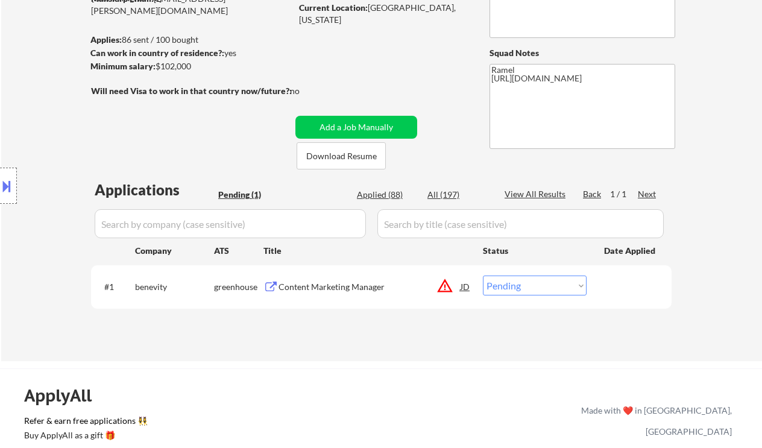
scroll to position [160, 0]
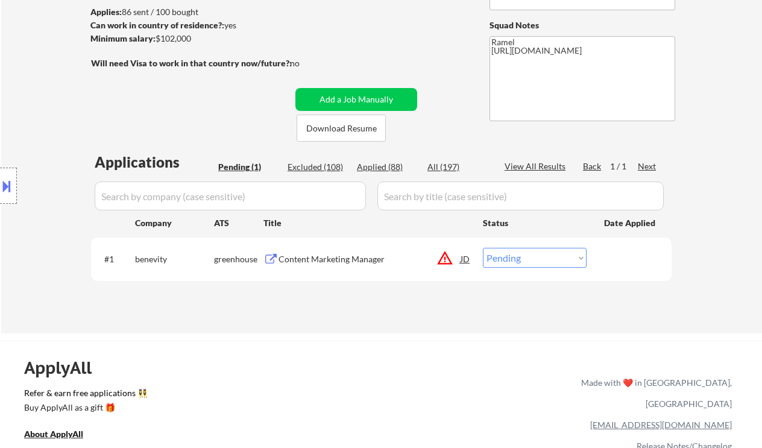
click at [395, 166] on div "Applied (88)" at bounding box center [387, 167] width 60 height 12
select select ""applied""
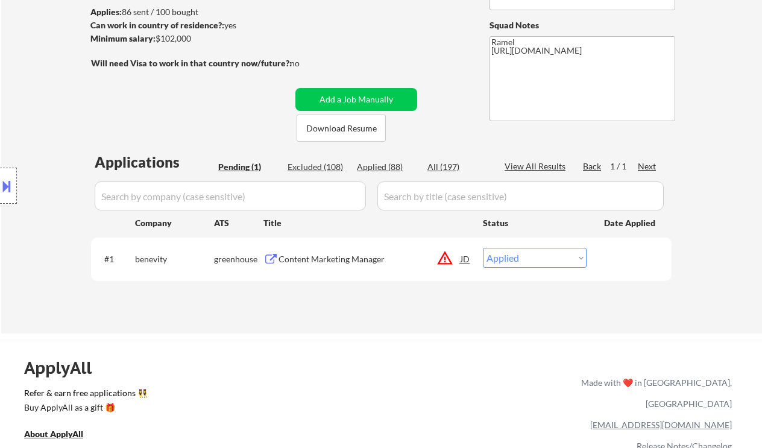
select select ""applied""
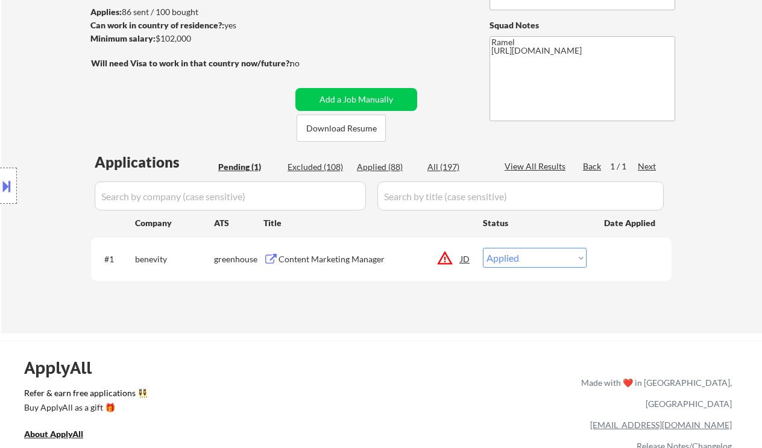
select select ""applied""
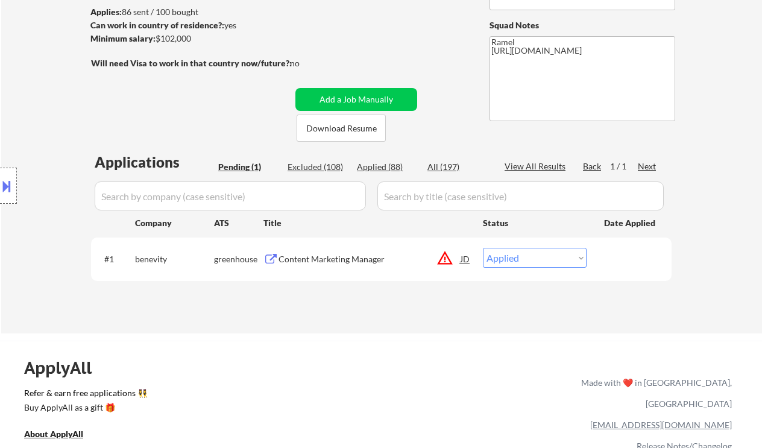
select select ""applied""
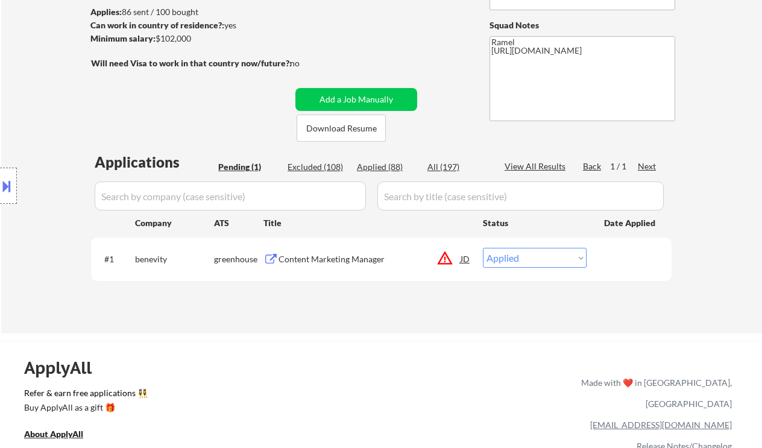
select select ""applied""
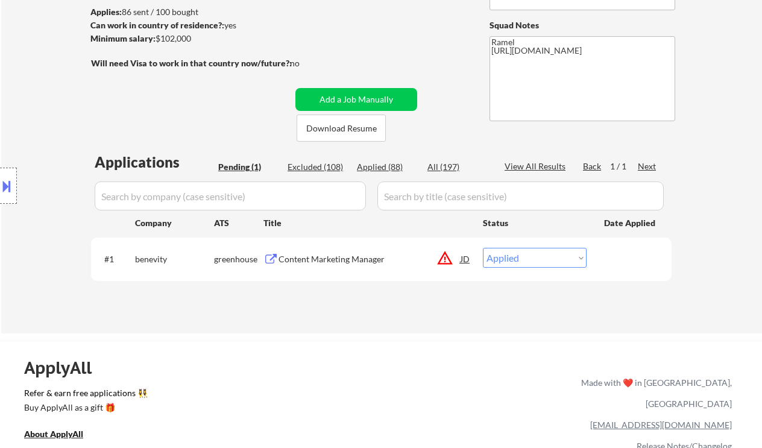
select select ""applied""
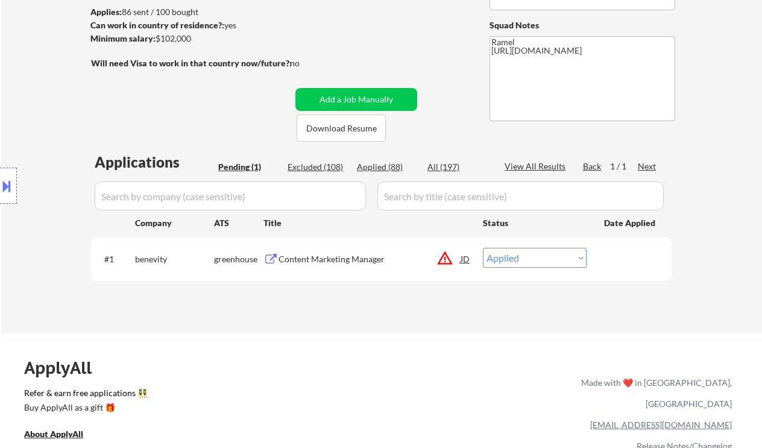
select select ""applied""
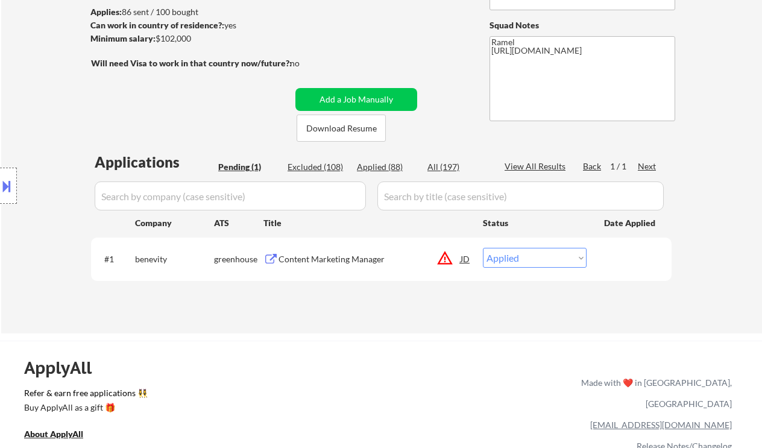
select select ""applied""
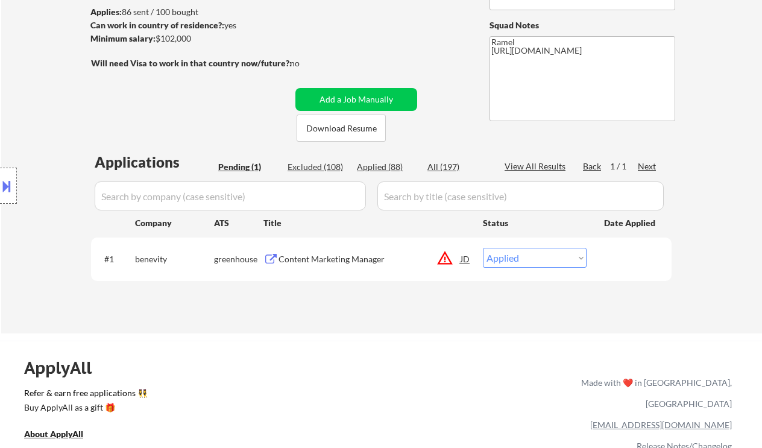
select select ""applied""
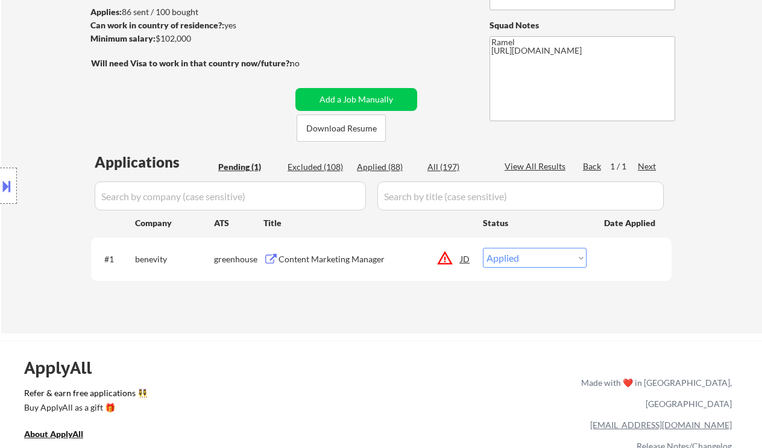
select select ""applied""
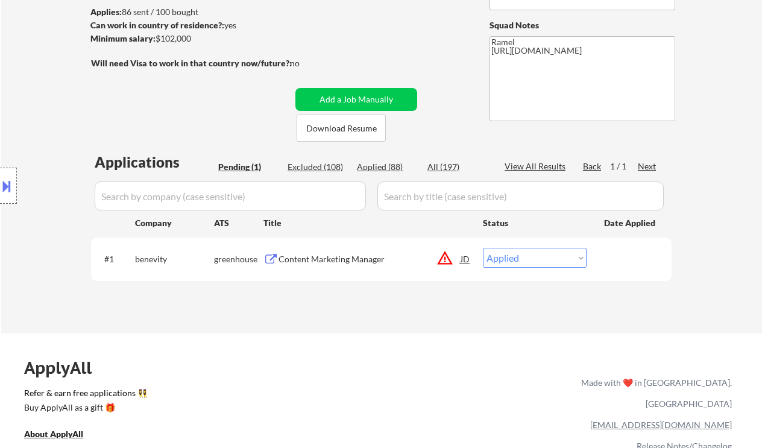
select select ""applied""
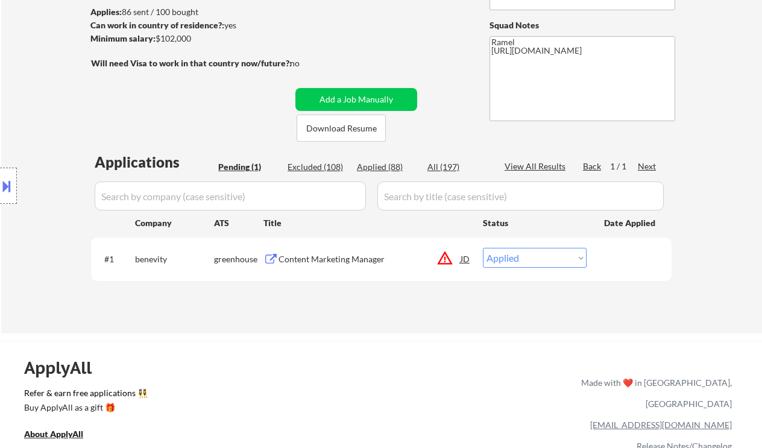
select select ""applied""
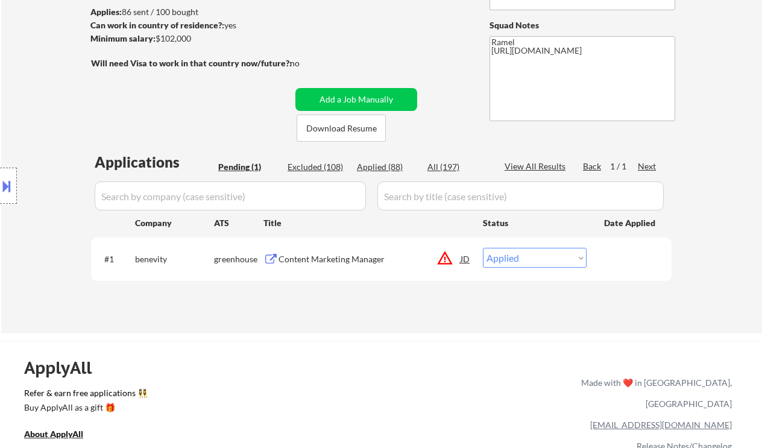
select select ""applied""
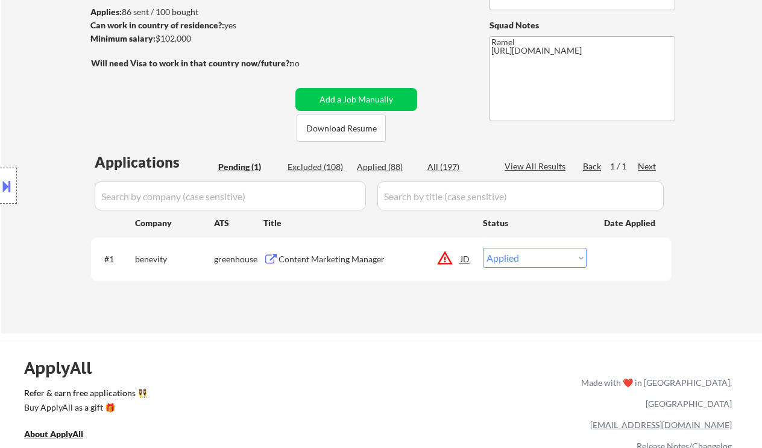
select select ""applied""
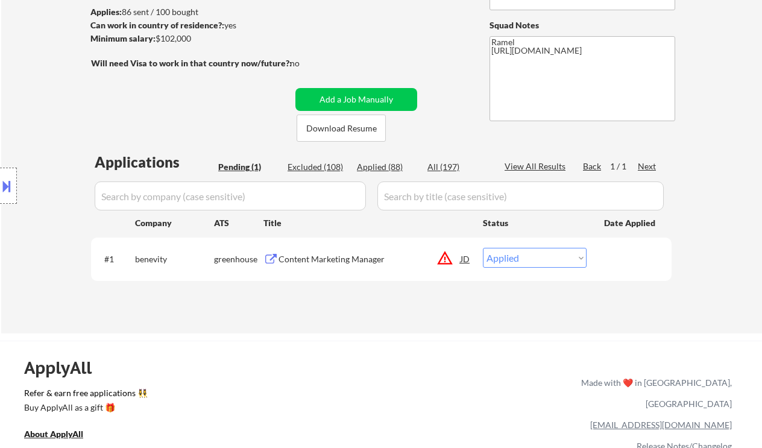
select select ""applied""
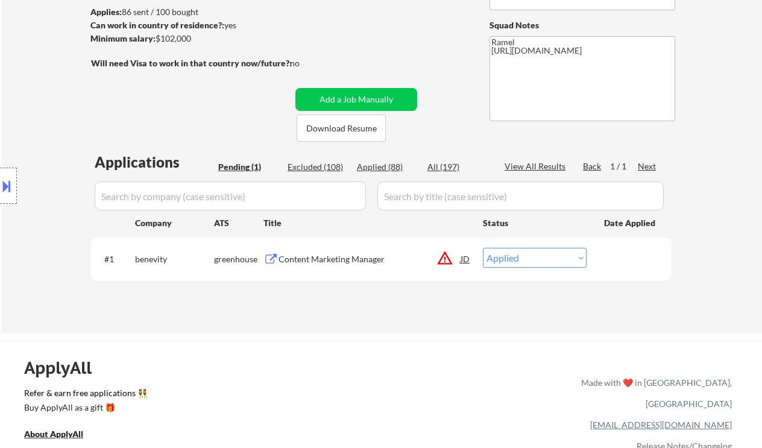
select select ""applied""
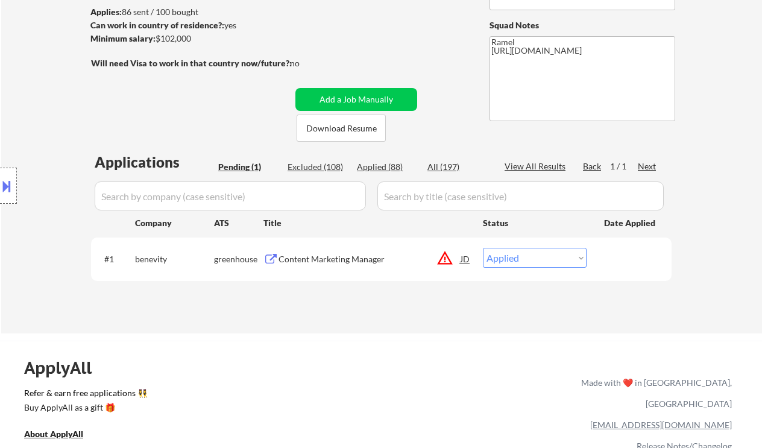
select select ""applied""
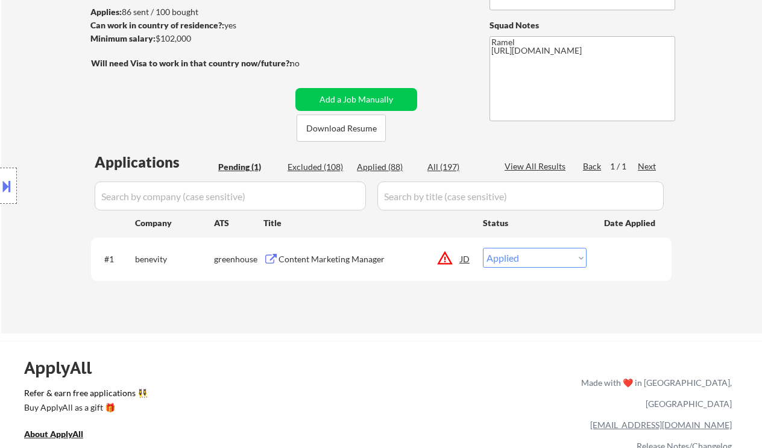
select select ""applied""
